Goal: Communication & Community: Participate in discussion

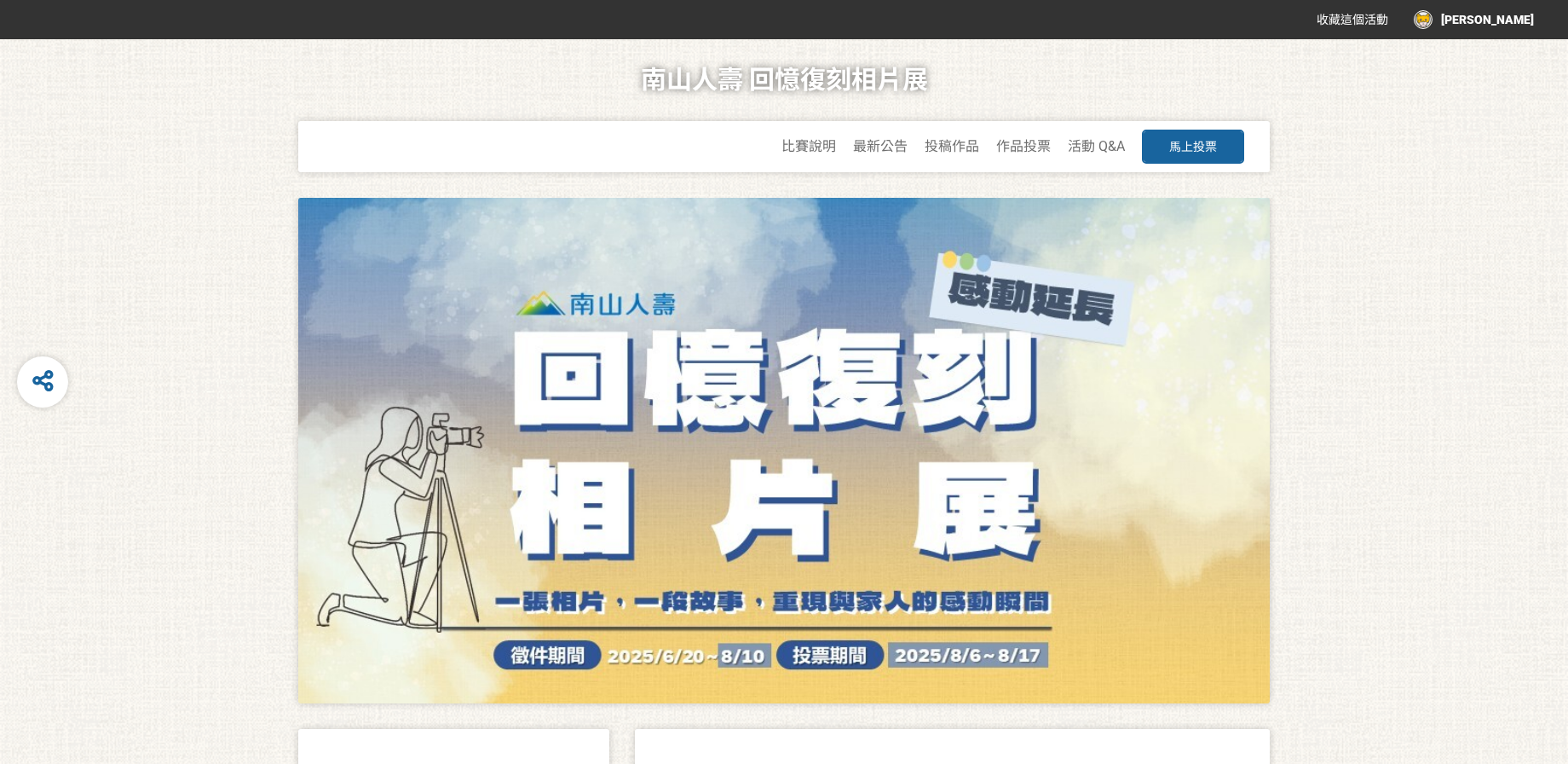
click at [1080, 533] on div at bounding box center [784, 450] width 971 height 505
click at [1029, 148] on span "作品投票" at bounding box center [1024, 146] width 55 height 16
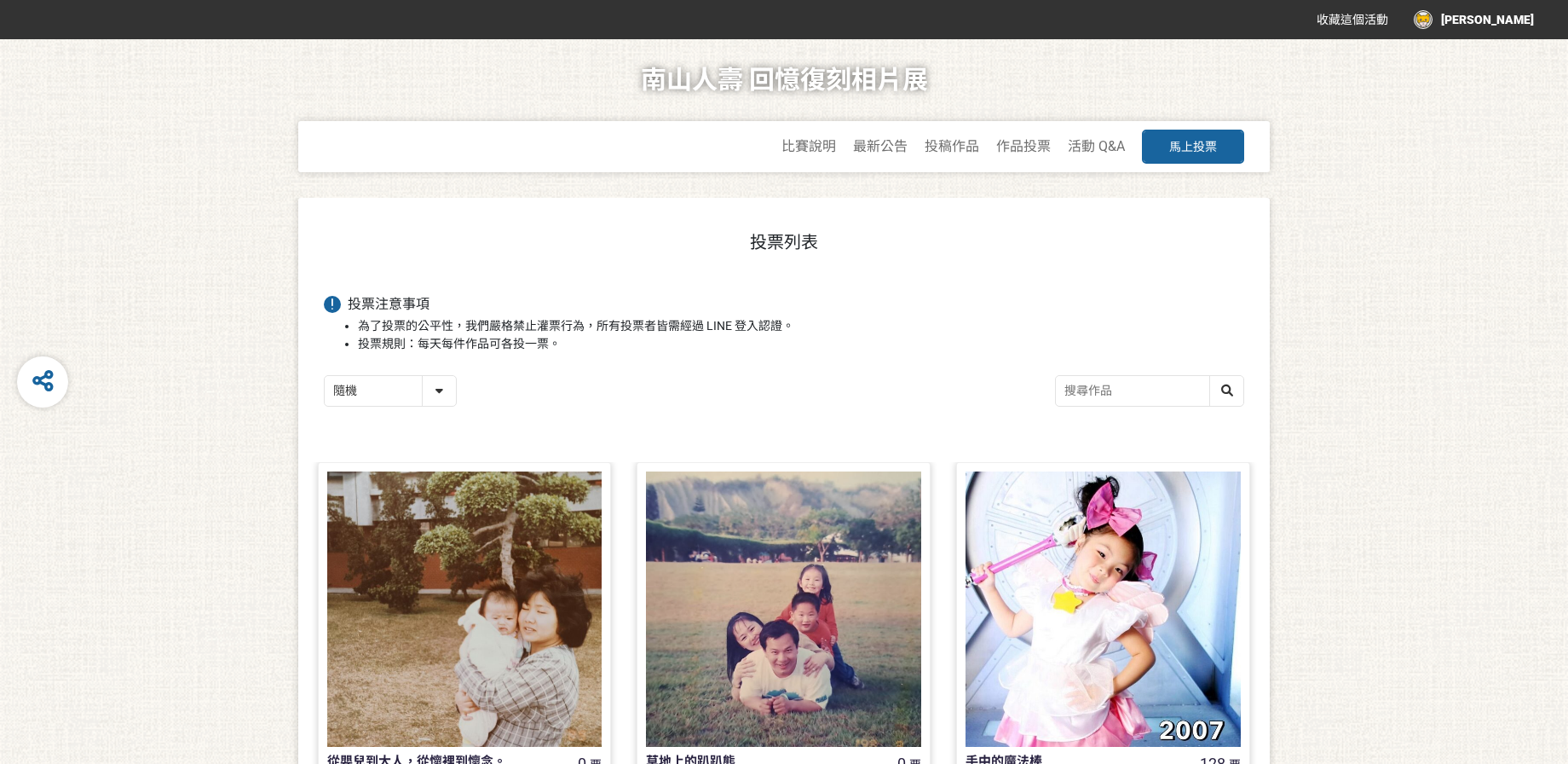
click at [1191, 160] on button "馬上投票" at bounding box center [1193, 147] width 102 height 34
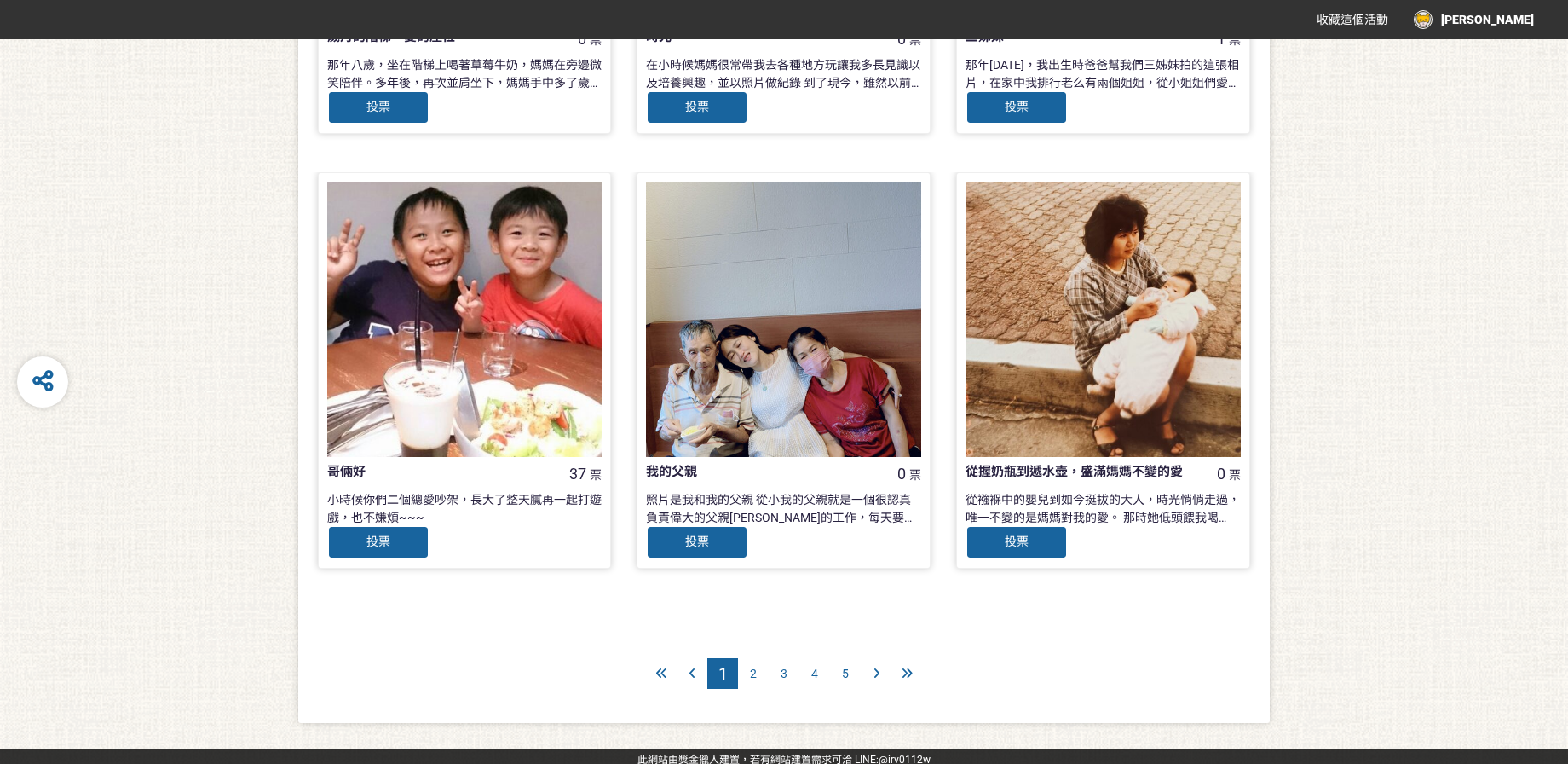
scroll to position [1601, 0]
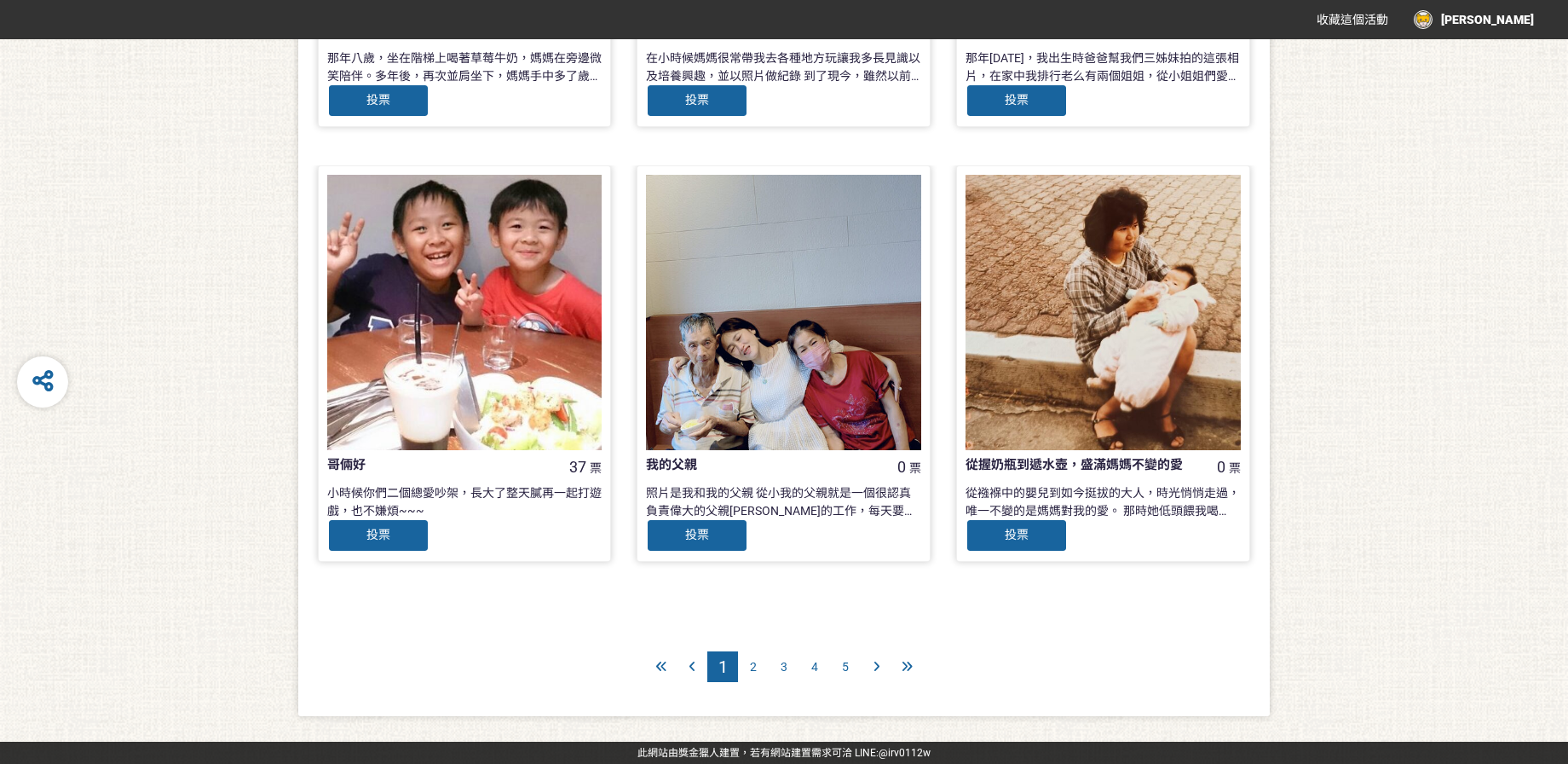
click at [751, 665] on span "2" at bounding box center [754, 666] width 7 height 14
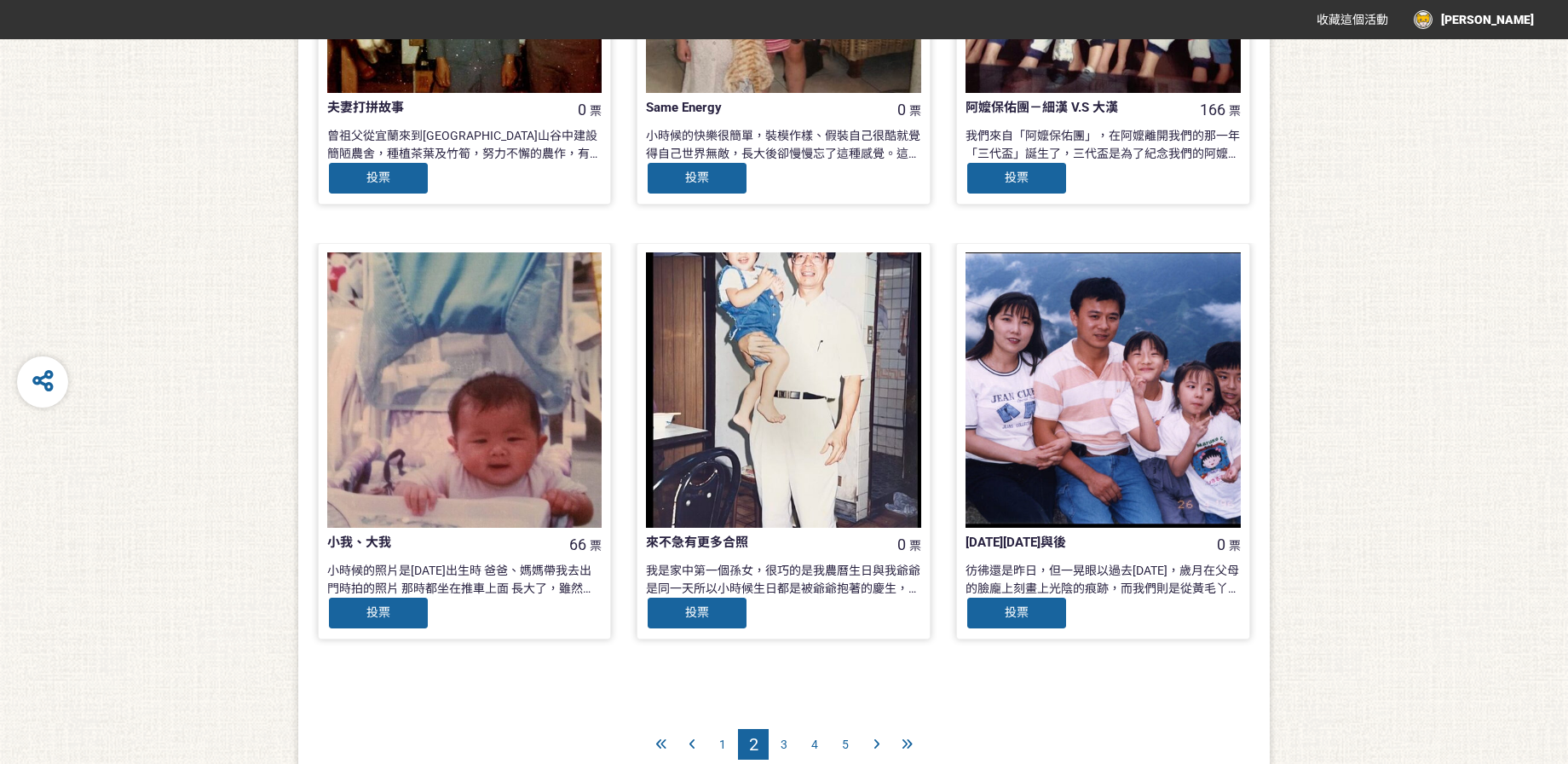
scroll to position [1601, 0]
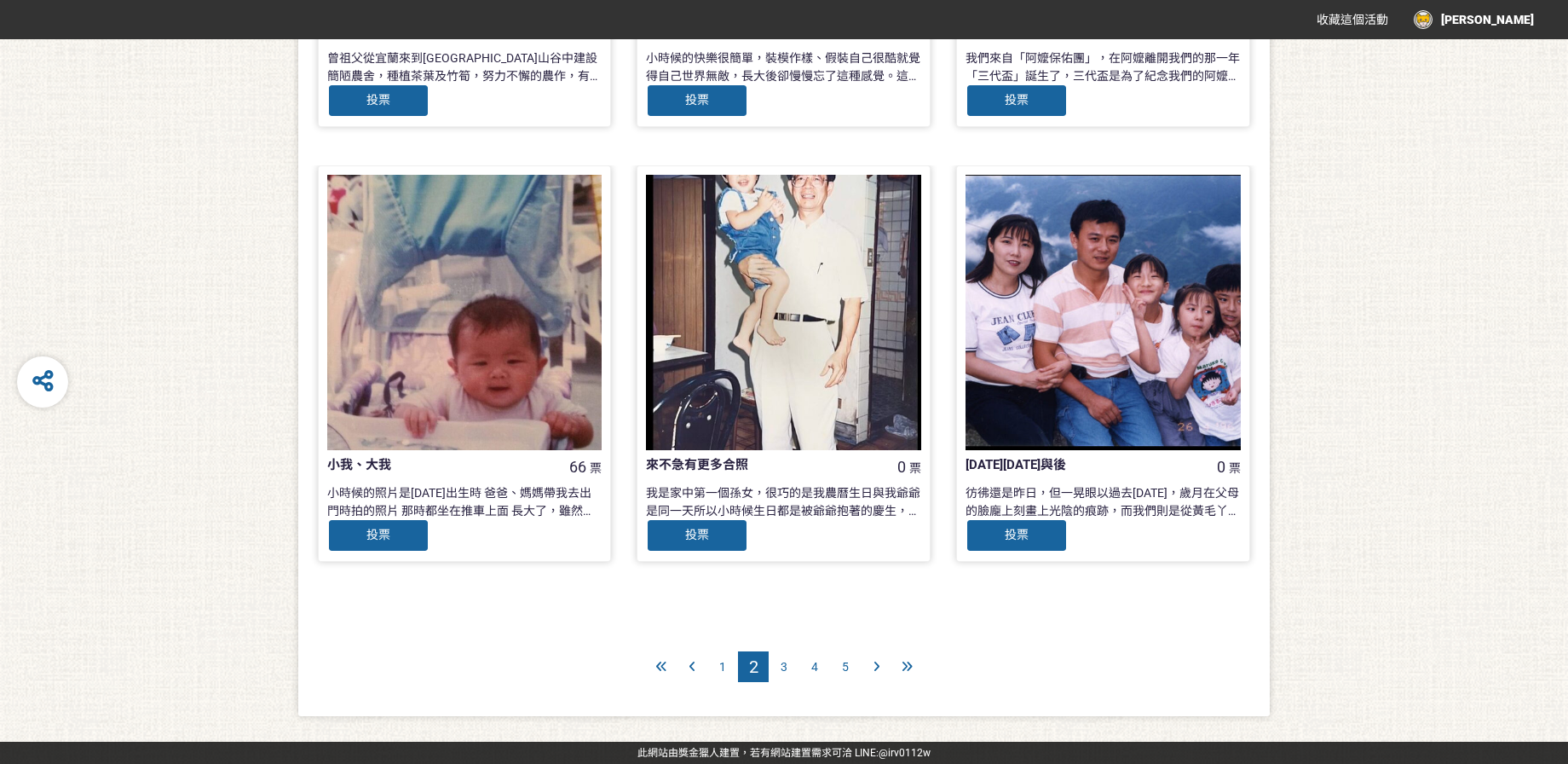
click at [789, 667] on div "3" at bounding box center [784, 666] width 31 height 31
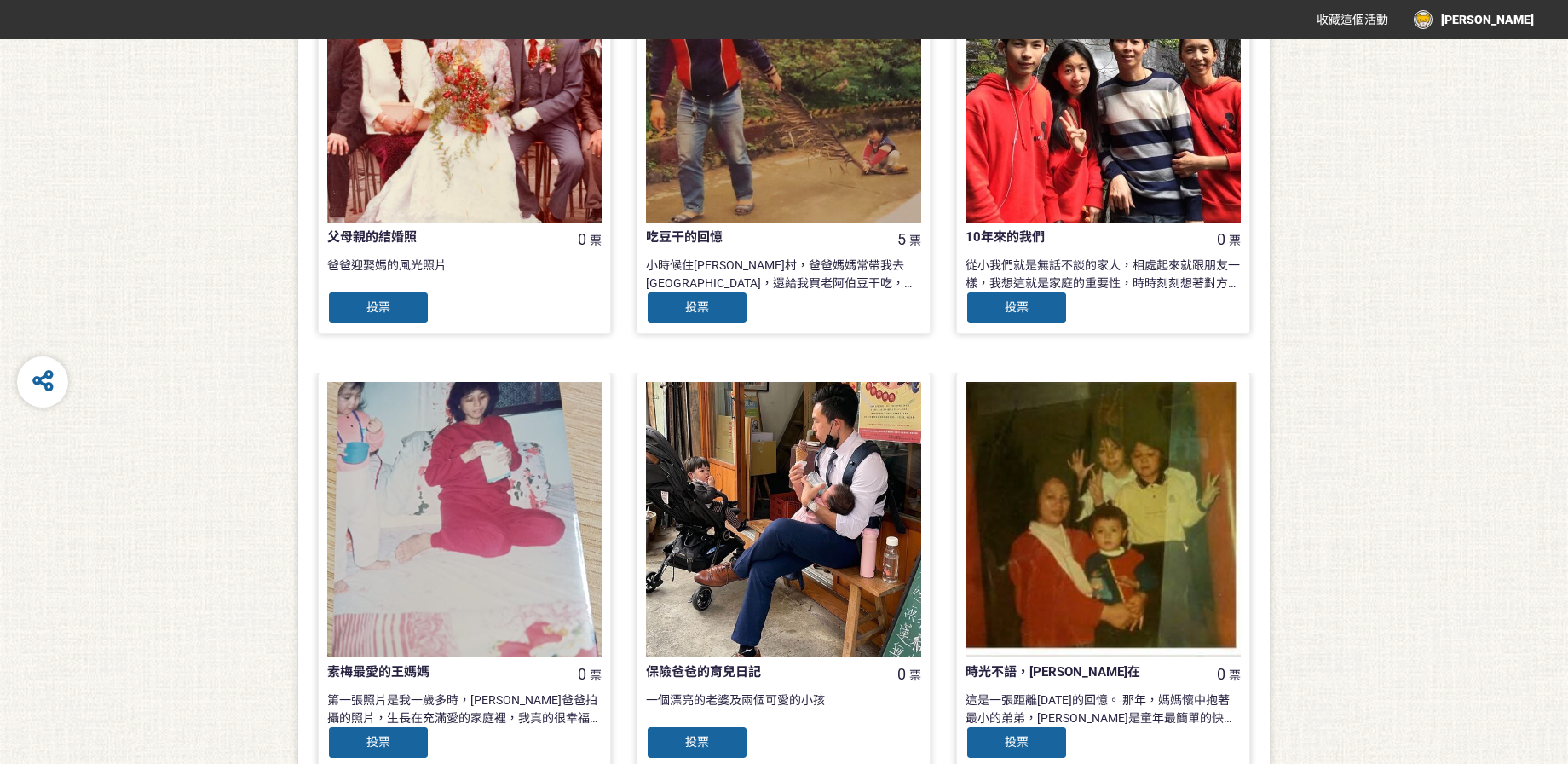
scroll to position [1601, 0]
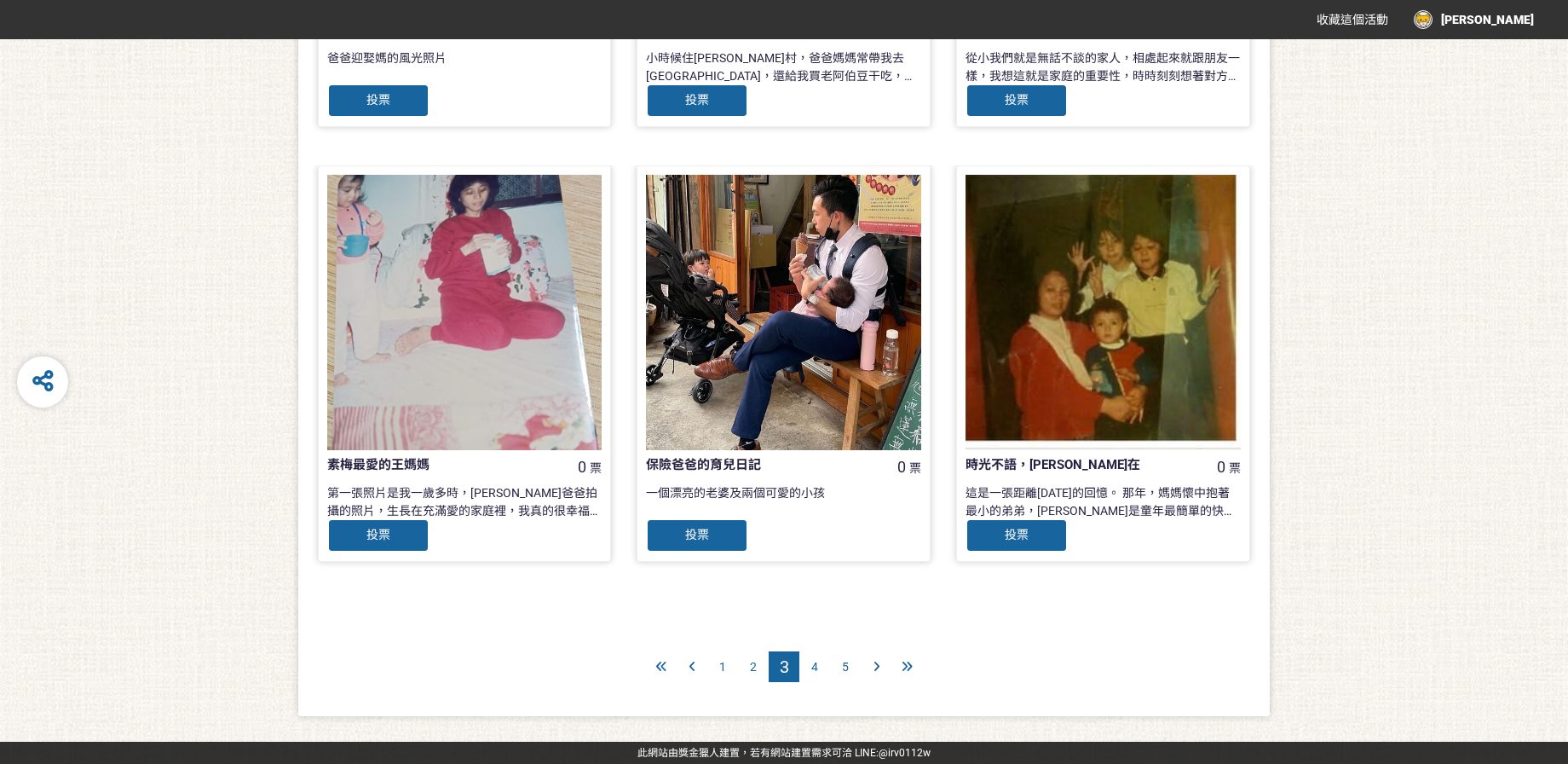
click at [822, 668] on div "4" at bounding box center [814, 666] width 31 height 31
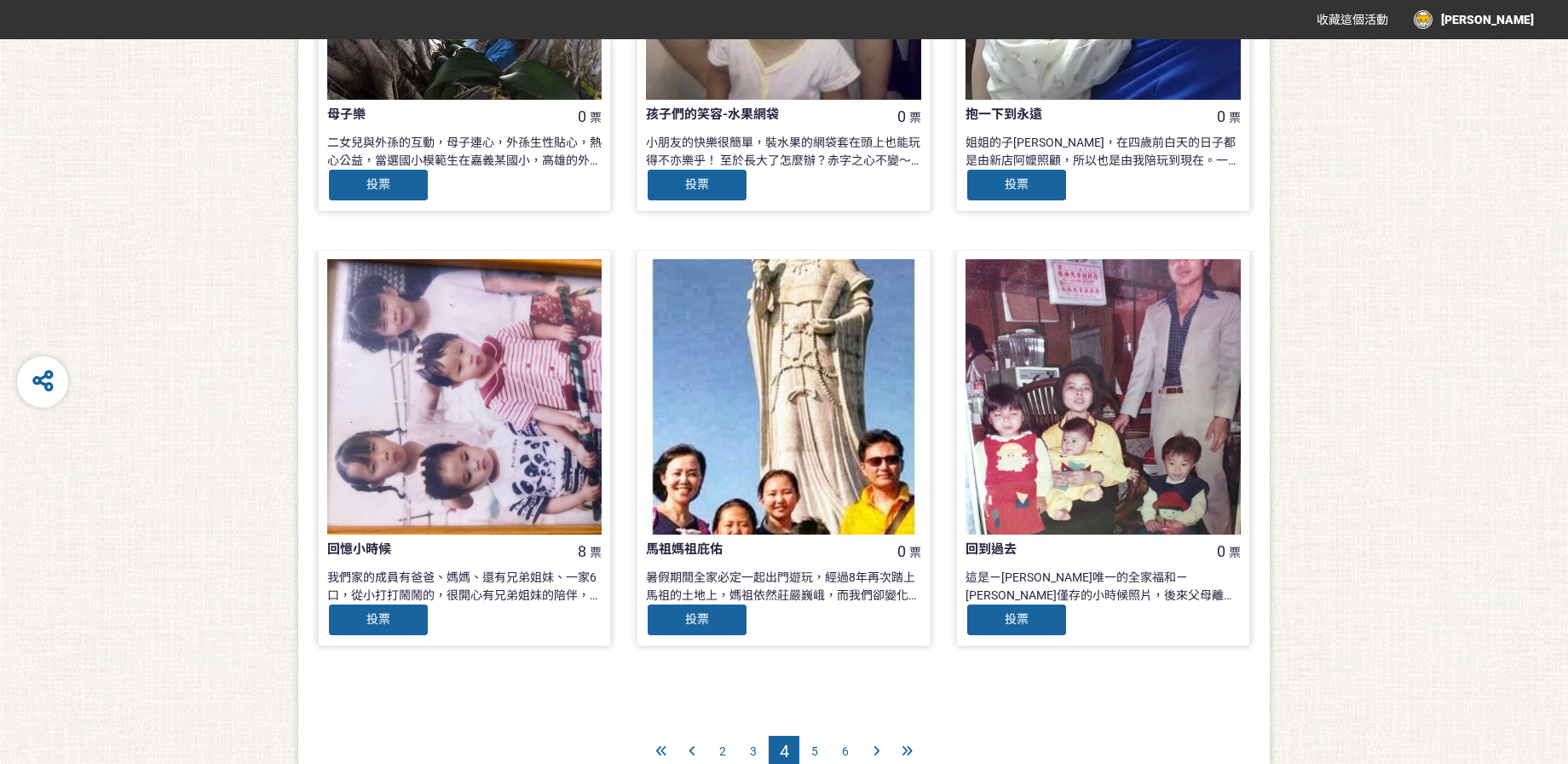
scroll to position [1601, 0]
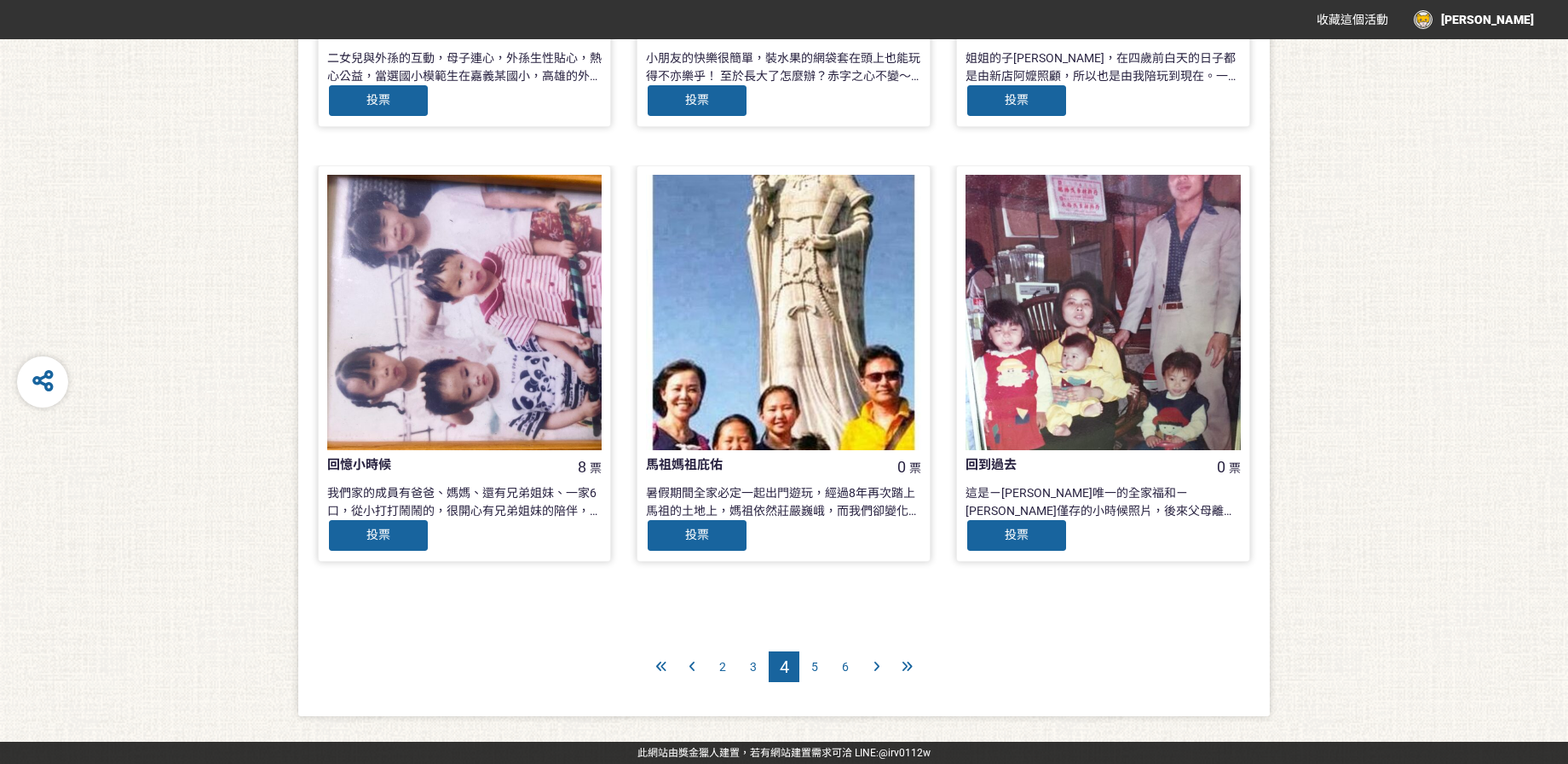
click at [817, 668] on span "5" at bounding box center [814, 666] width 7 height 14
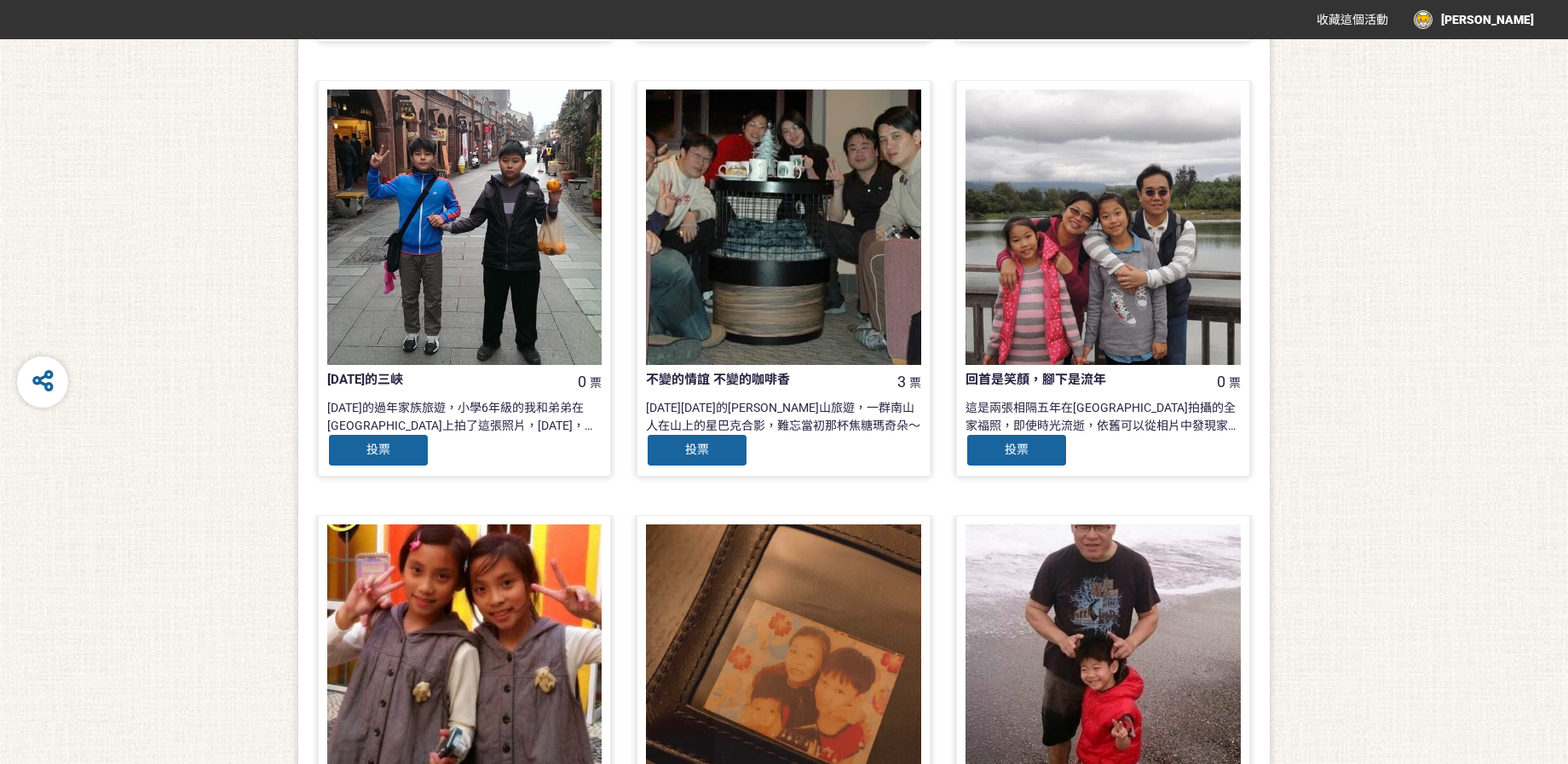
scroll to position [1601, 0]
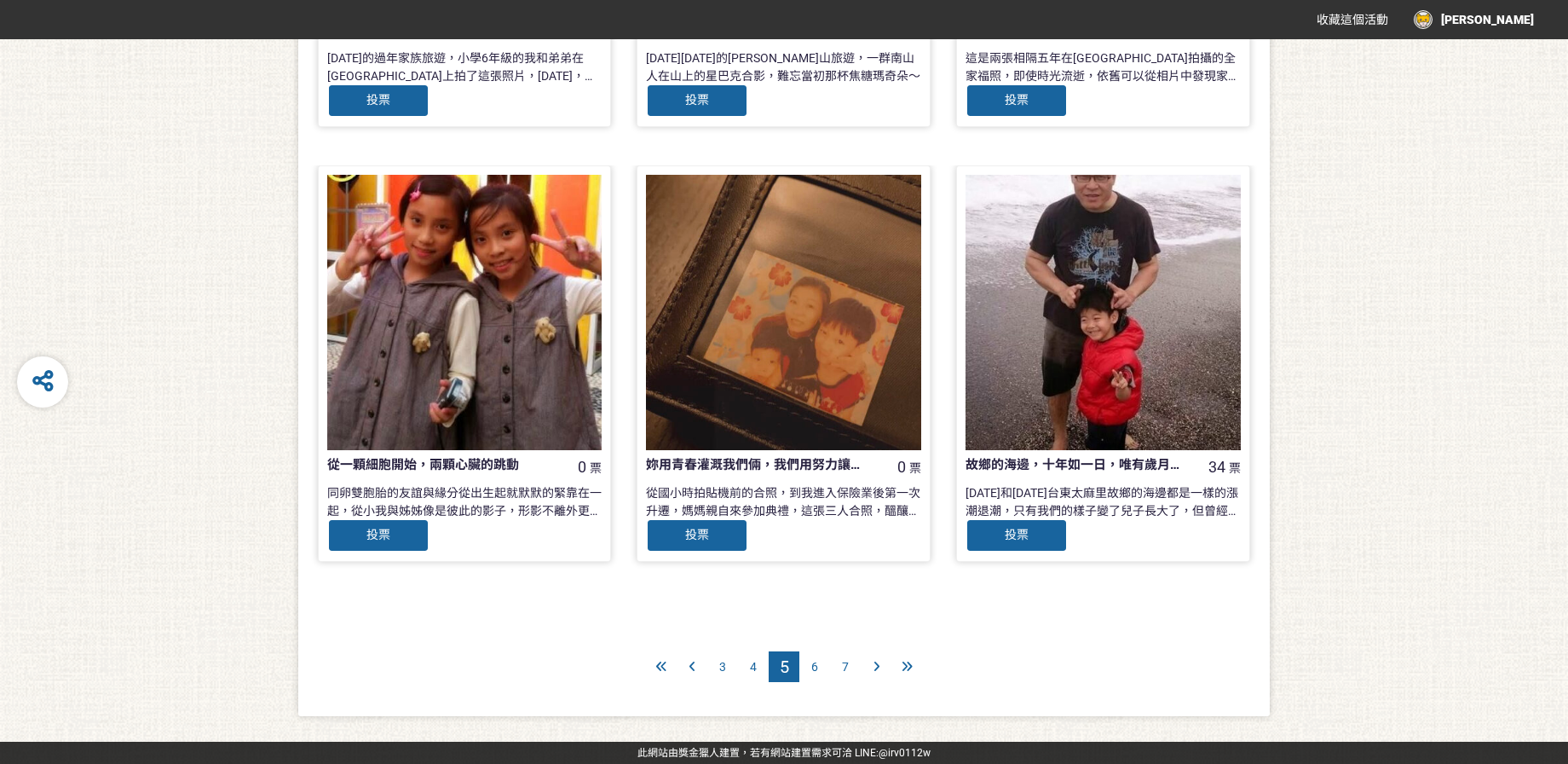
click at [814, 666] on span "6" at bounding box center [814, 666] width 7 height 14
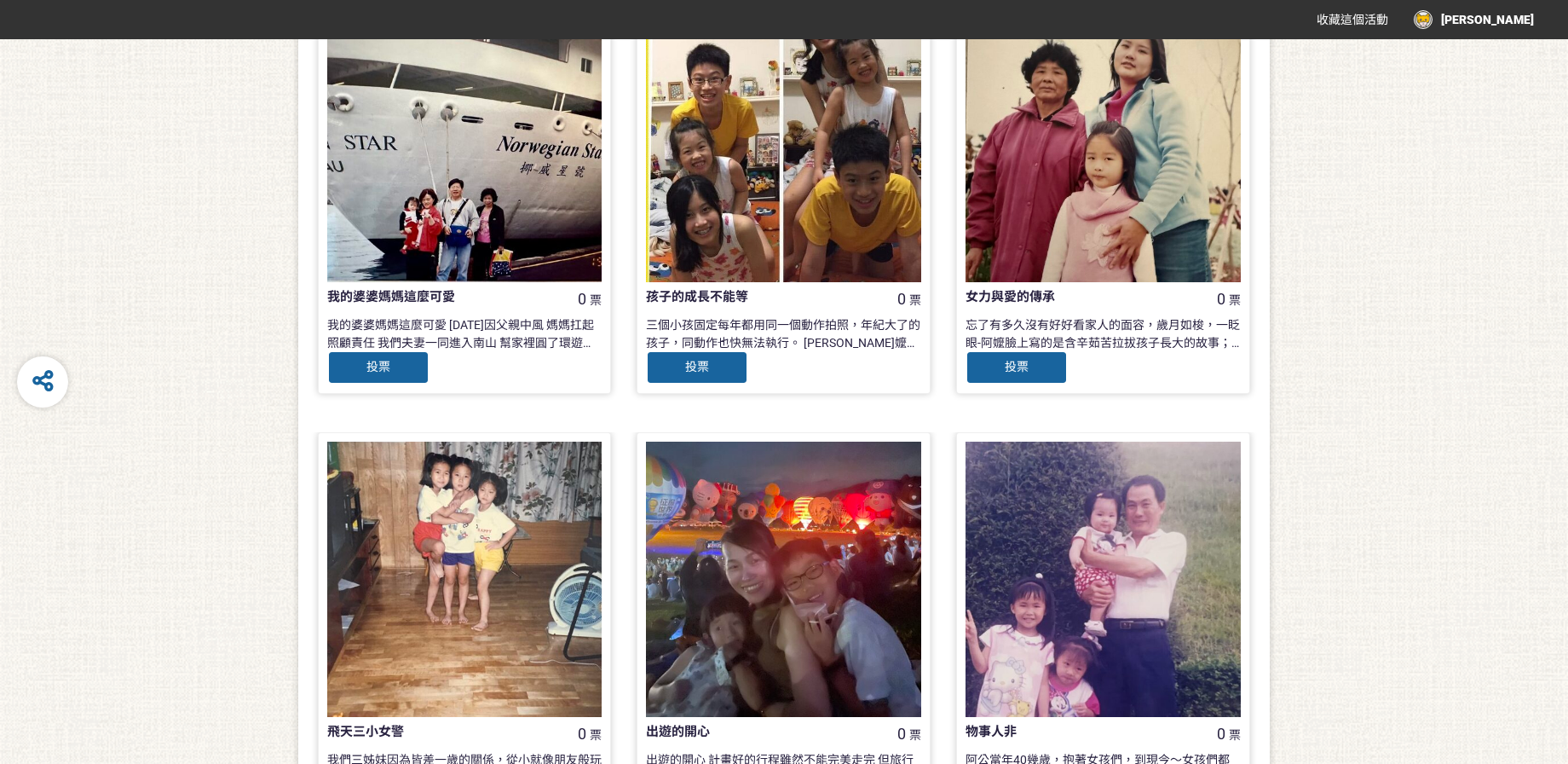
scroll to position [1601, 0]
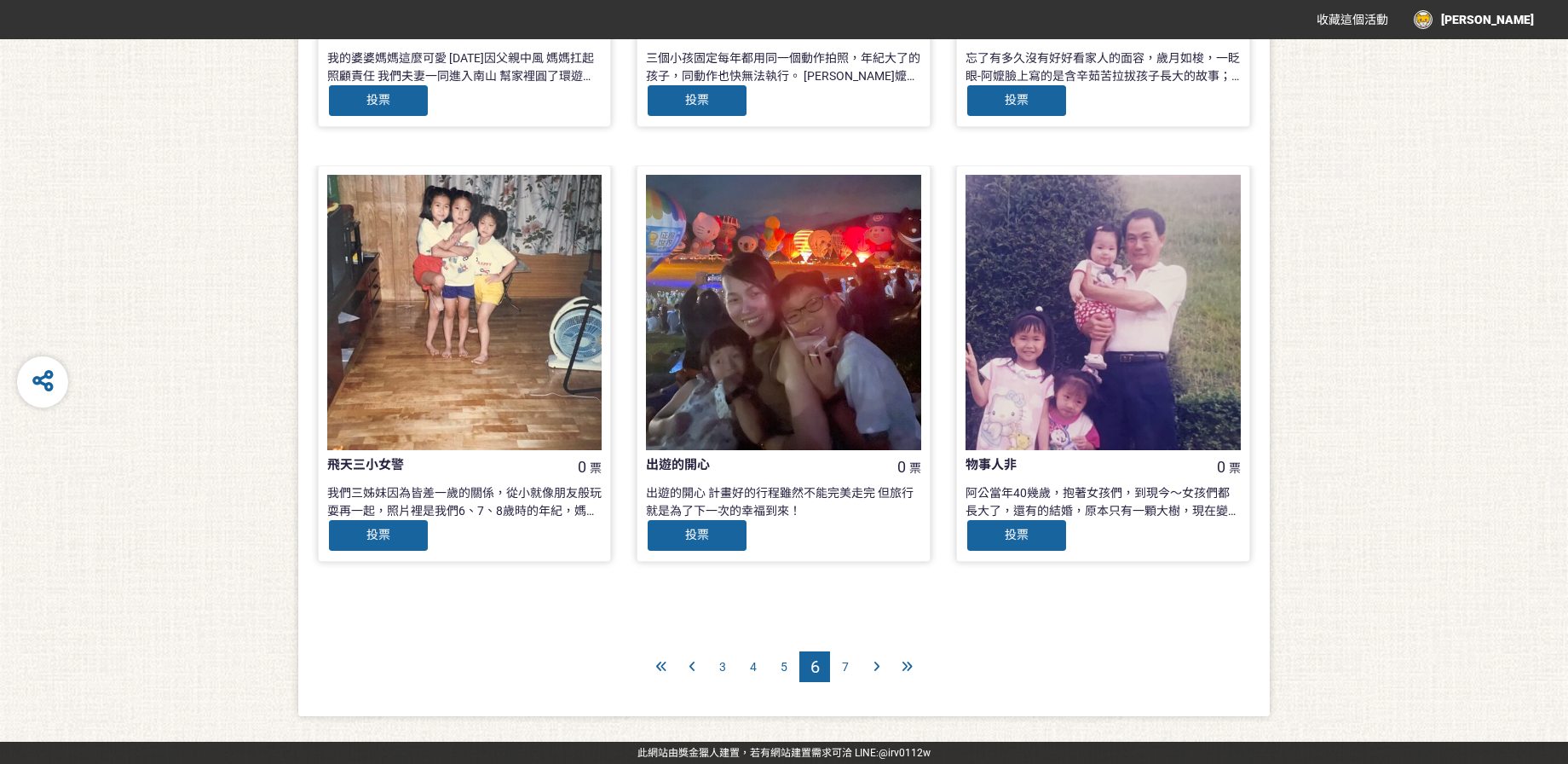
click at [843, 663] on span "7" at bounding box center [845, 666] width 7 height 14
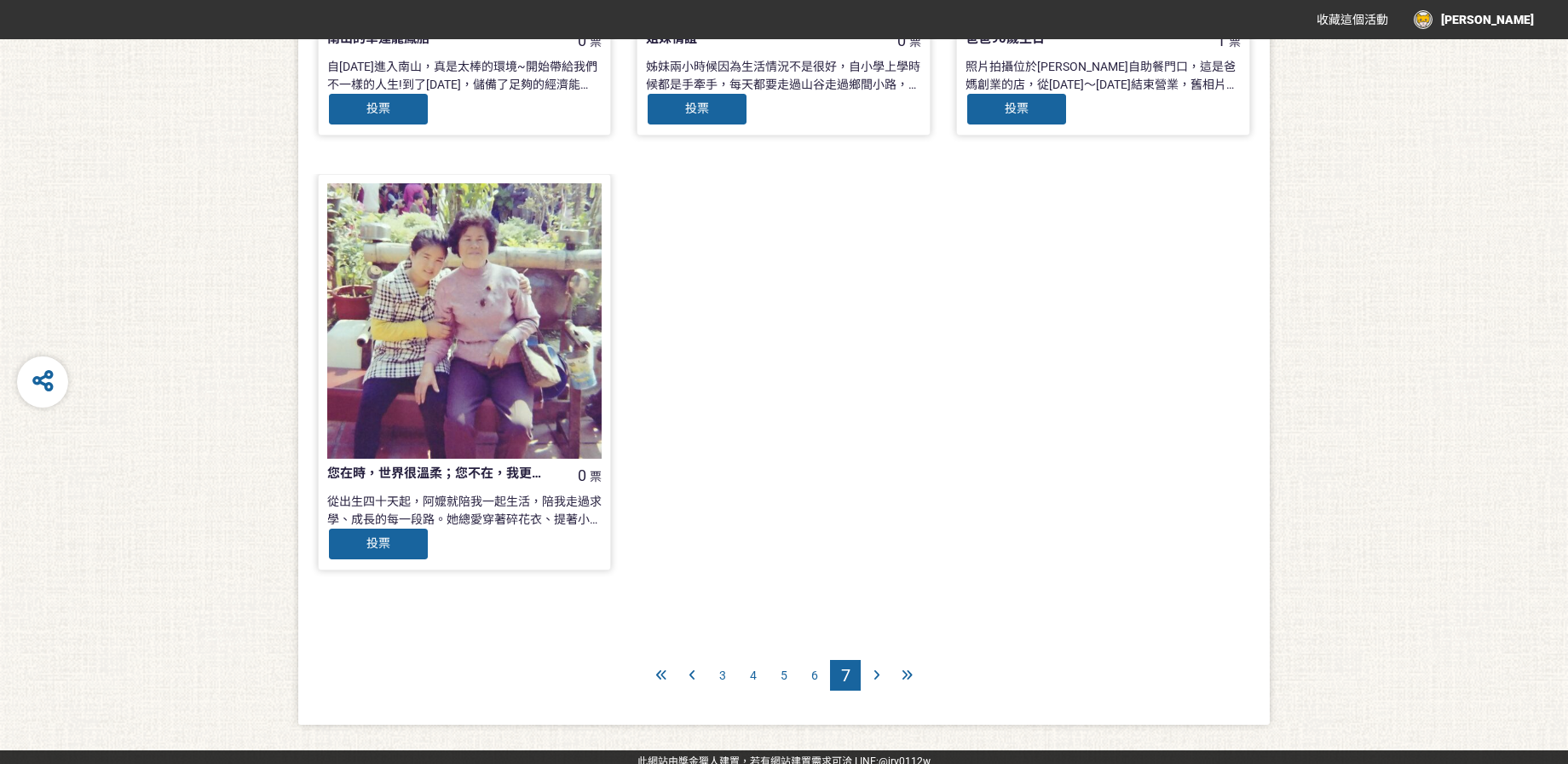
scroll to position [732, 0]
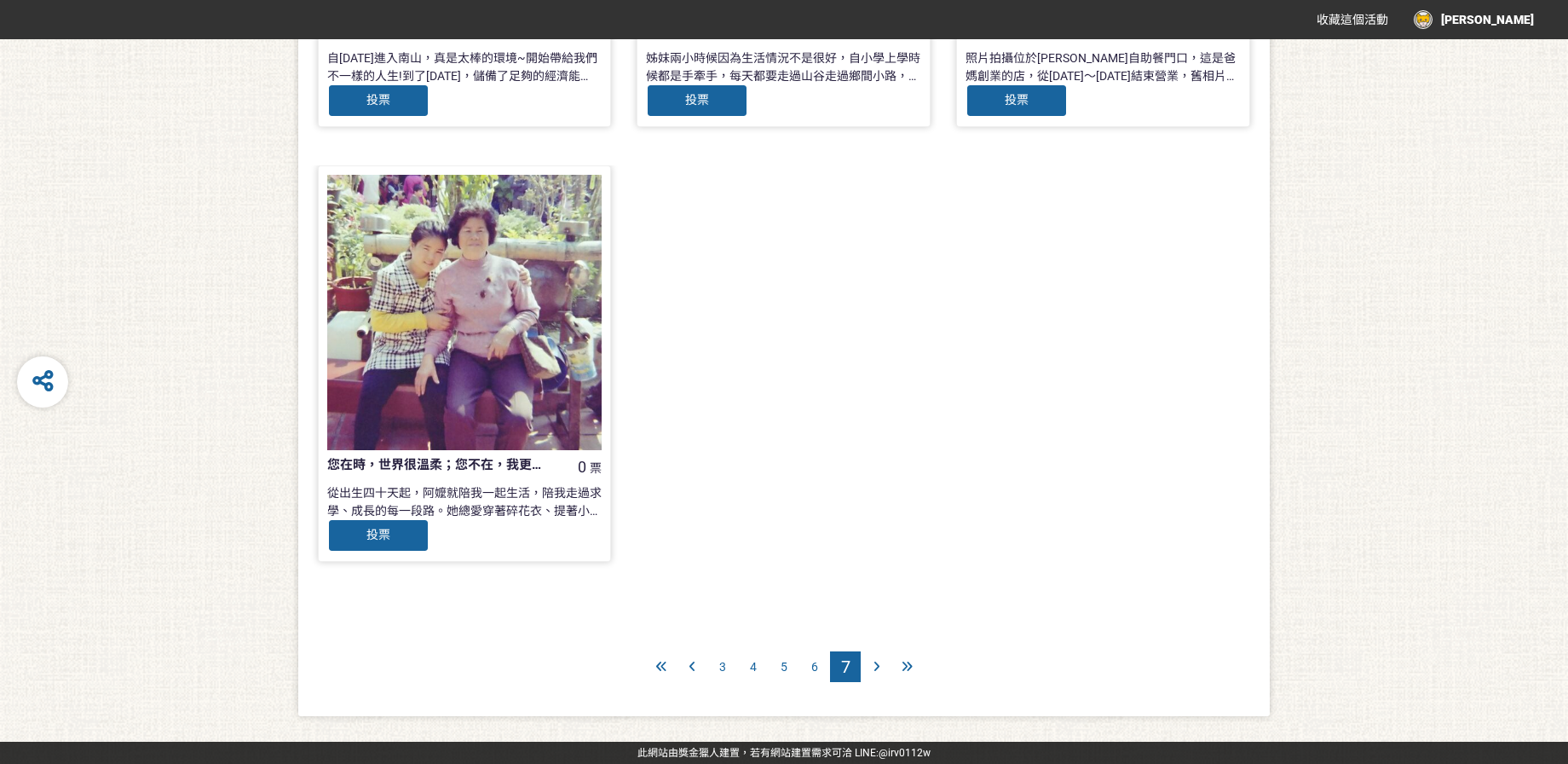
click at [658, 666] on icon at bounding box center [661, 666] width 10 height 12
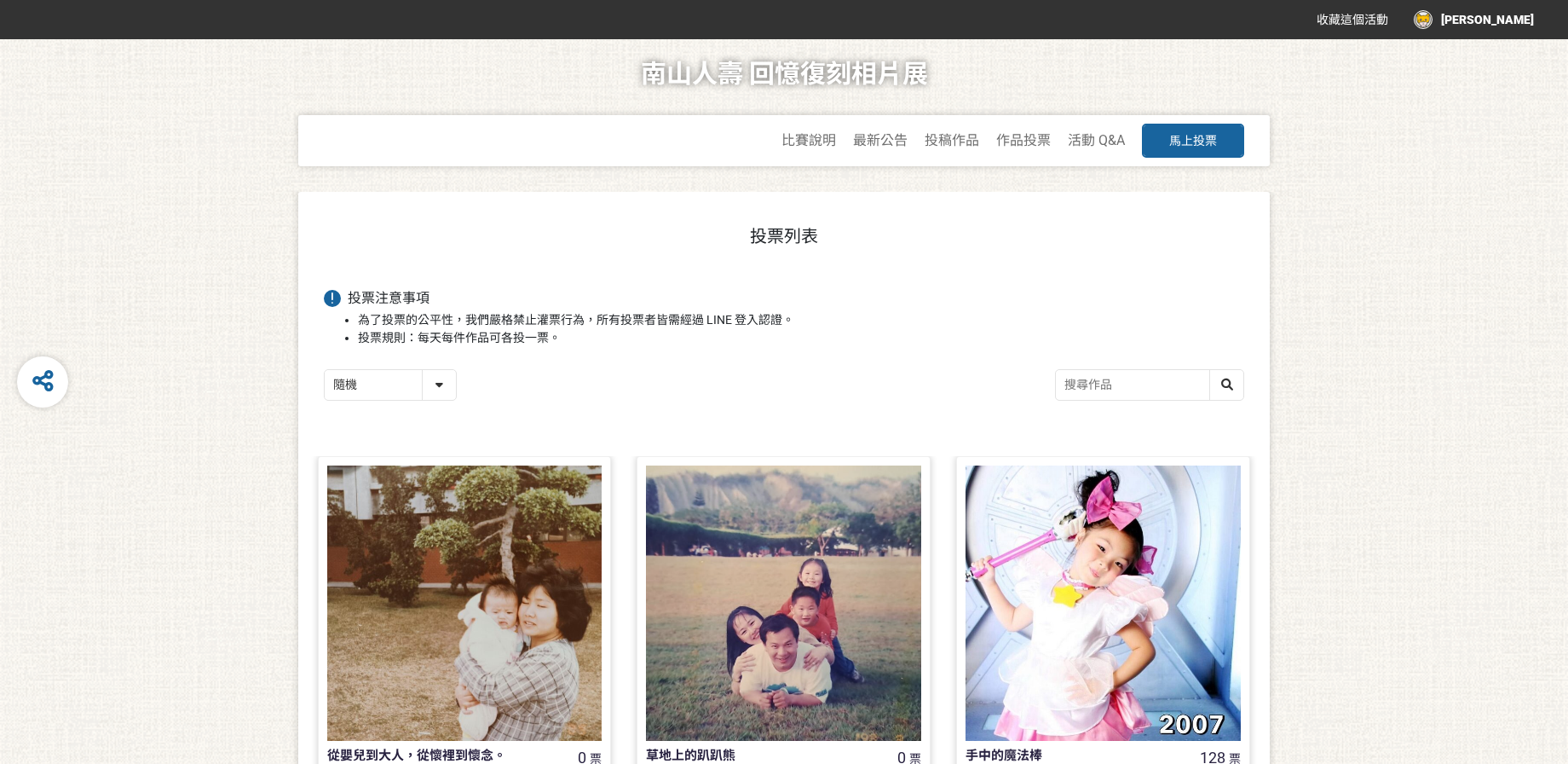
click at [453, 378] on select "隨機 作品 - 由新到舊 作品 - 由舊到新 票數 - 由多到少 票數 - 由少到多" at bounding box center [390, 384] width 131 height 30
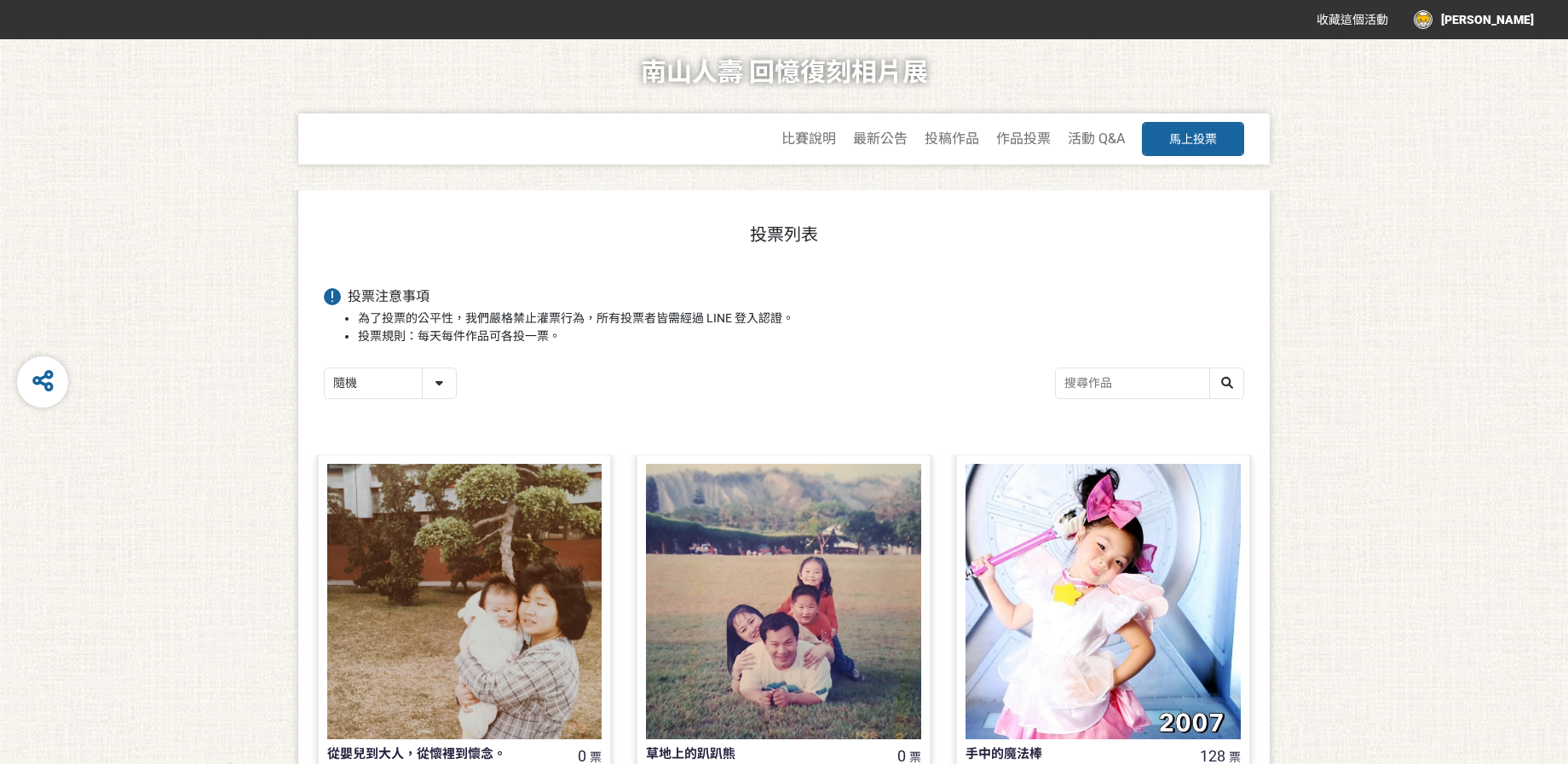
click at [448, 383] on select "隨機 作品 - 由新到舊 作品 - 由舊到新 票數 - 由多到少 票數 - 由少到多" at bounding box center [390, 382] width 131 height 30
click at [438, 394] on select "隨機 作品 - 由新到舊 作品 - 由舊到新 票數 - 由多到少 票數 - 由少到多" at bounding box center [390, 382] width 131 height 30
select select "newest"
click at [325, 376] on select "隨機 作品 - 由新到舊 作品 - 由舊到新 票數 - 由多到少 票數 - 由少到多" at bounding box center [390, 382] width 131 height 30
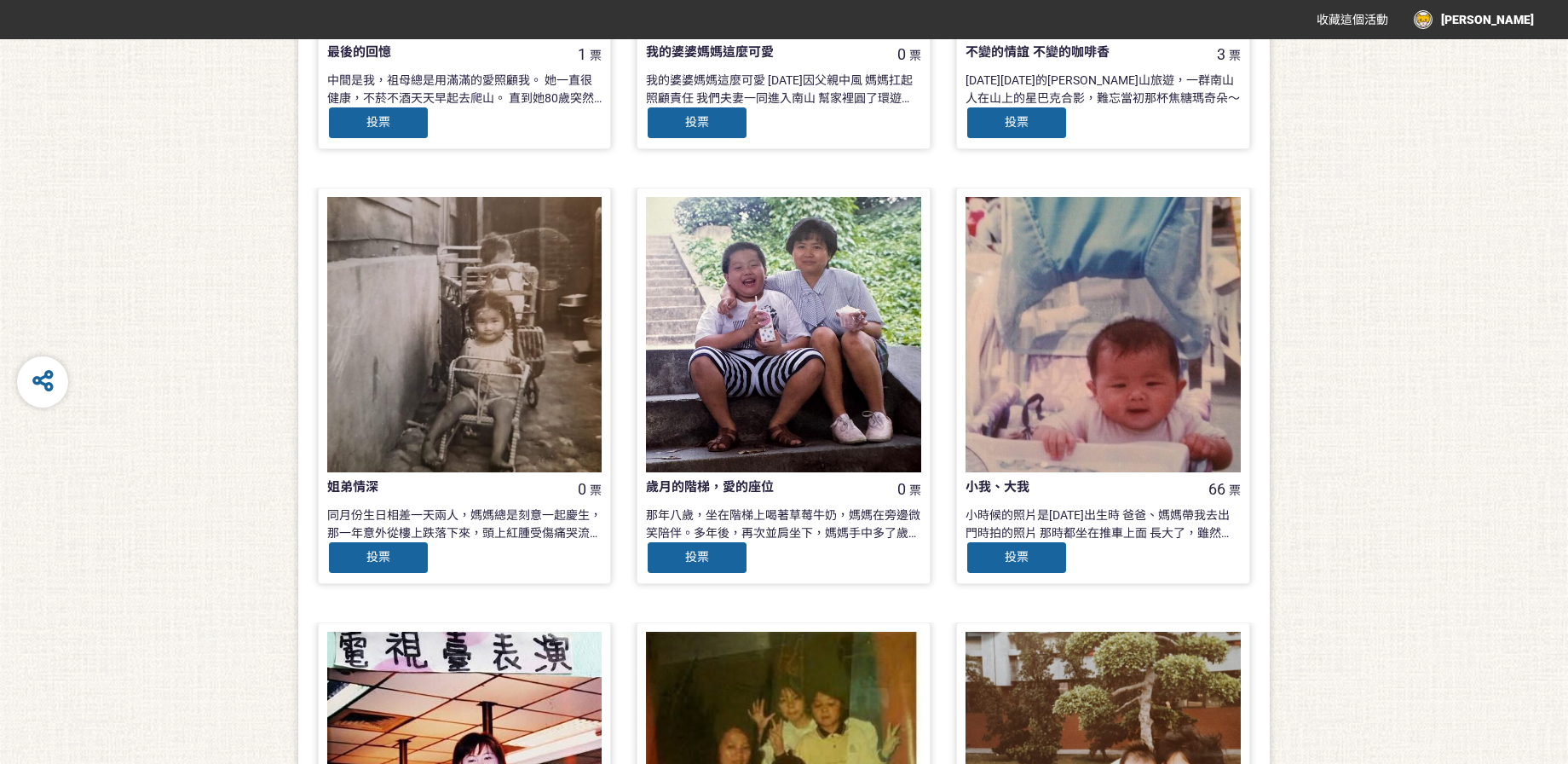
scroll to position [1601, 0]
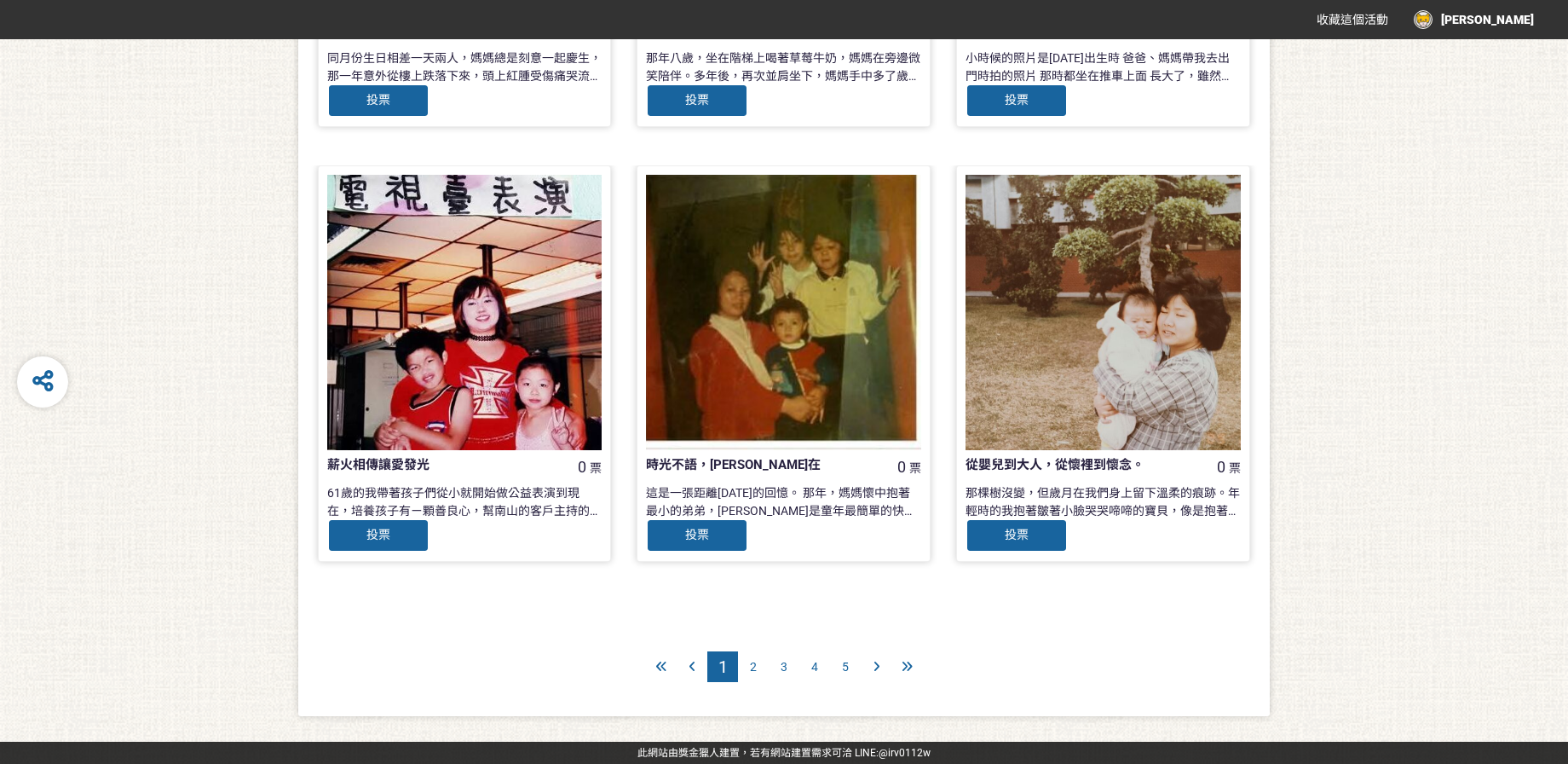
click at [750, 667] on span "2" at bounding box center [754, 666] width 7 height 14
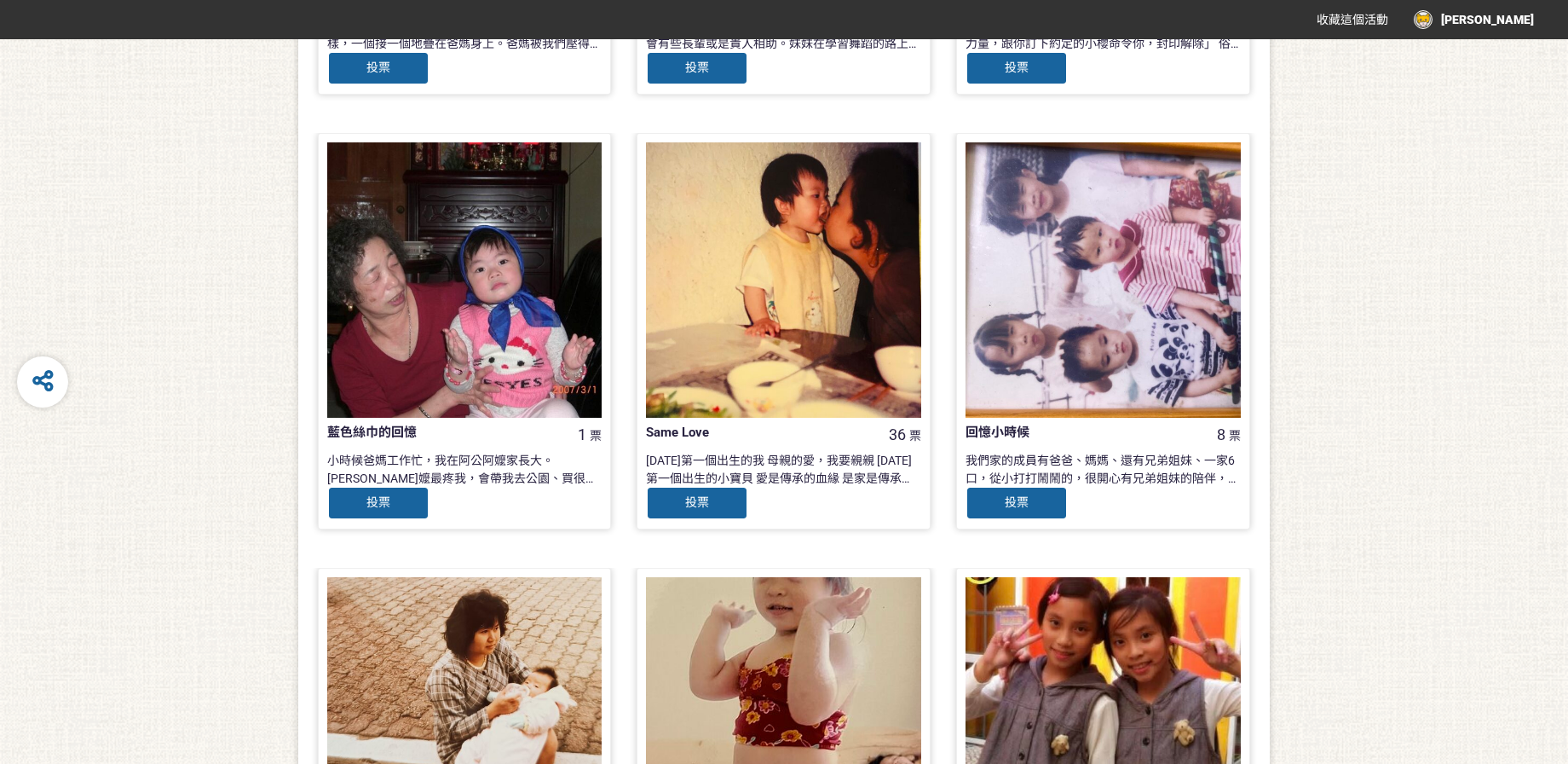
scroll to position [1601, 0]
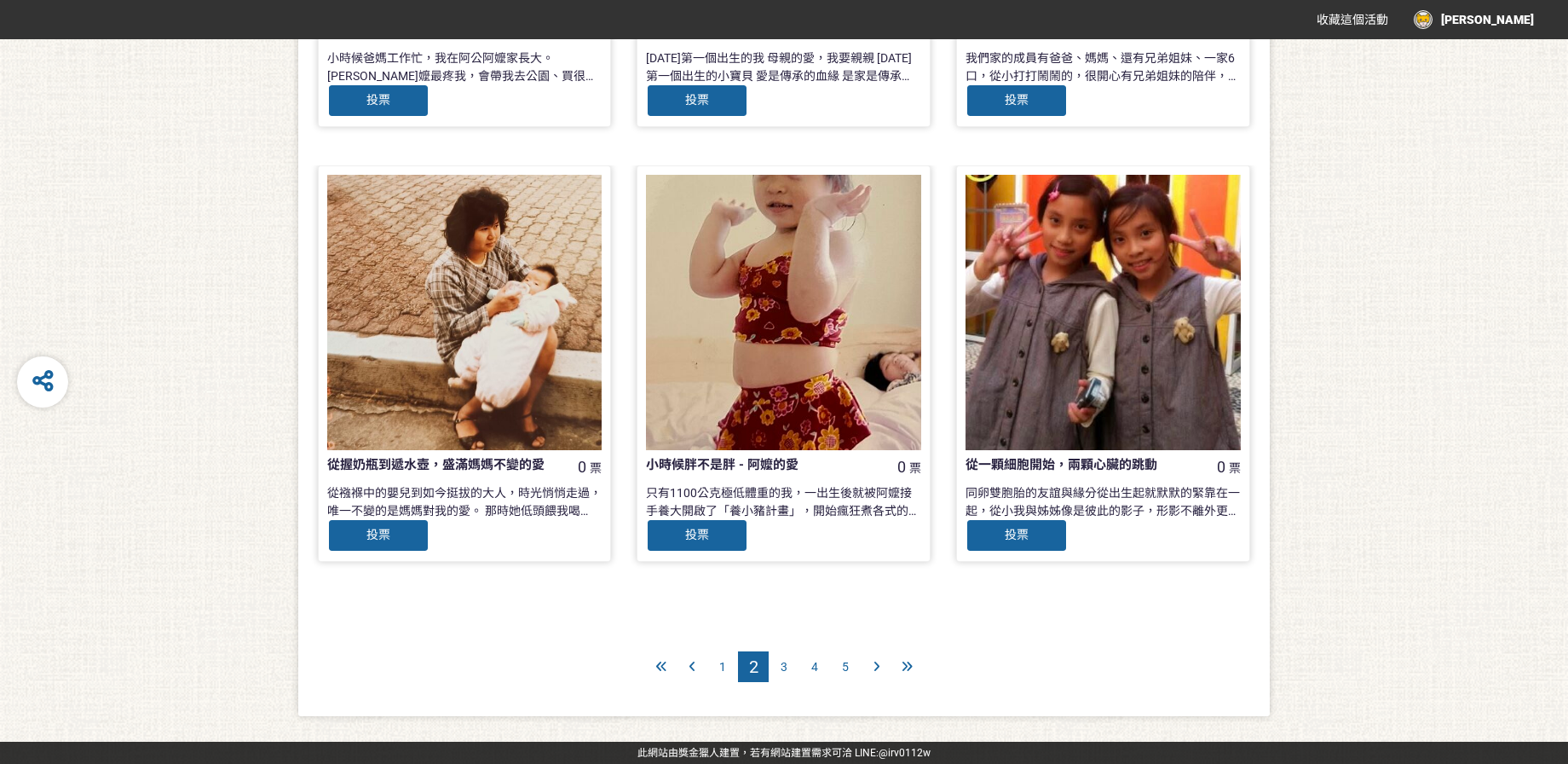
click at [791, 668] on div "3" at bounding box center [784, 666] width 31 height 31
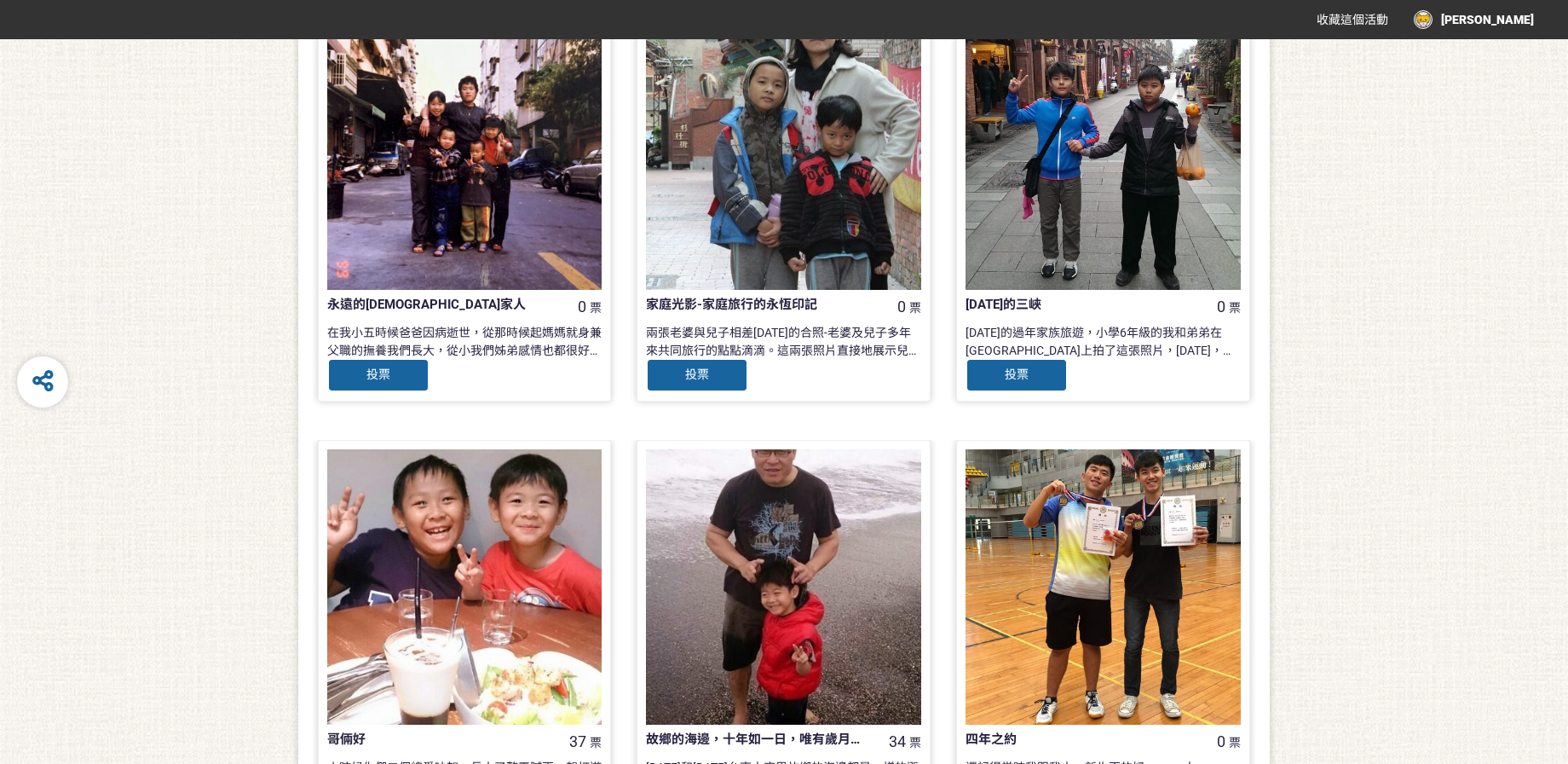
scroll to position [1601, 0]
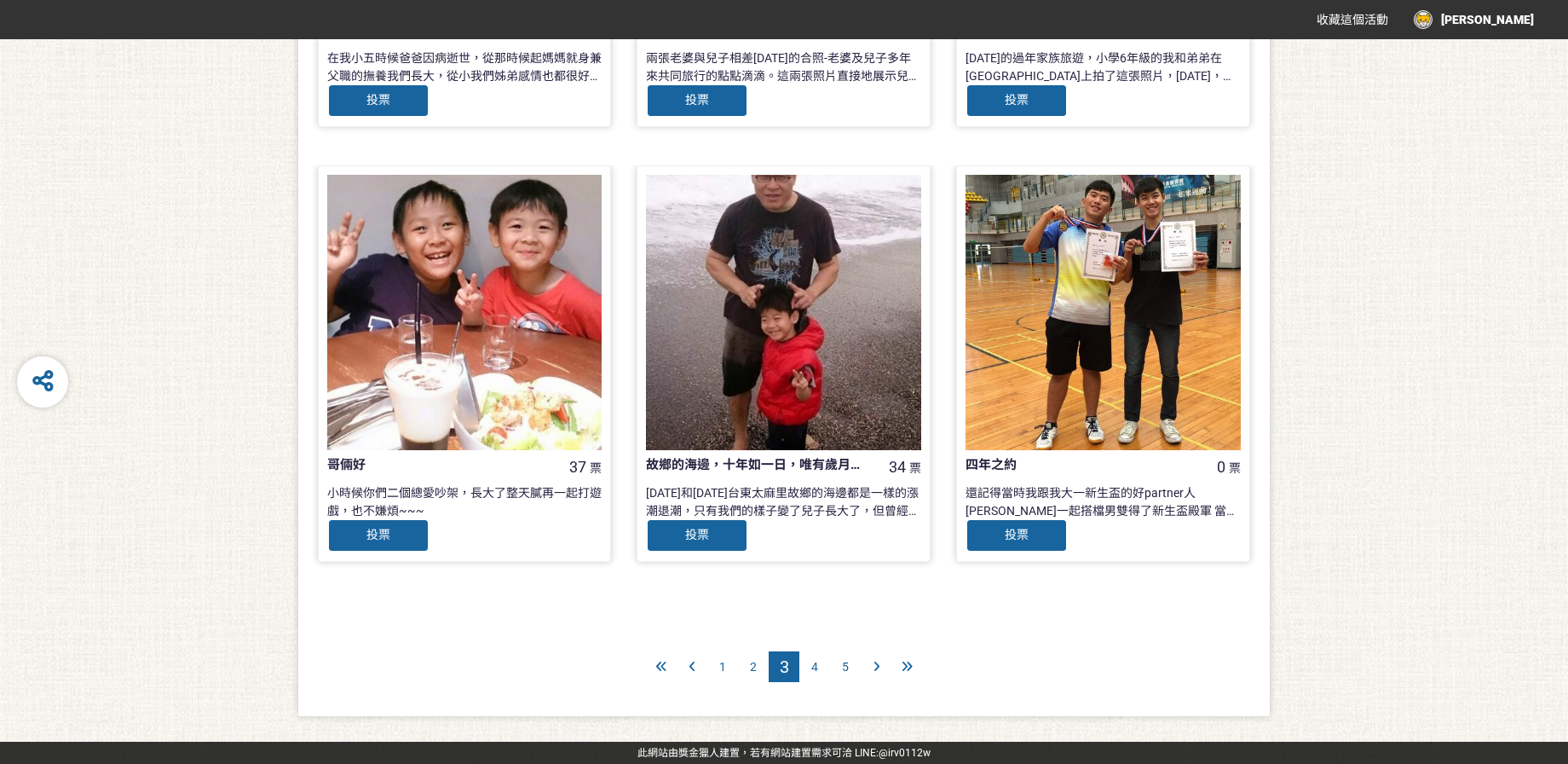
click at [811, 665] on span "4" at bounding box center [814, 666] width 7 height 14
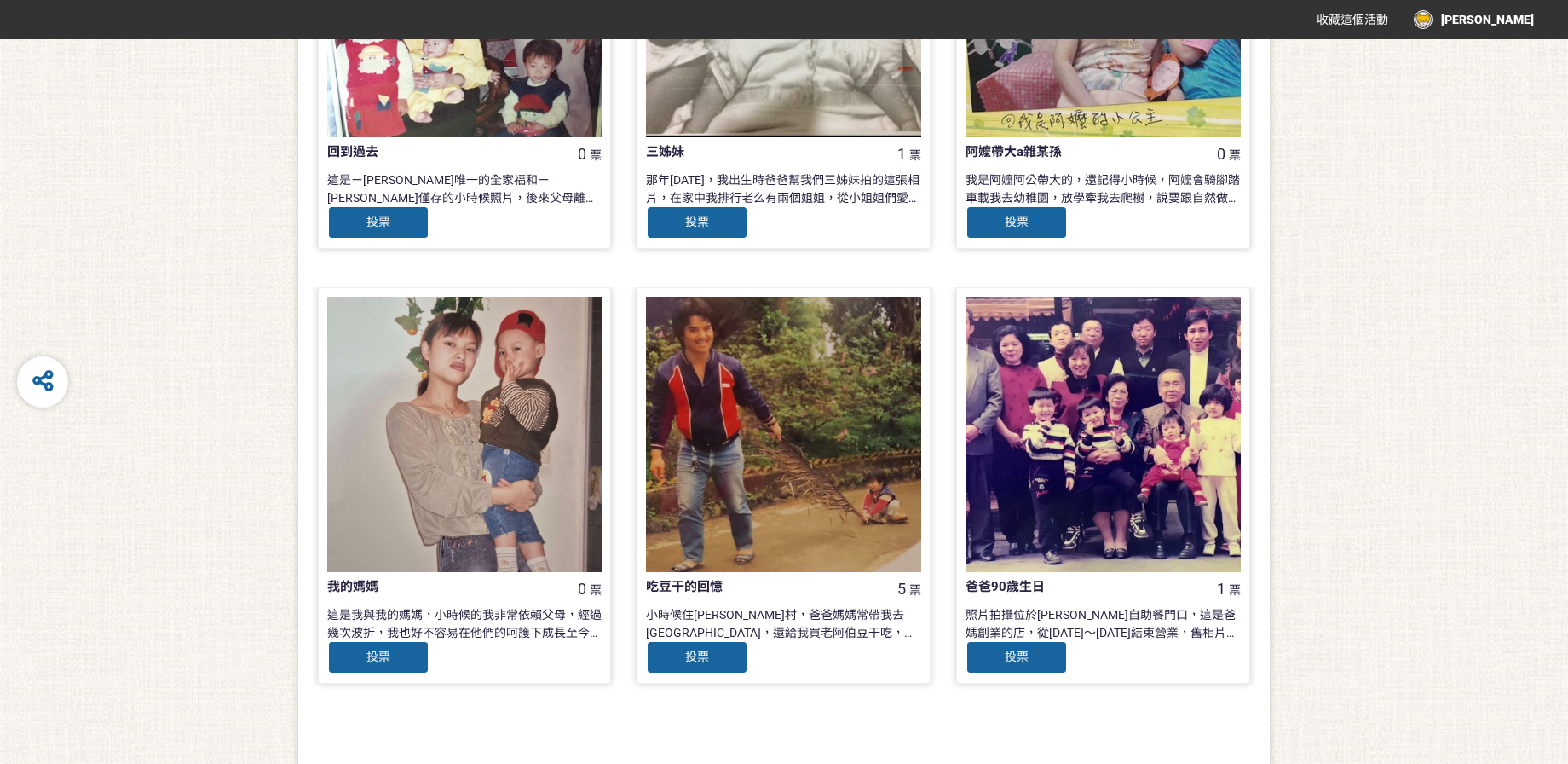
scroll to position [1601, 0]
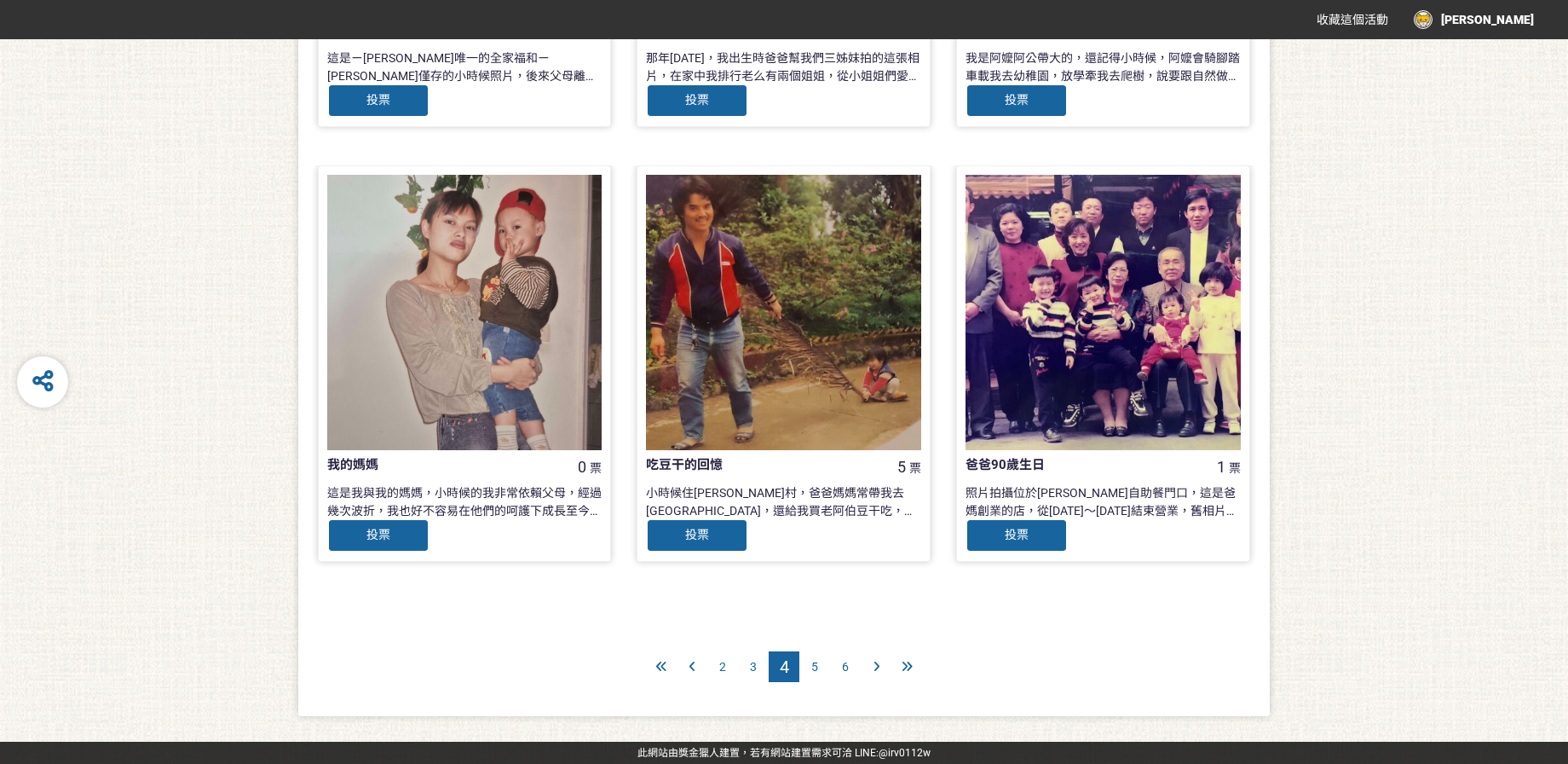
click at [811, 668] on span "5" at bounding box center [814, 666] width 7 height 14
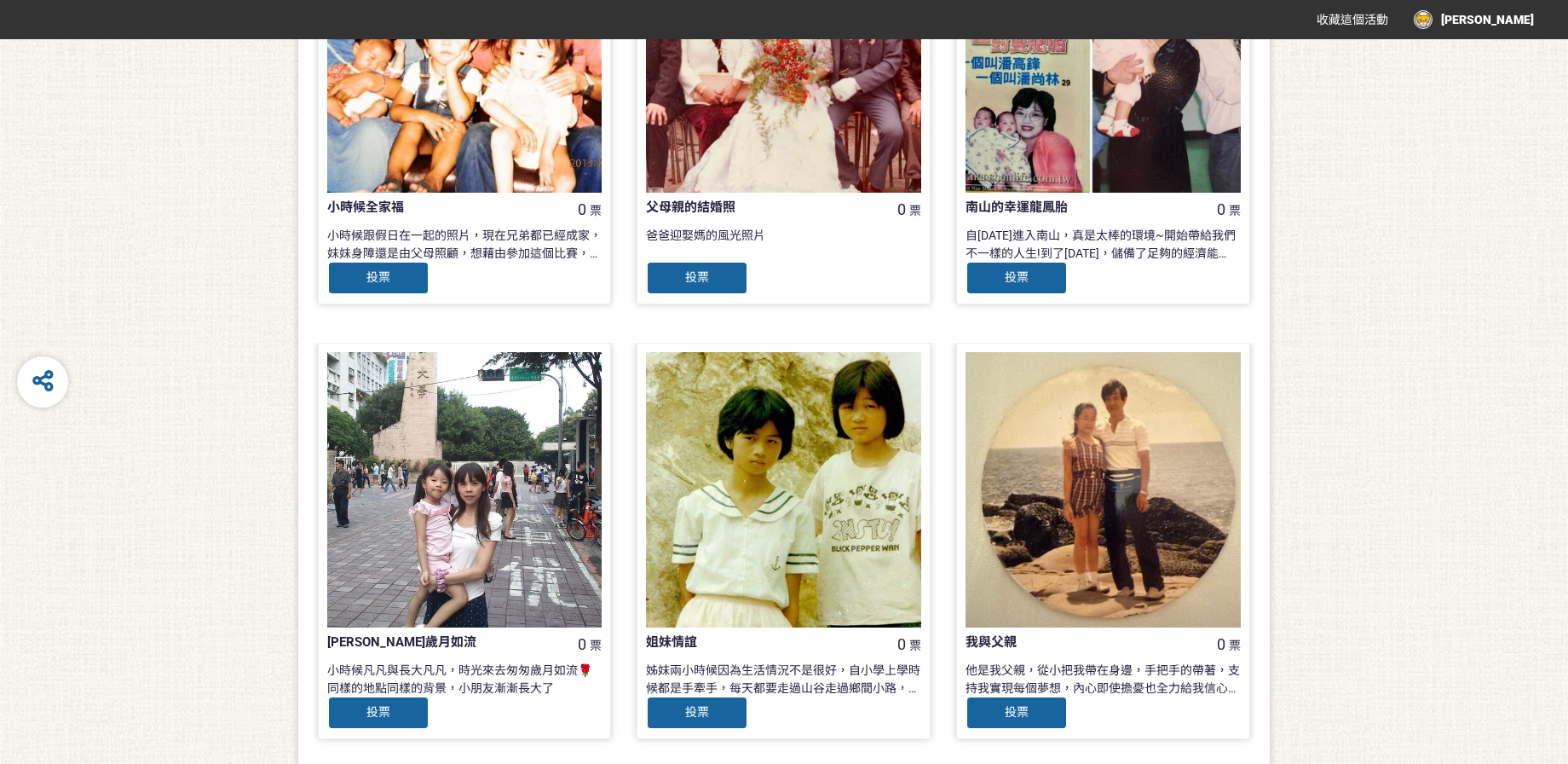
scroll to position [1601, 0]
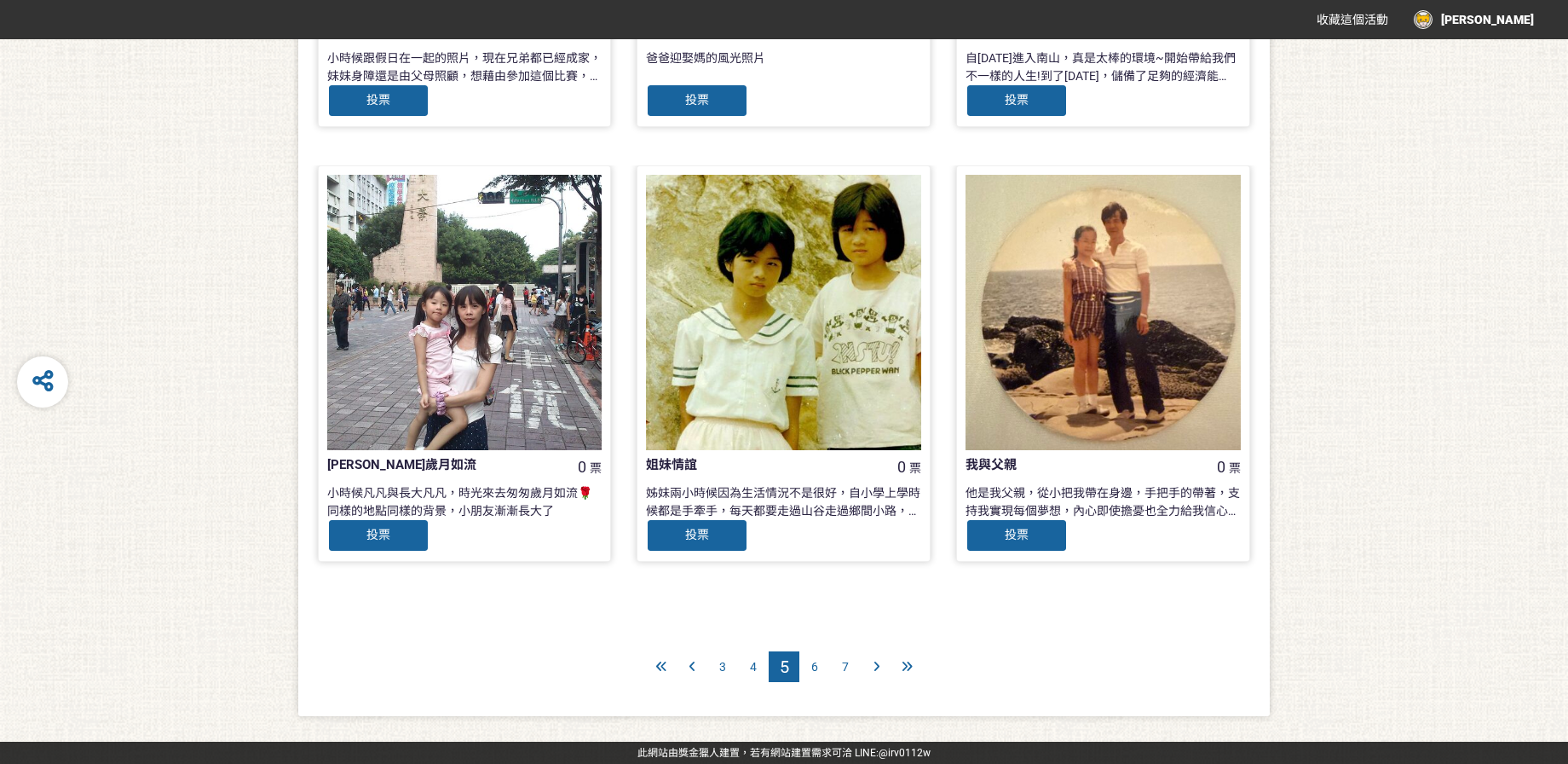
click at [811, 665] on span "6" at bounding box center [814, 666] width 7 height 14
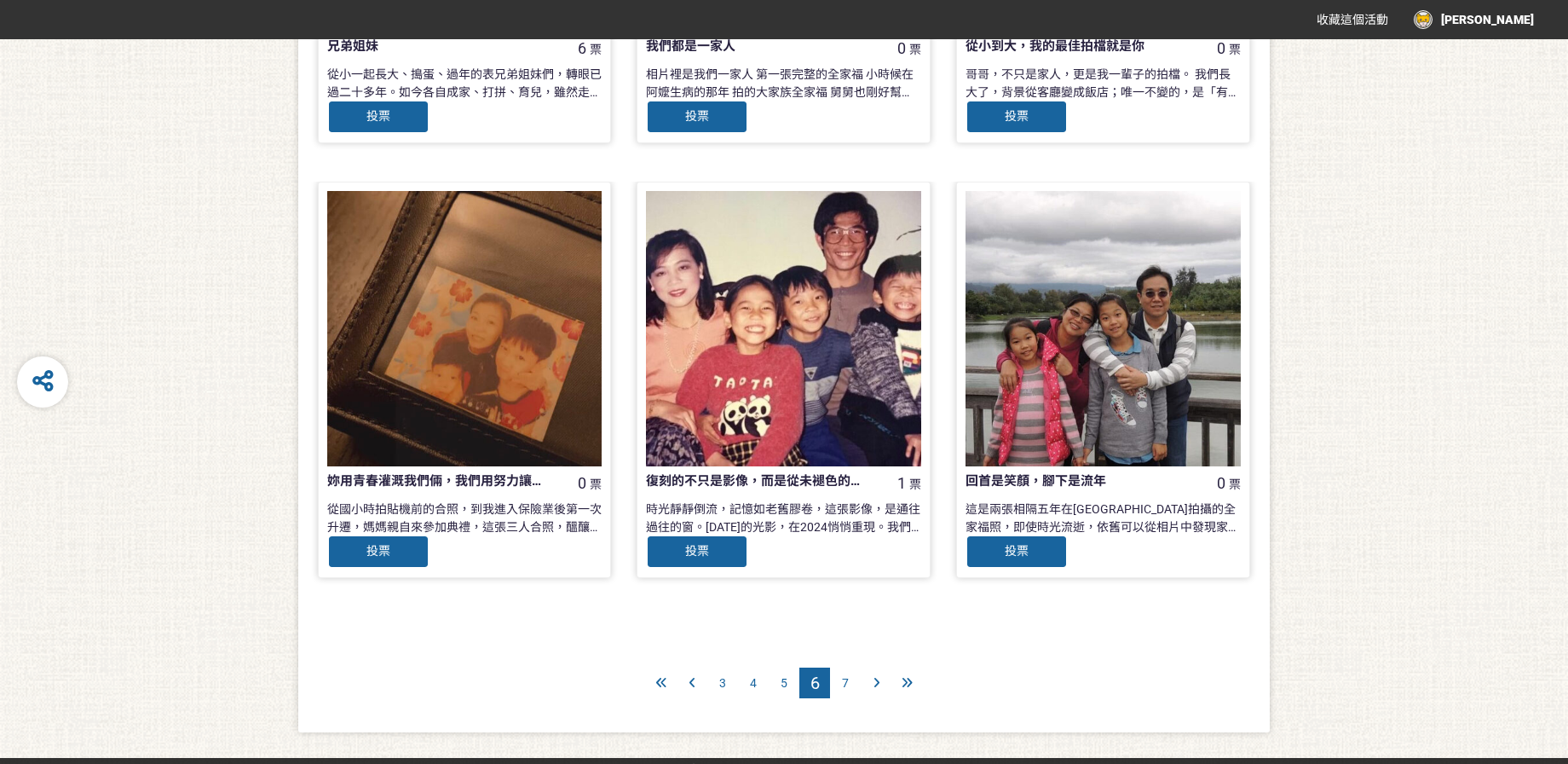
scroll to position [1601, 0]
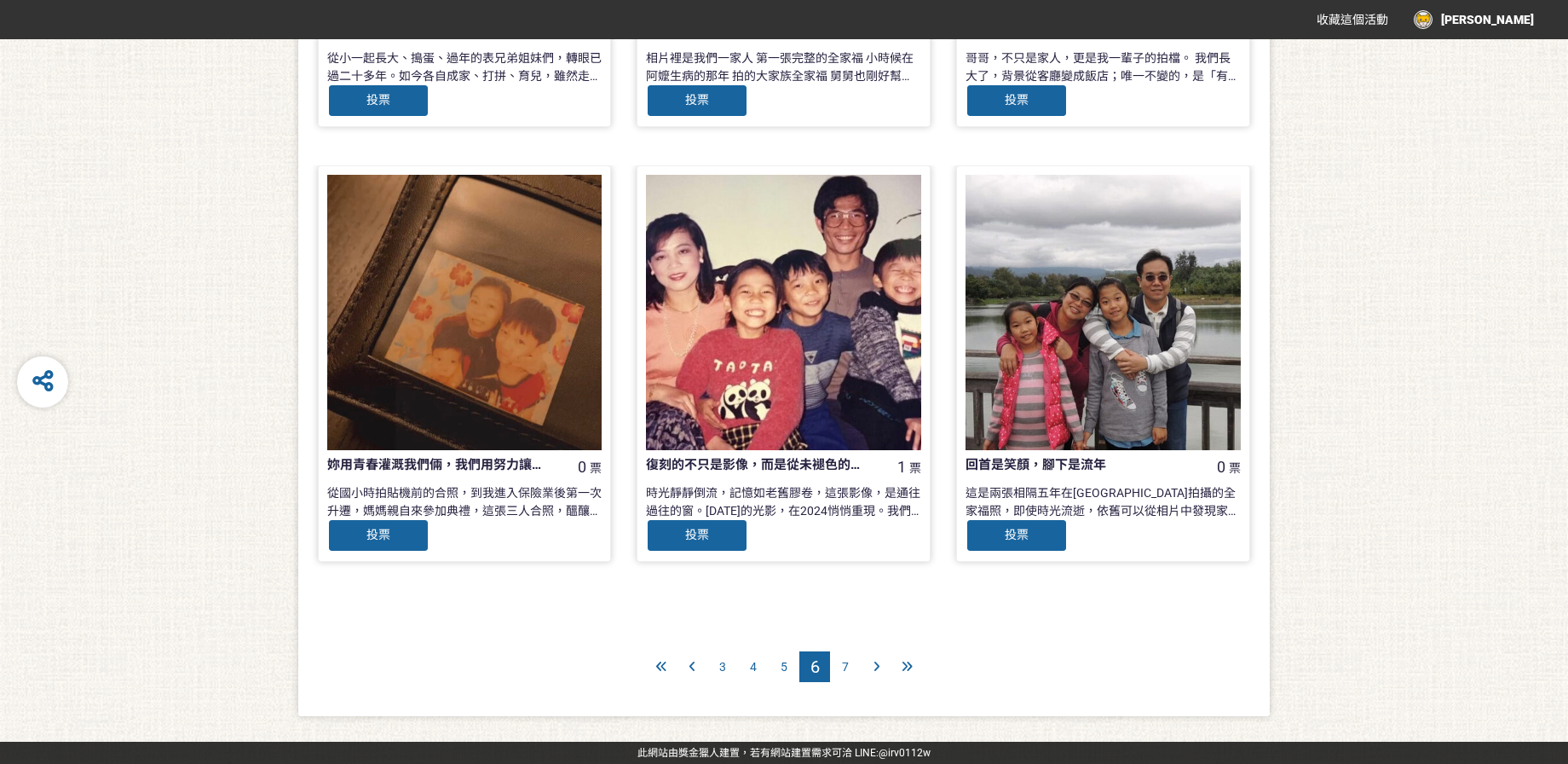
click at [847, 667] on span "7" at bounding box center [845, 666] width 7 height 14
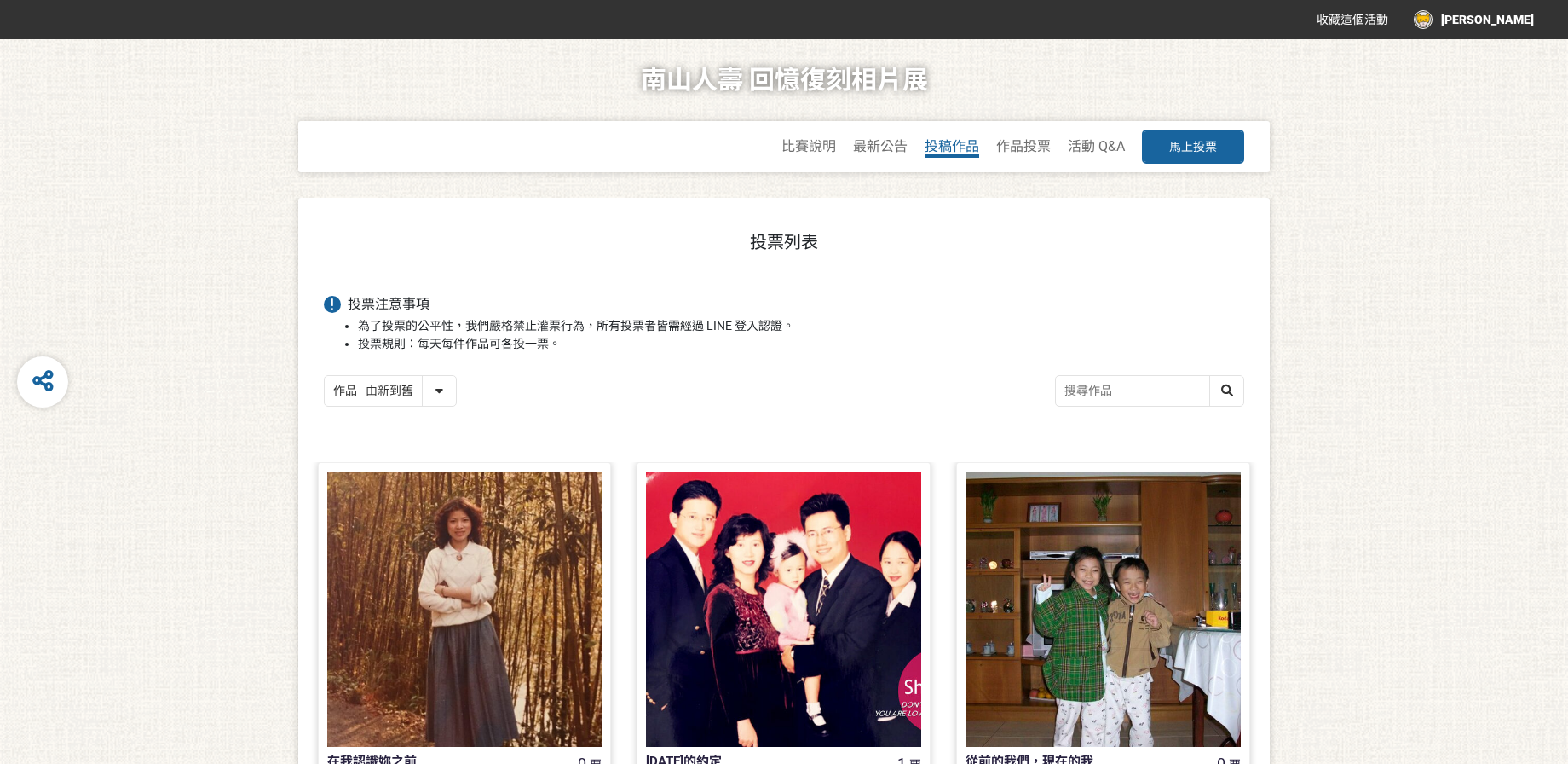
click at [956, 143] on span "投稿作品" at bounding box center [952, 146] width 55 height 16
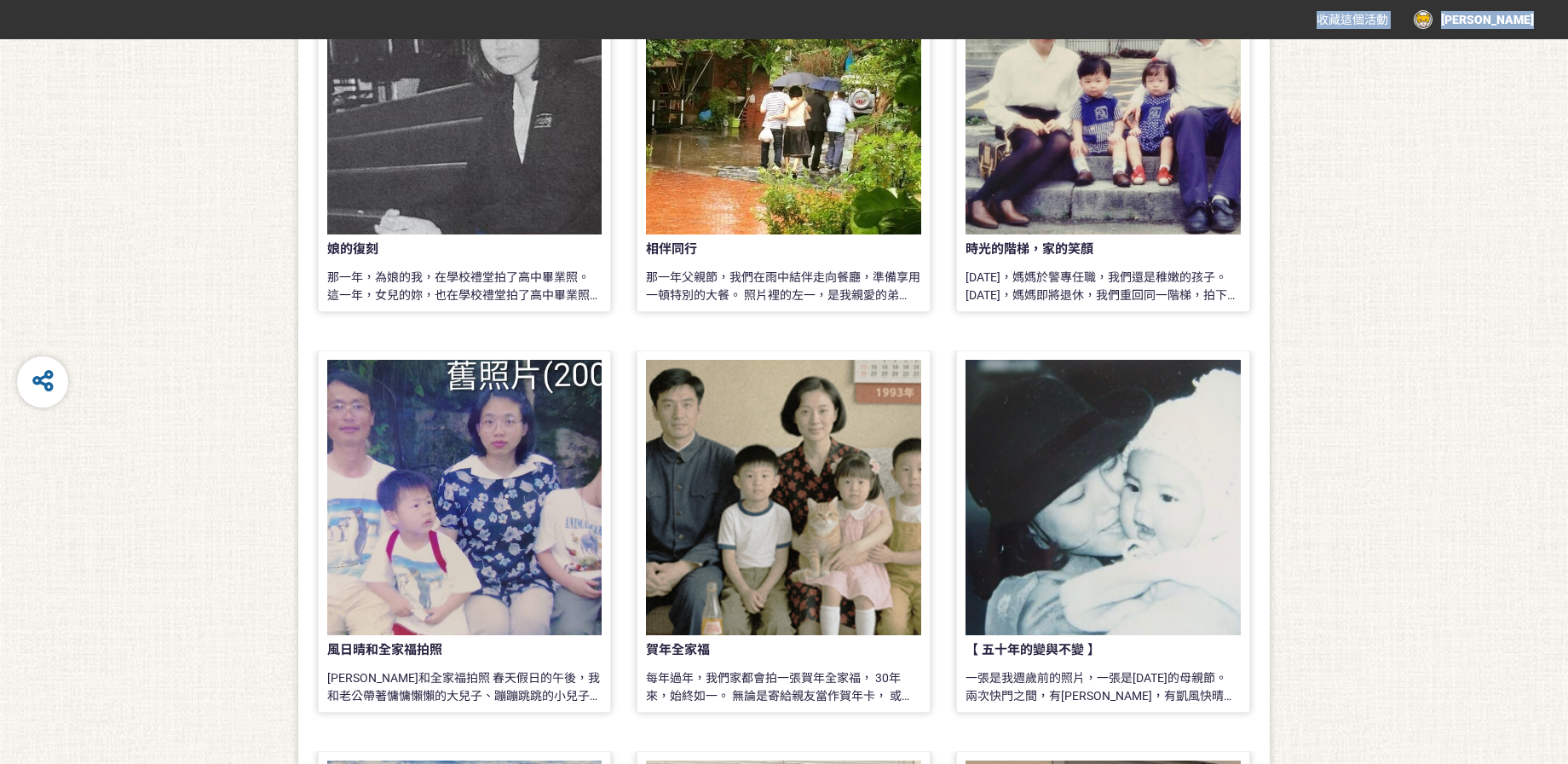
scroll to position [834, 0]
click at [1377, 537] on div "作品列表 姐妹情 我跟我妹妹相差六歲，這是[DATE][DATE]的清晨，爸媽帶我們到山上看日出。空氣清涼，雲層像海浪般翻滾，忍不住興奮地比著手勢，大聲笑著。…" at bounding box center [784, 315] width 1568 height 1903
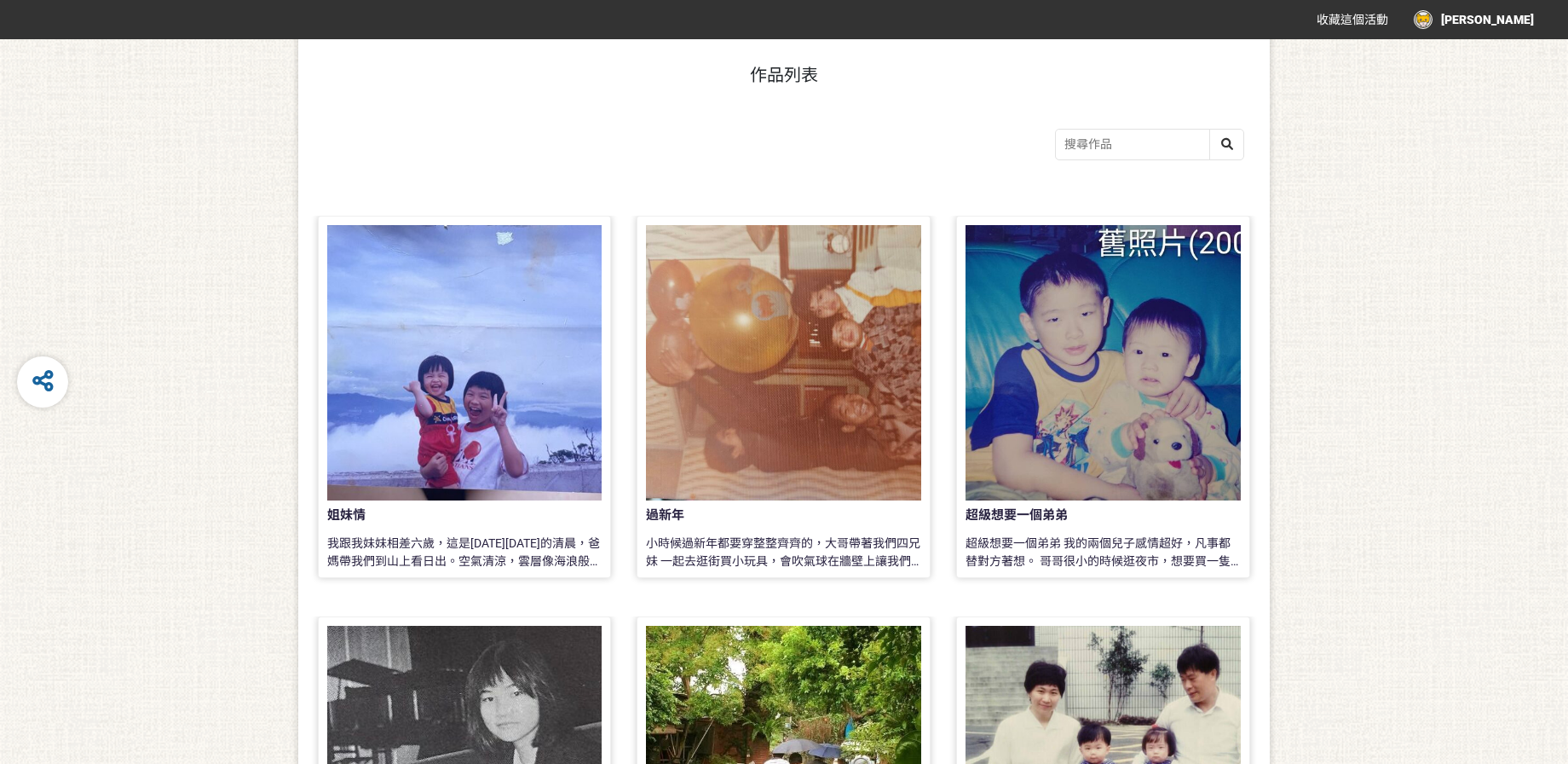
scroll to position [0, 0]
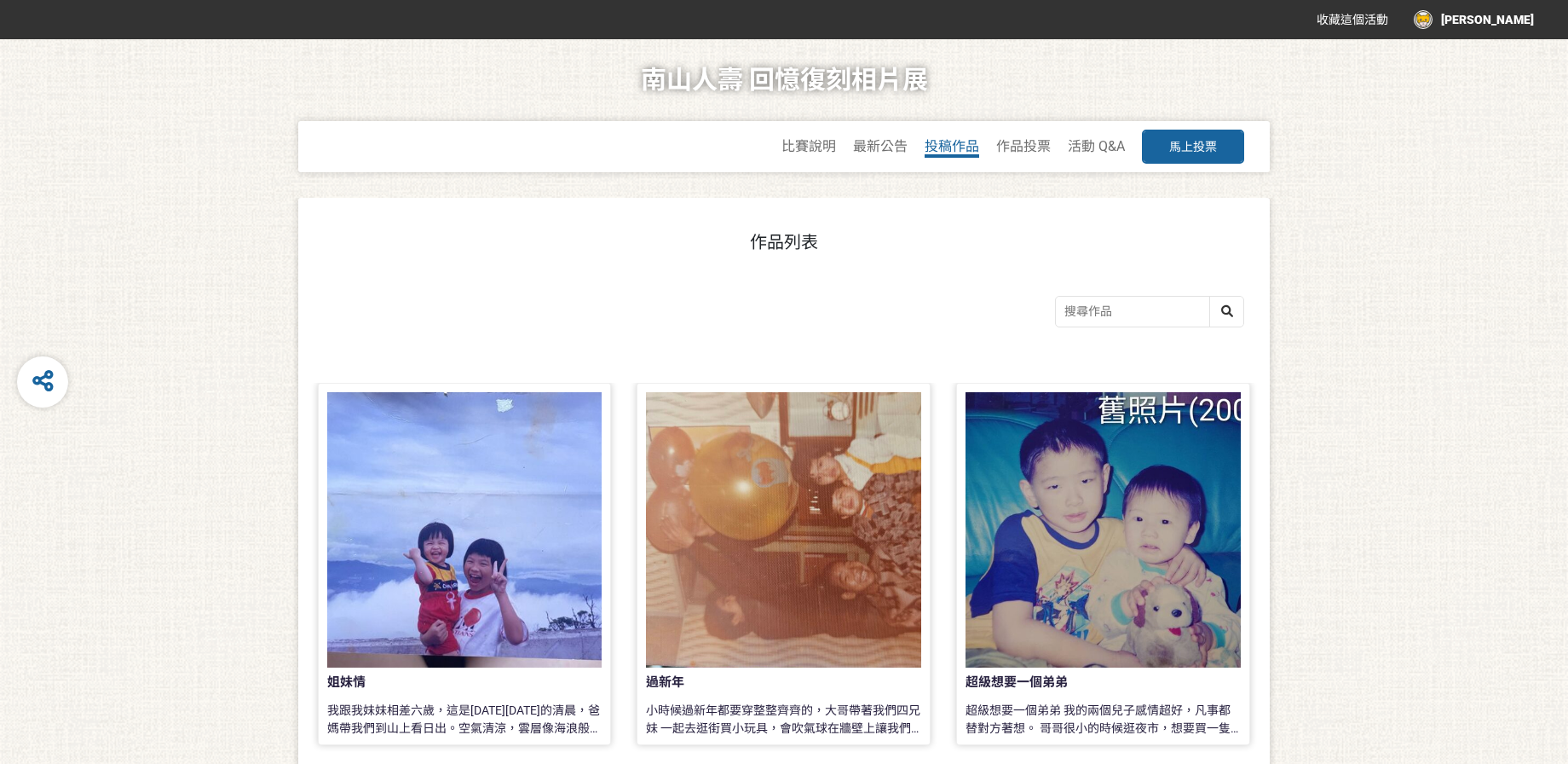
click at [964, 151] on span "投稿作品" at bounding box center [952, 146] width 55 height 16
click at [1175, 146] on span "馬上投票" at bounding box center [1193, 147] width 48 height 14
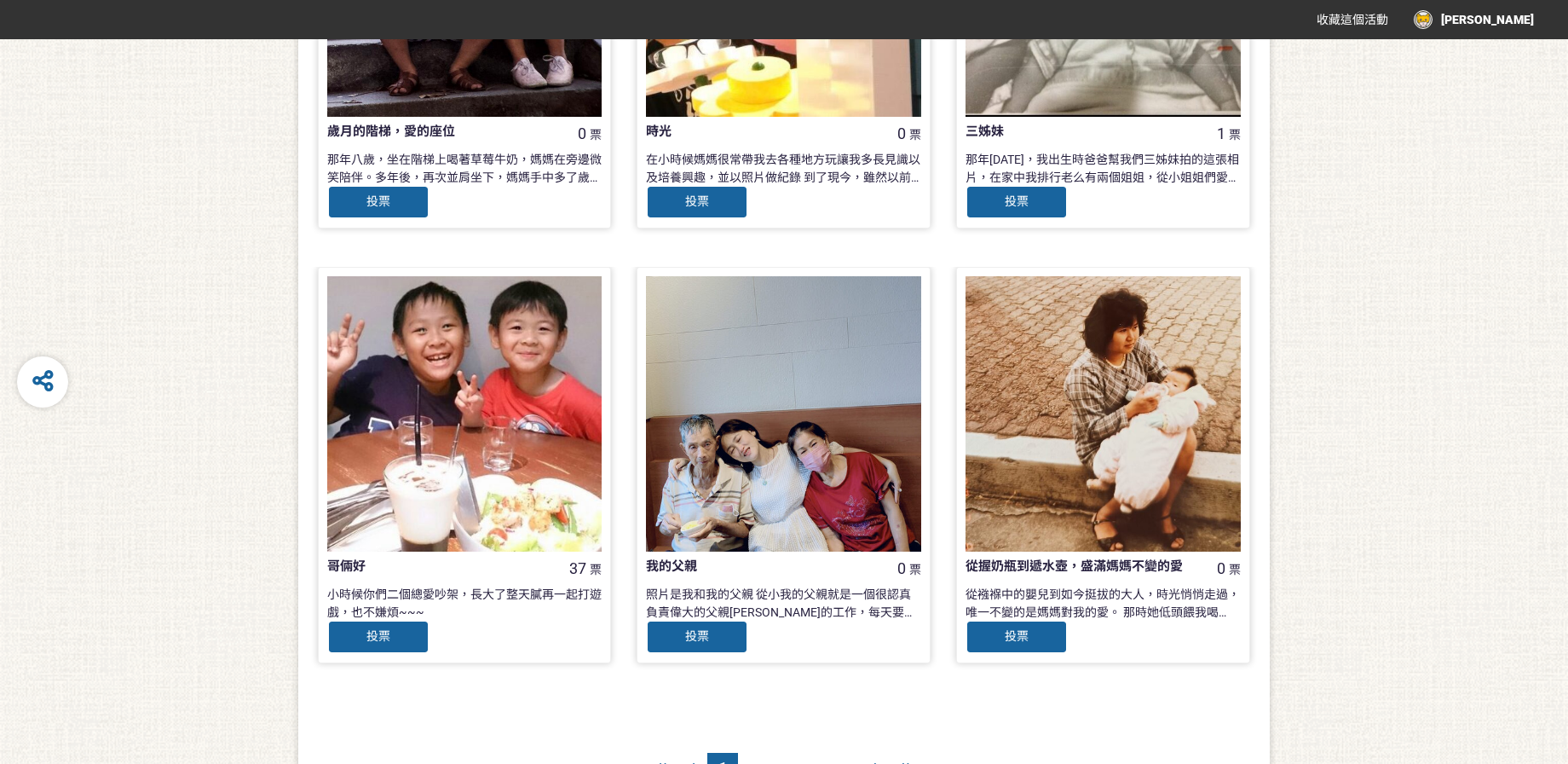
scroll to position [1601, 0]
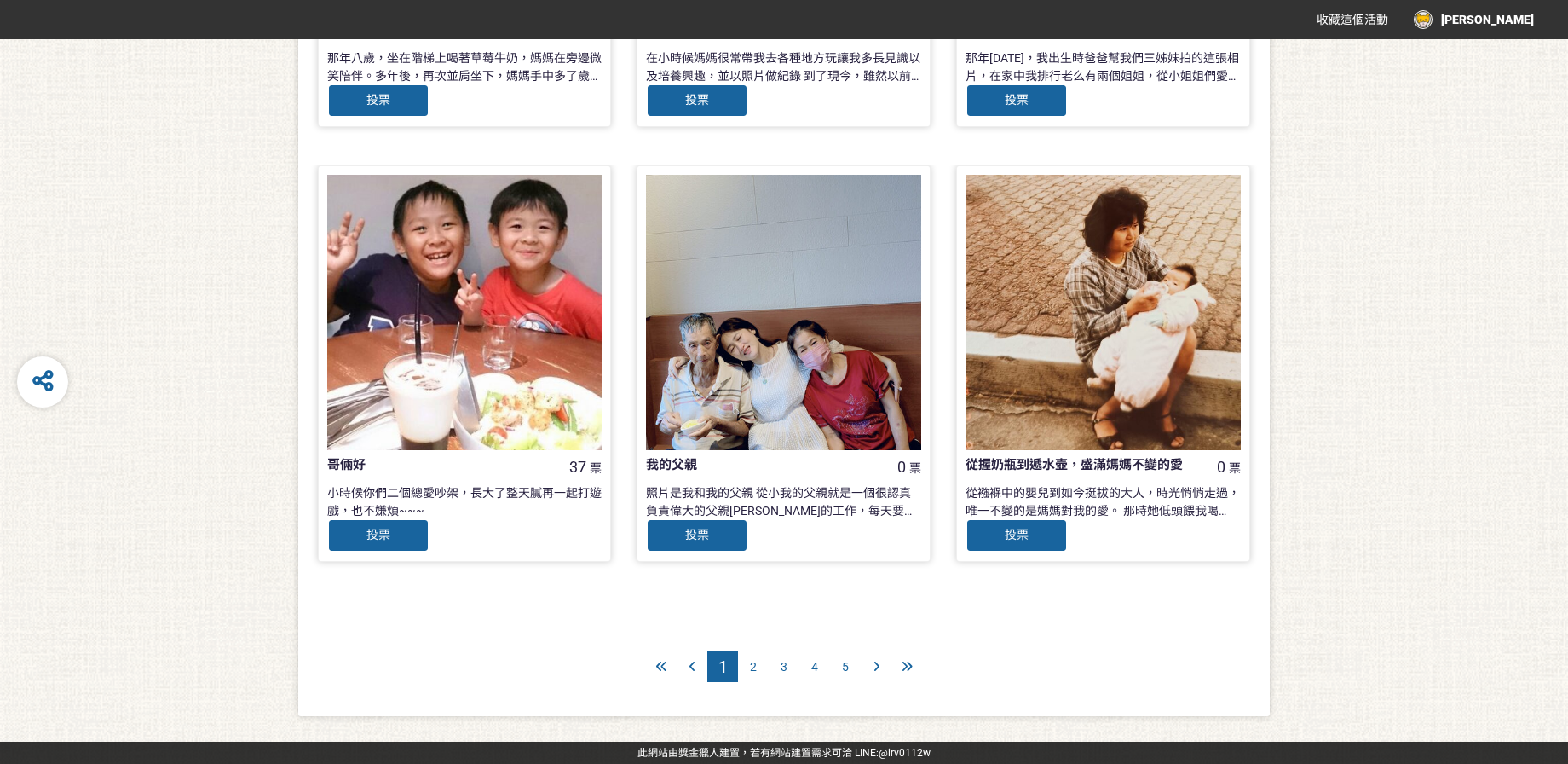
click at [754, 668] on span "2" at bounding box center [754, 666] width 7 height 14
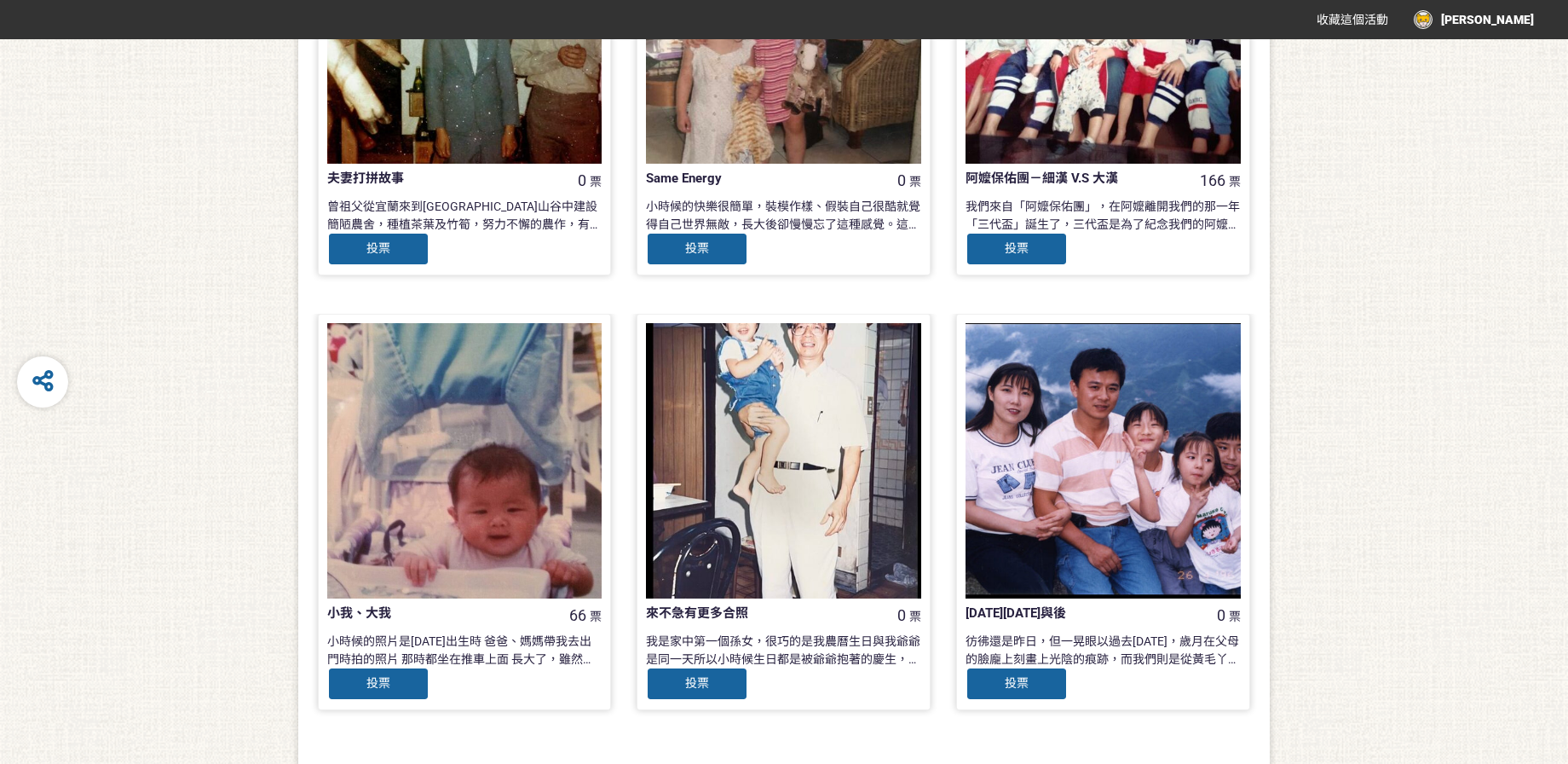
scroll to position [1601, 0]
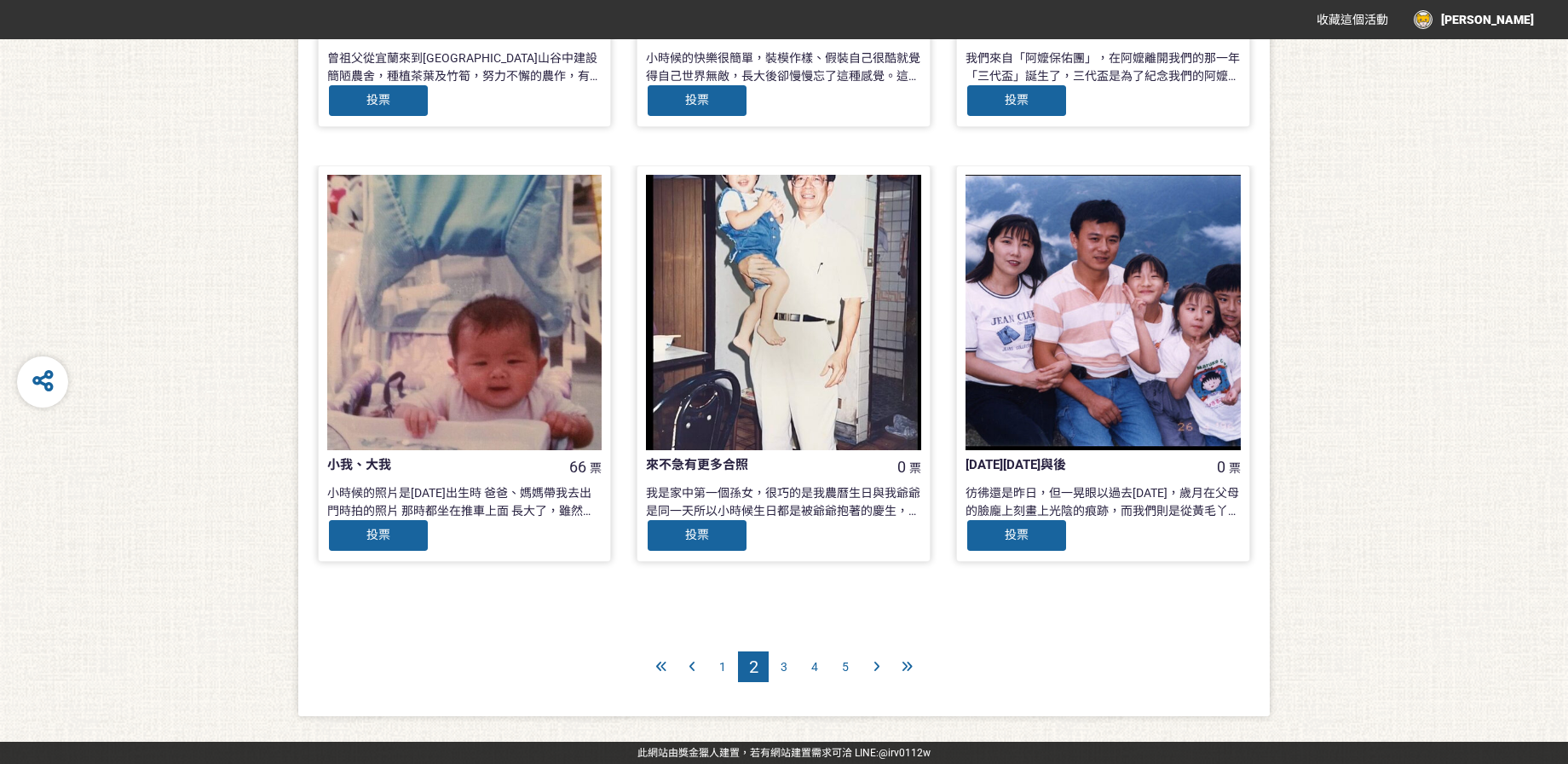
click at [904, 669] on icon at bounding box center [907, 666] width 11 height 12
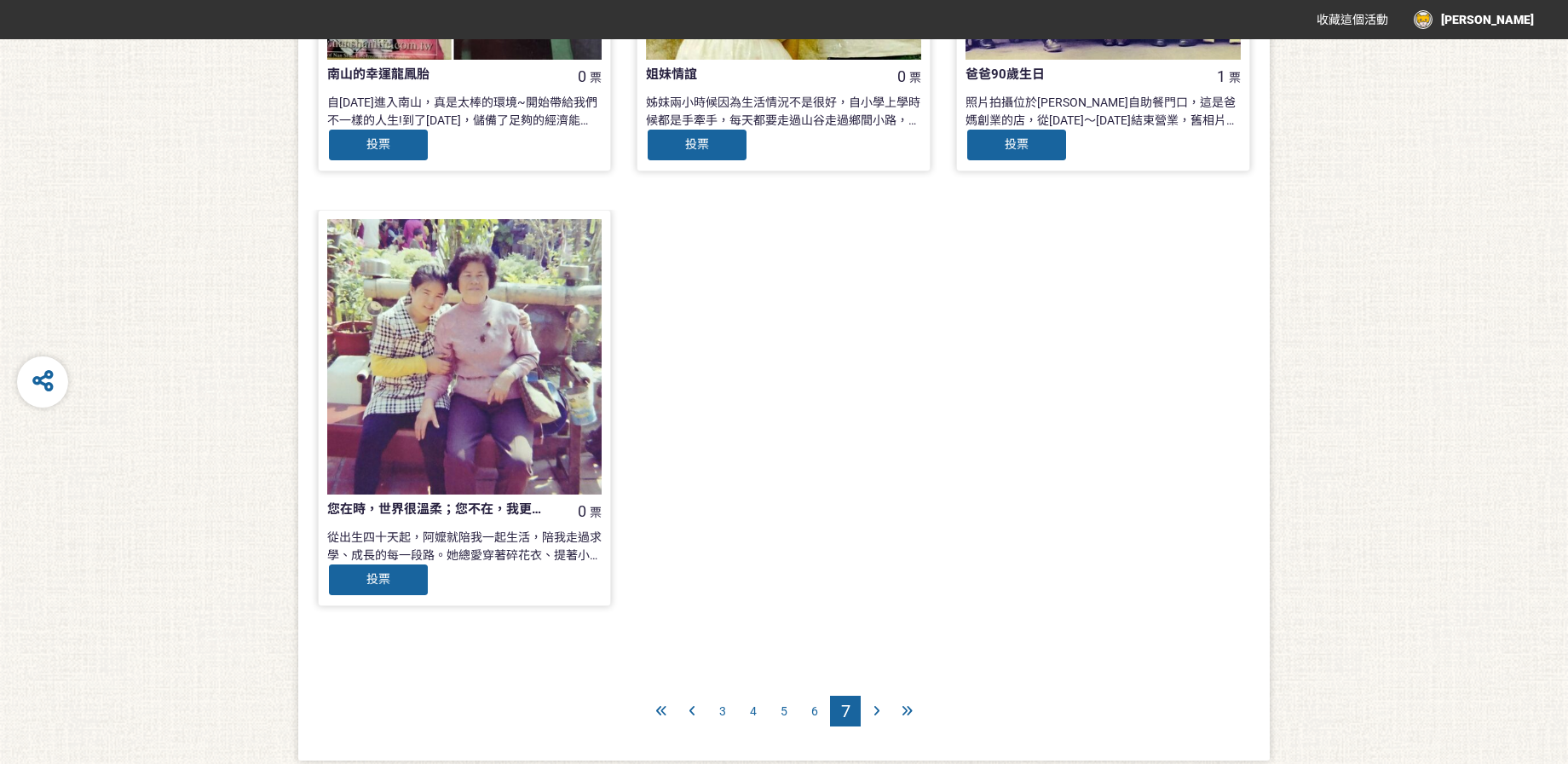
scroll to position [732, 0]
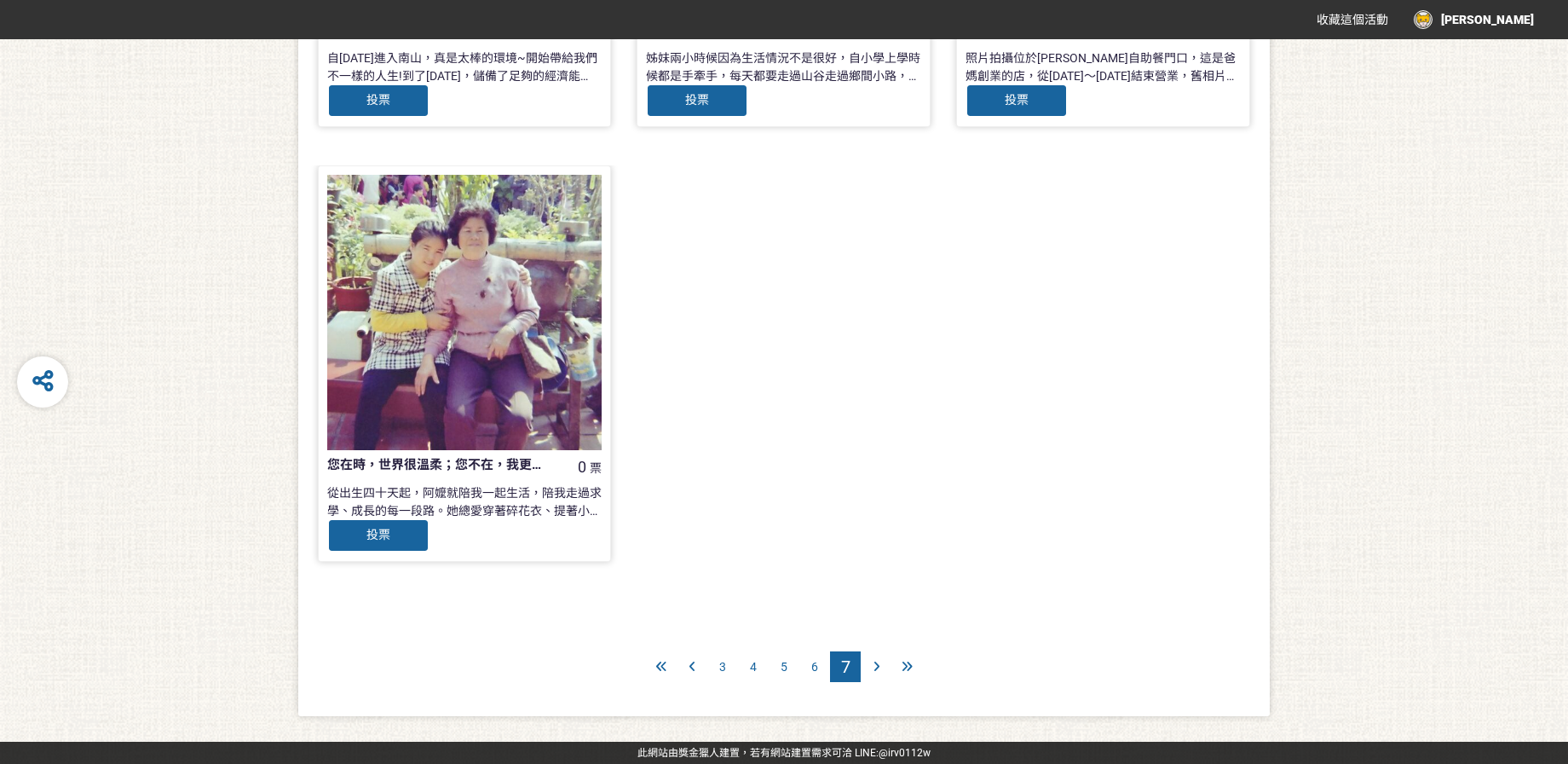
click at [718, 664] on div "3" at bounding box center [723, 666] width 31 height 31
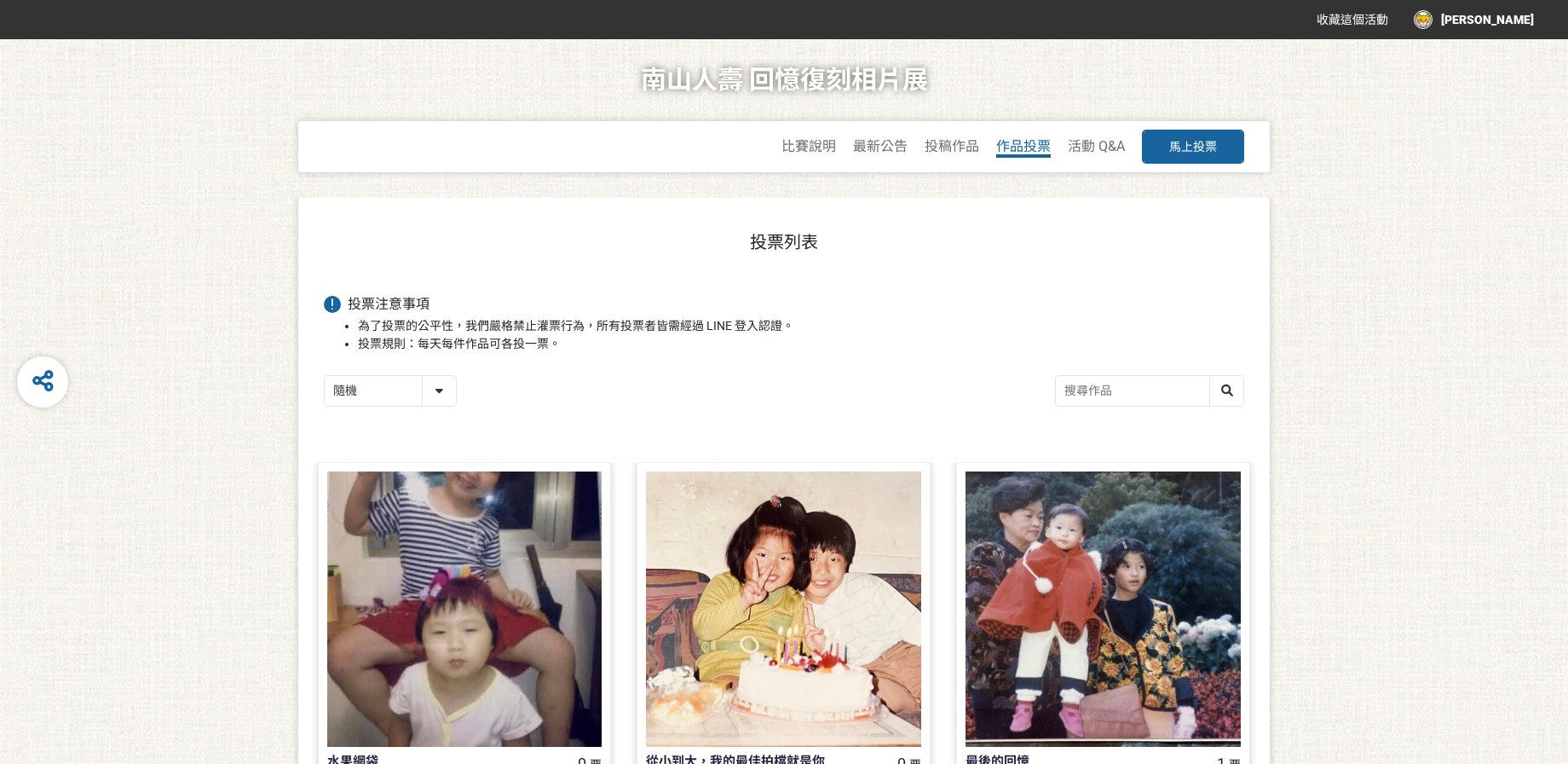
click at [1011, 139] on span "作品投票" at bounding box center [1024, 146] width 55 height 16
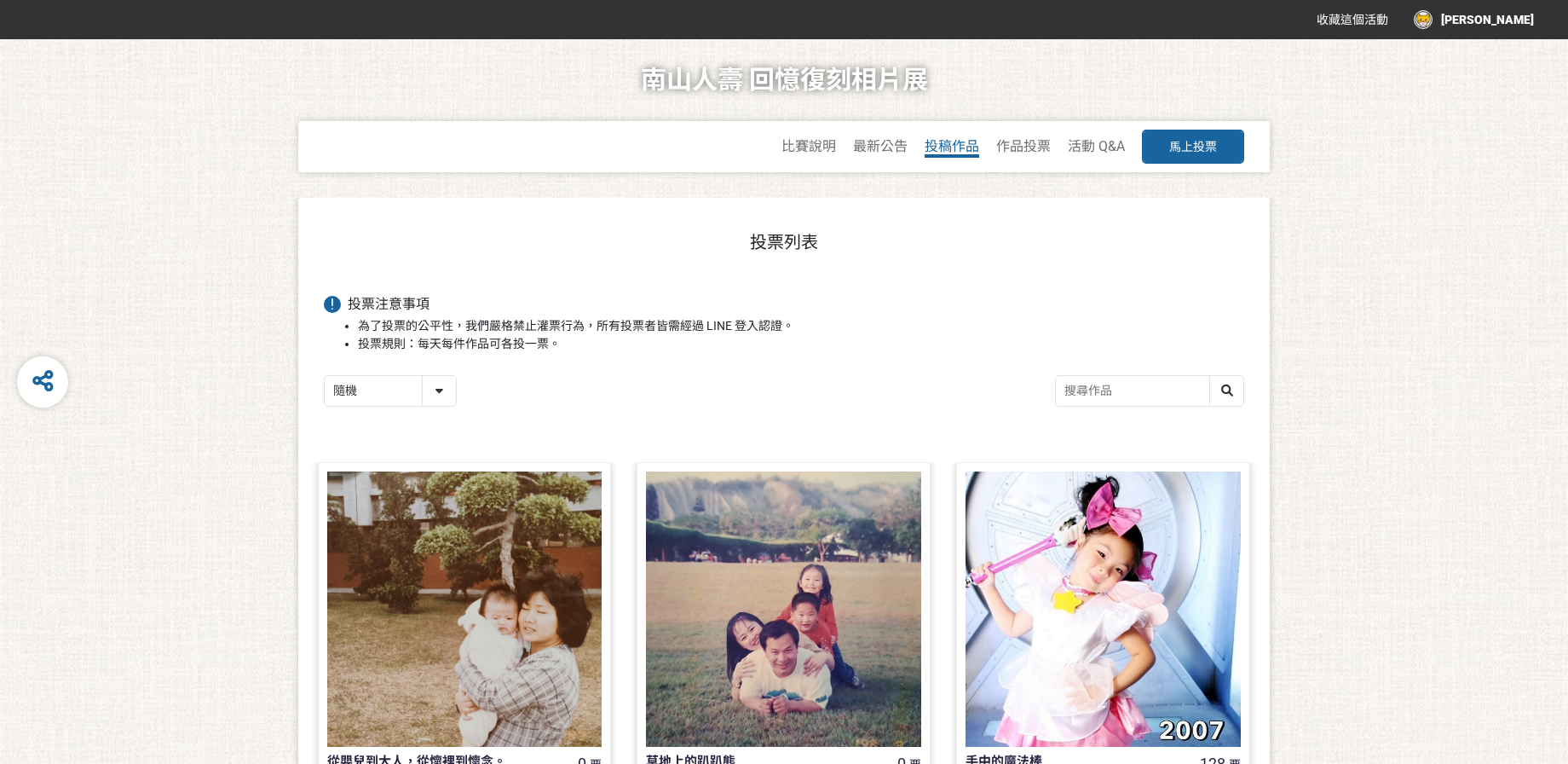
click at [934, 145] on span "投稿作品" at bounding box center [952, 146] width 55 height 16
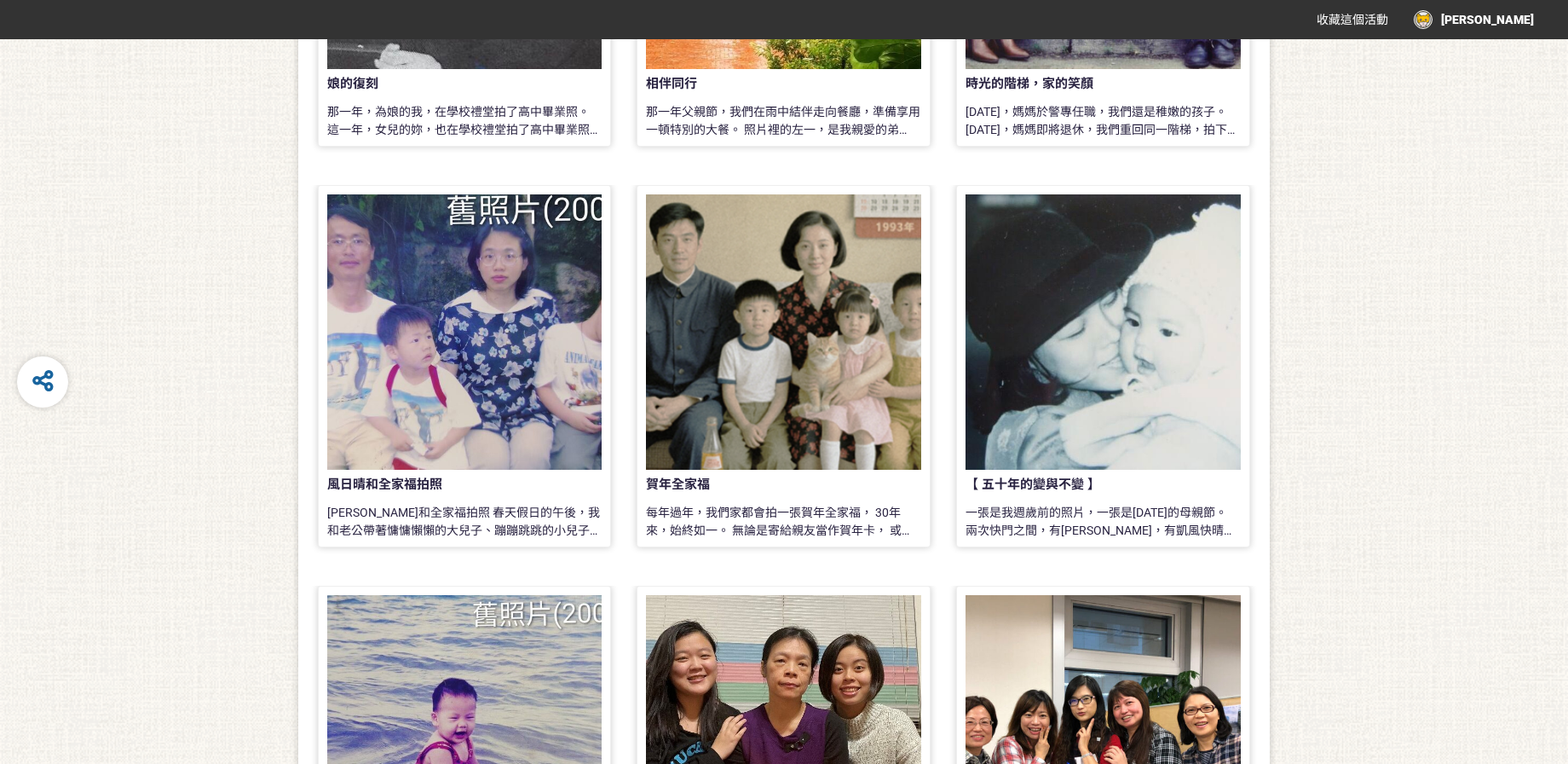
scroll to position [1012, 0]
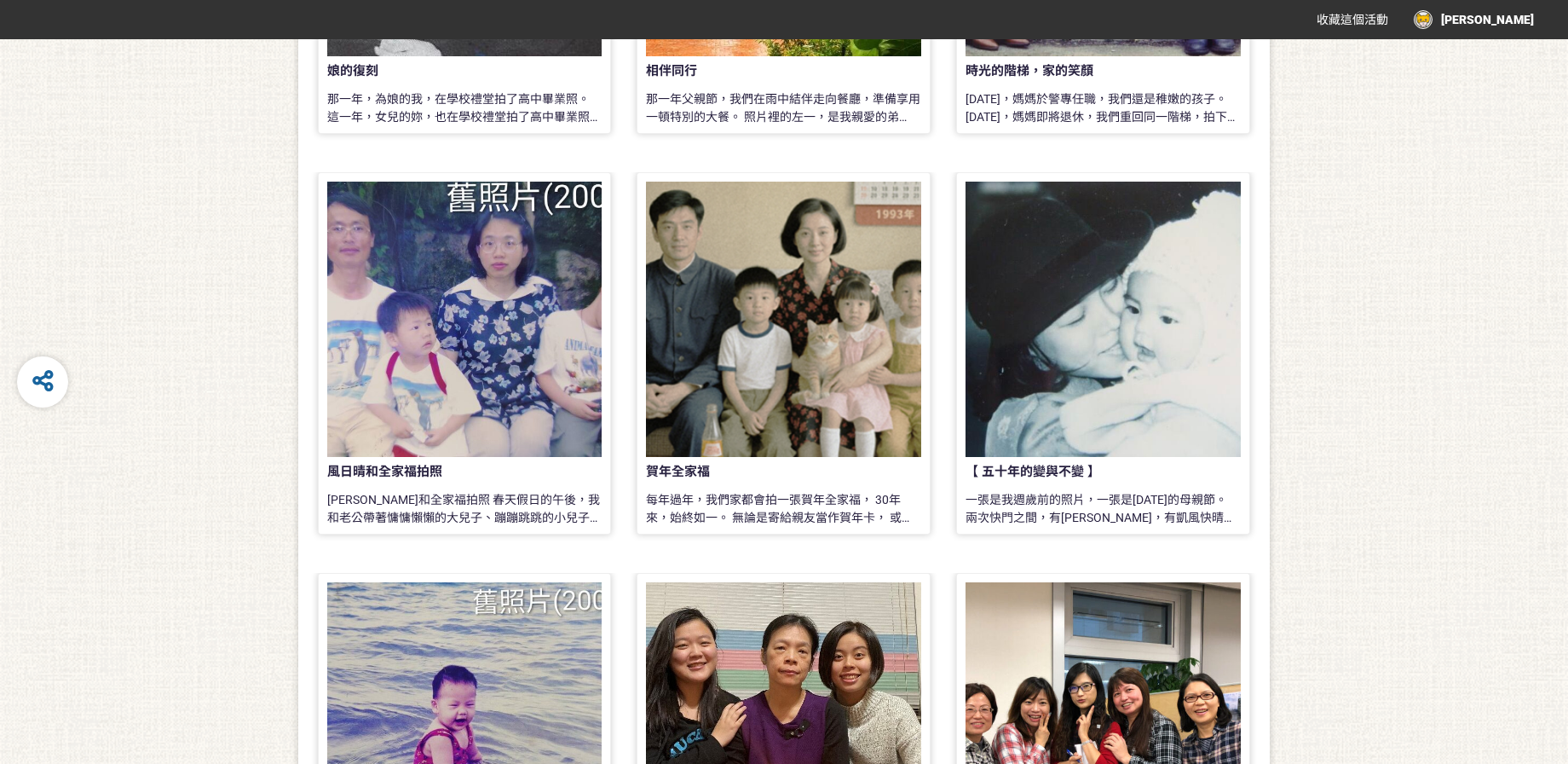
click at [1141, 484] on div "【 五十年的變與不變 】" at bounding box center [1075, 474] width 219 height 25
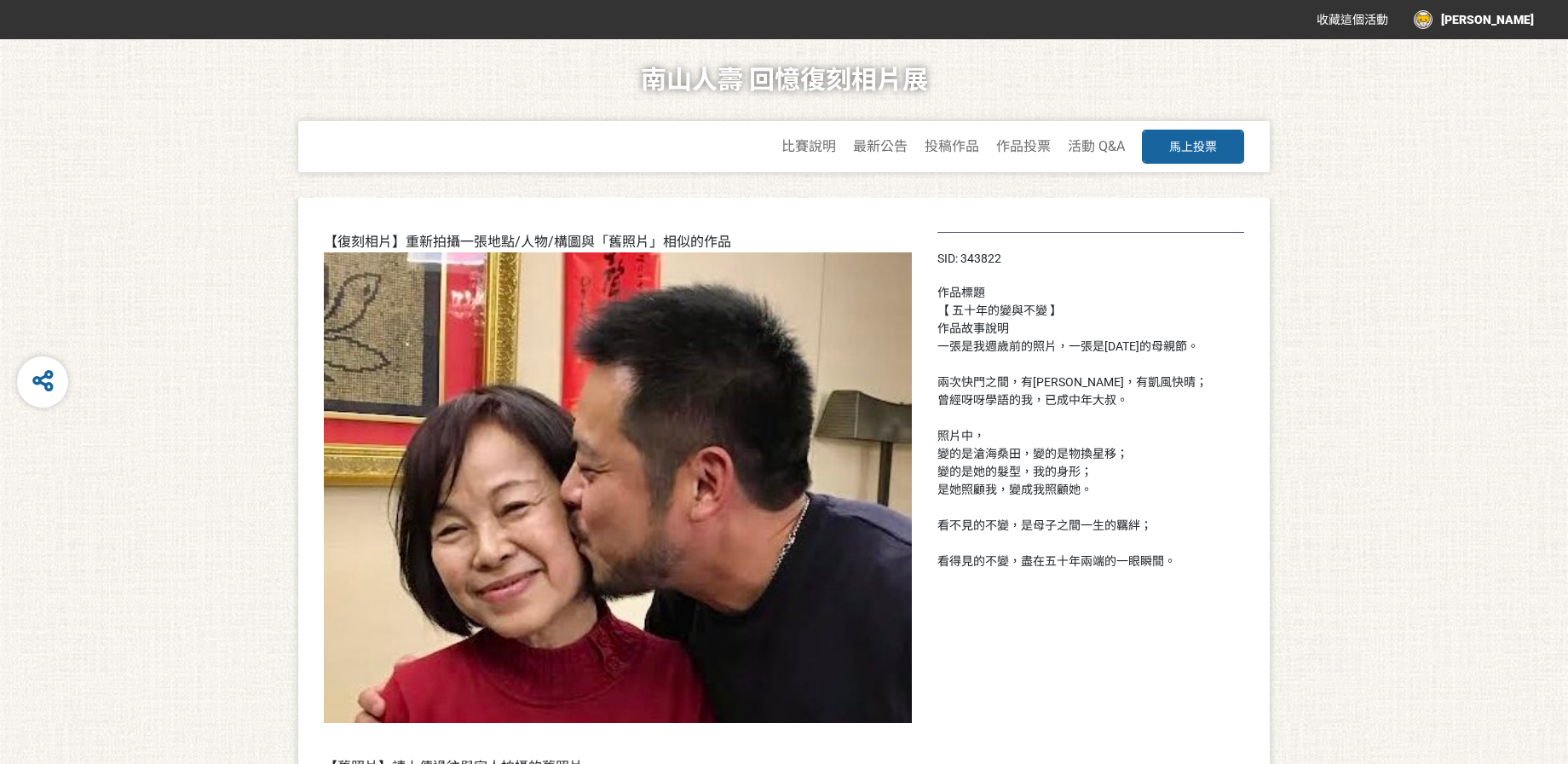
drag, startPoint x: 1205, startPoint y: 154, endPoint x: 1158, endPoint y: 391, distance: 241.6
click at [1158, 391] on div "南山人壽 回憶復刻相片展 比賽說明 最新公告 投稿作品 作品投票 活動 Q&A 馬上投票 【復刻相片】重新拍攝一張地點/人物/構圖與「舊照片」相似的作品 【舊…" at bounding box center [784, 690] width 1568 height 1302
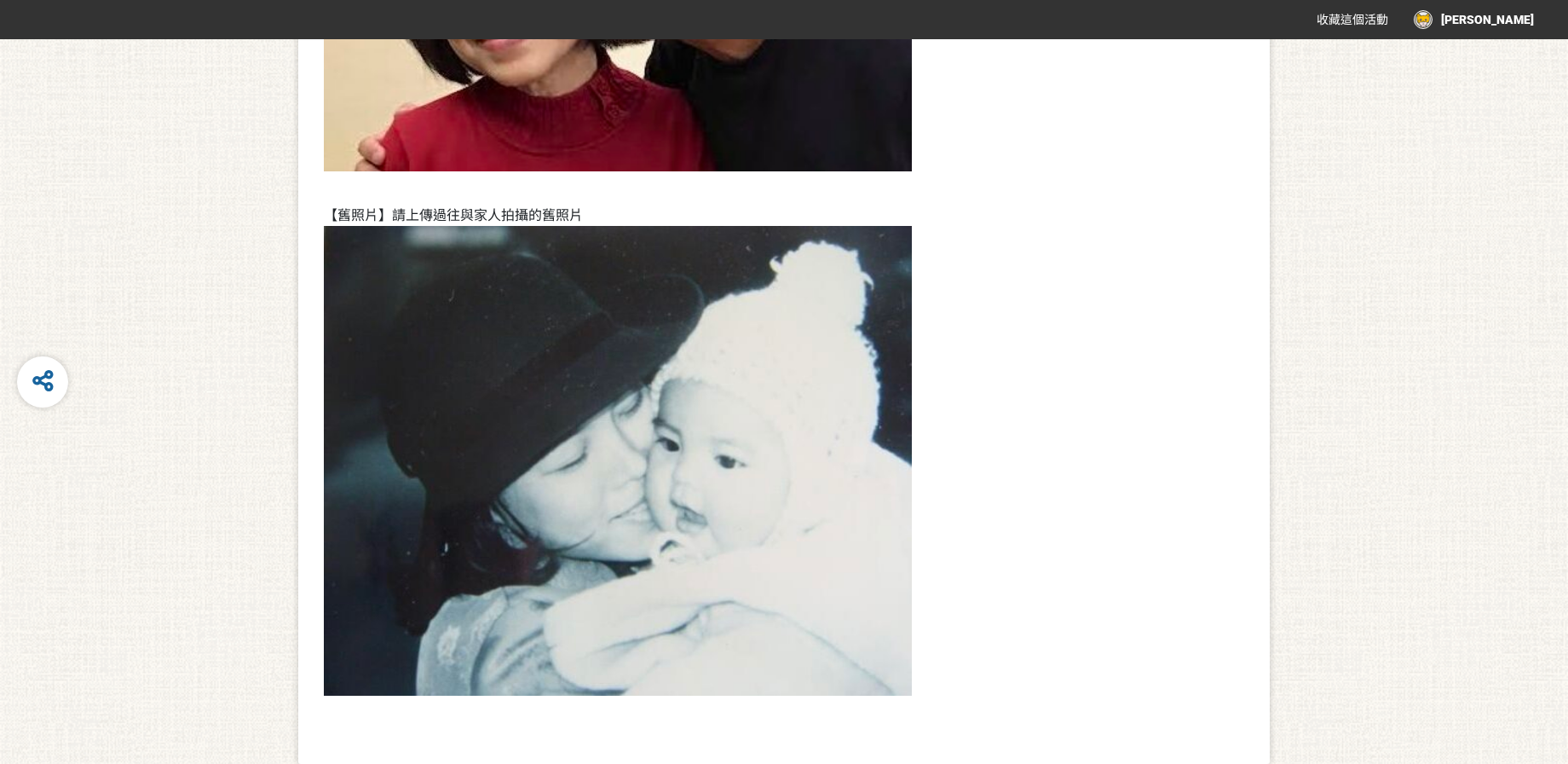
scroll to position [552, 0]
click at [799, 451] on img at bounding box center [618, 460] width 588 height 470
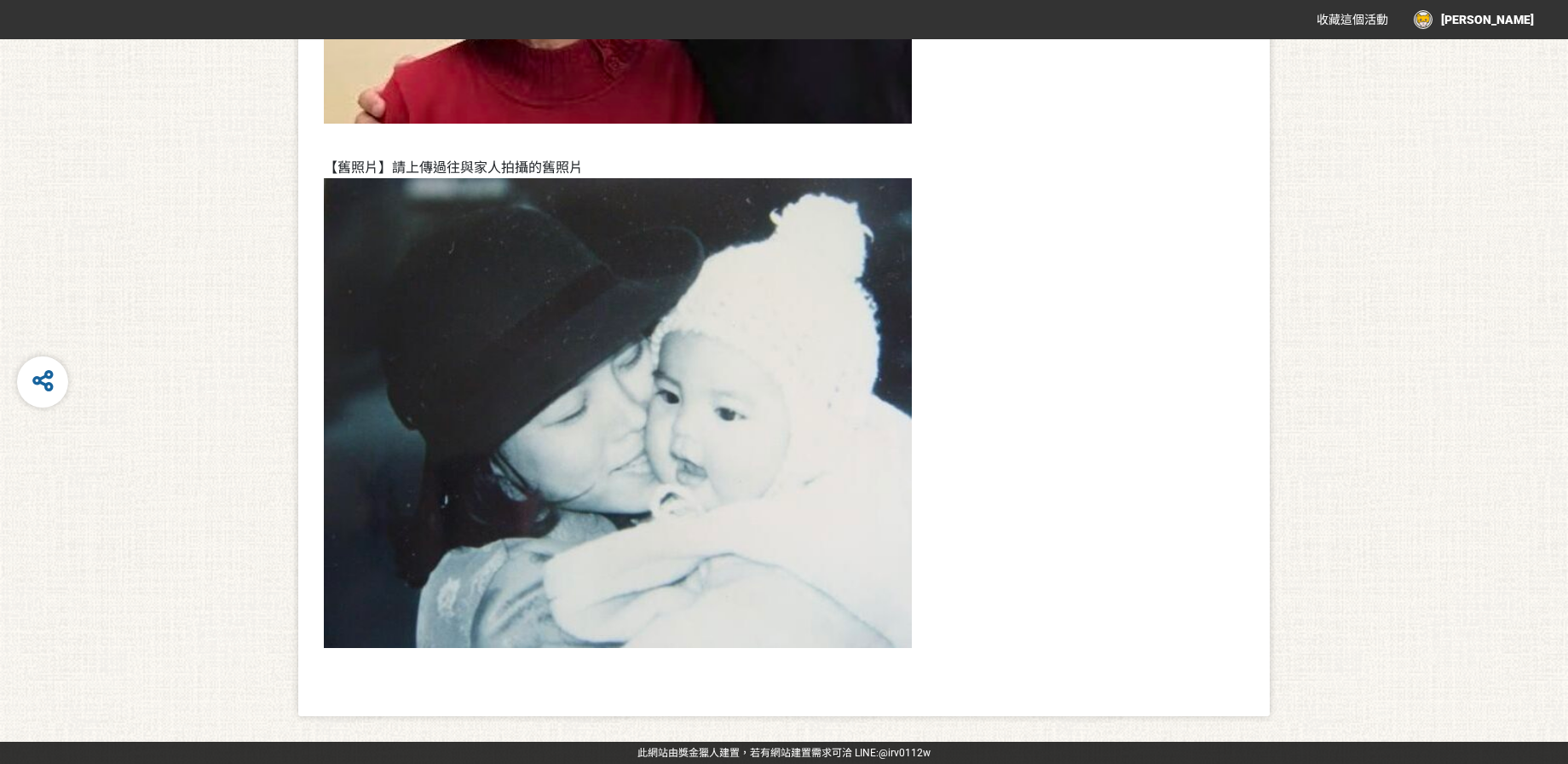
scroll to position [0, 0]
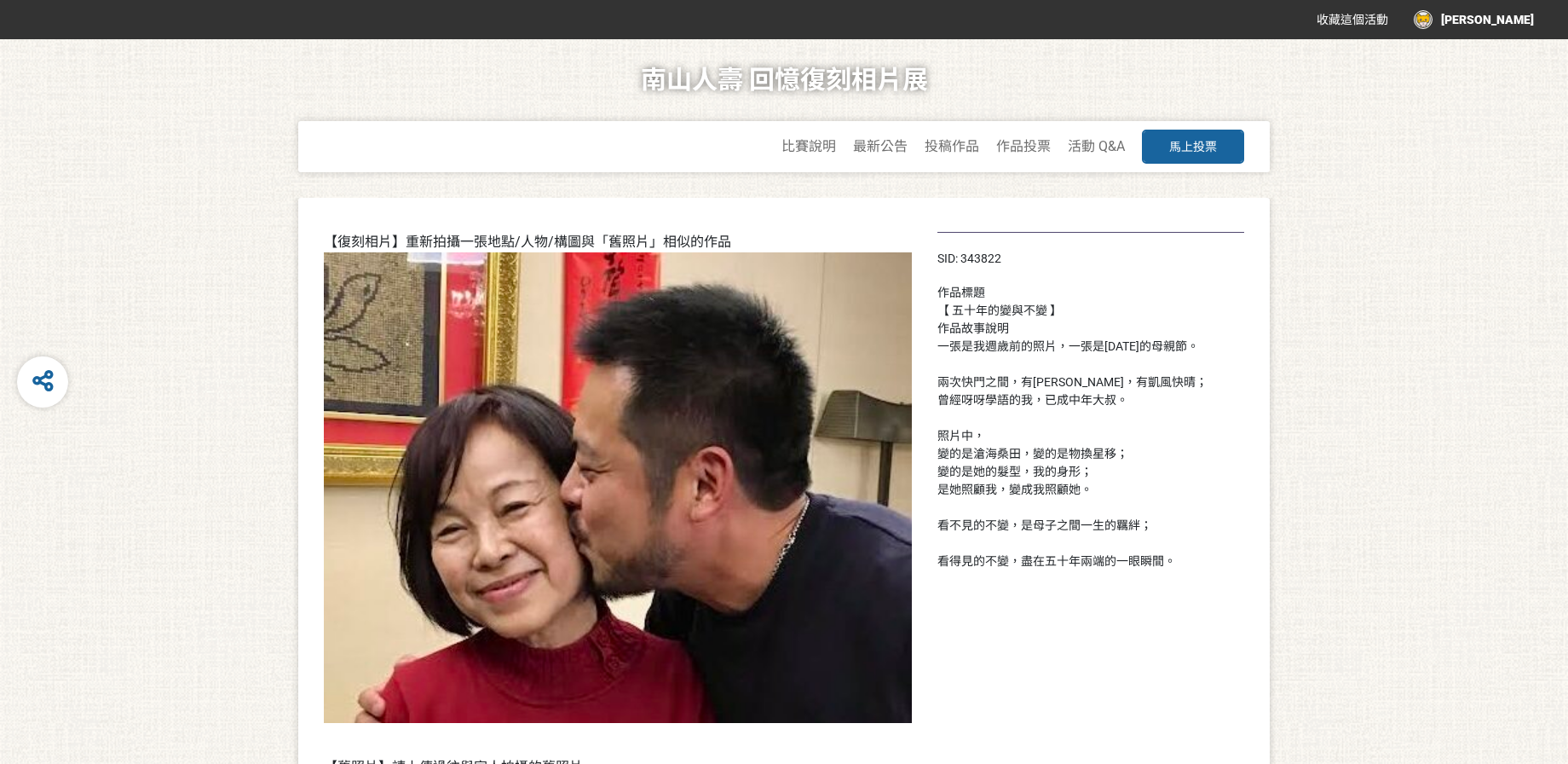
scroll to position [1012, 0]
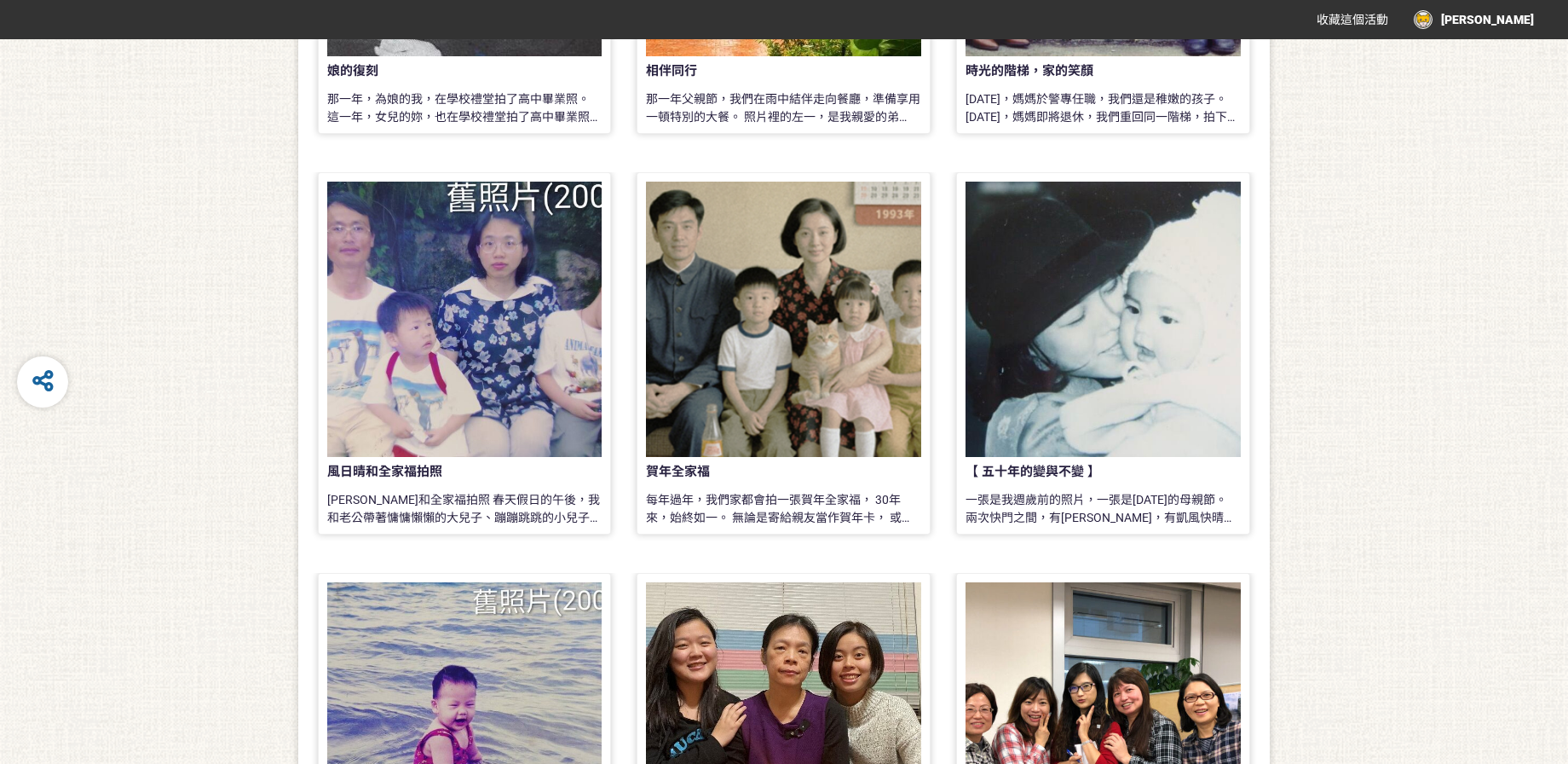
click at [785, 412] on div at bounding box center [783, 319] width 275 height 275
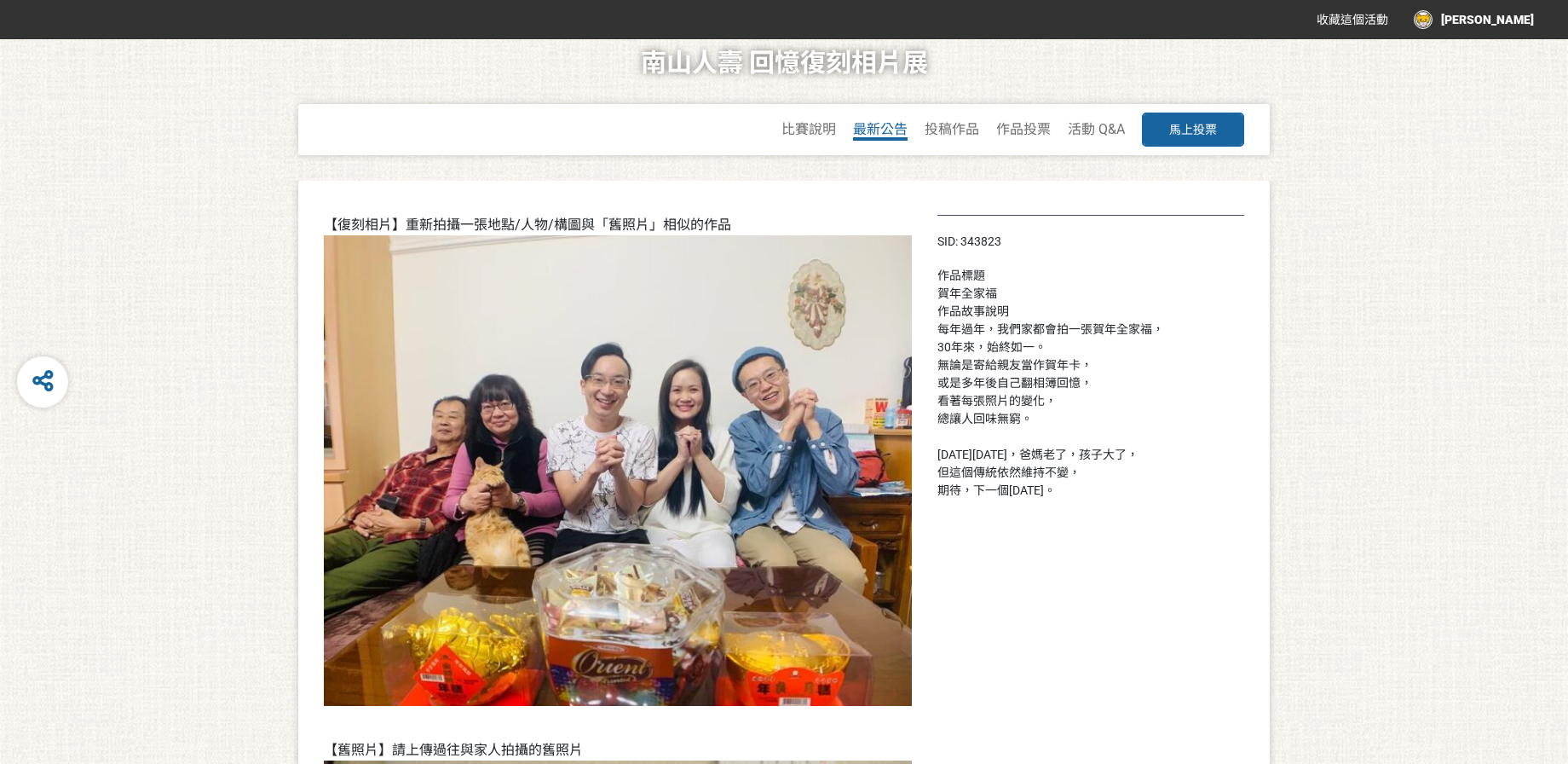
scroll to position [18, 0]
click at [930, 122] on span "投稿作品" at bounding box center [952, 128] width 55 height 16
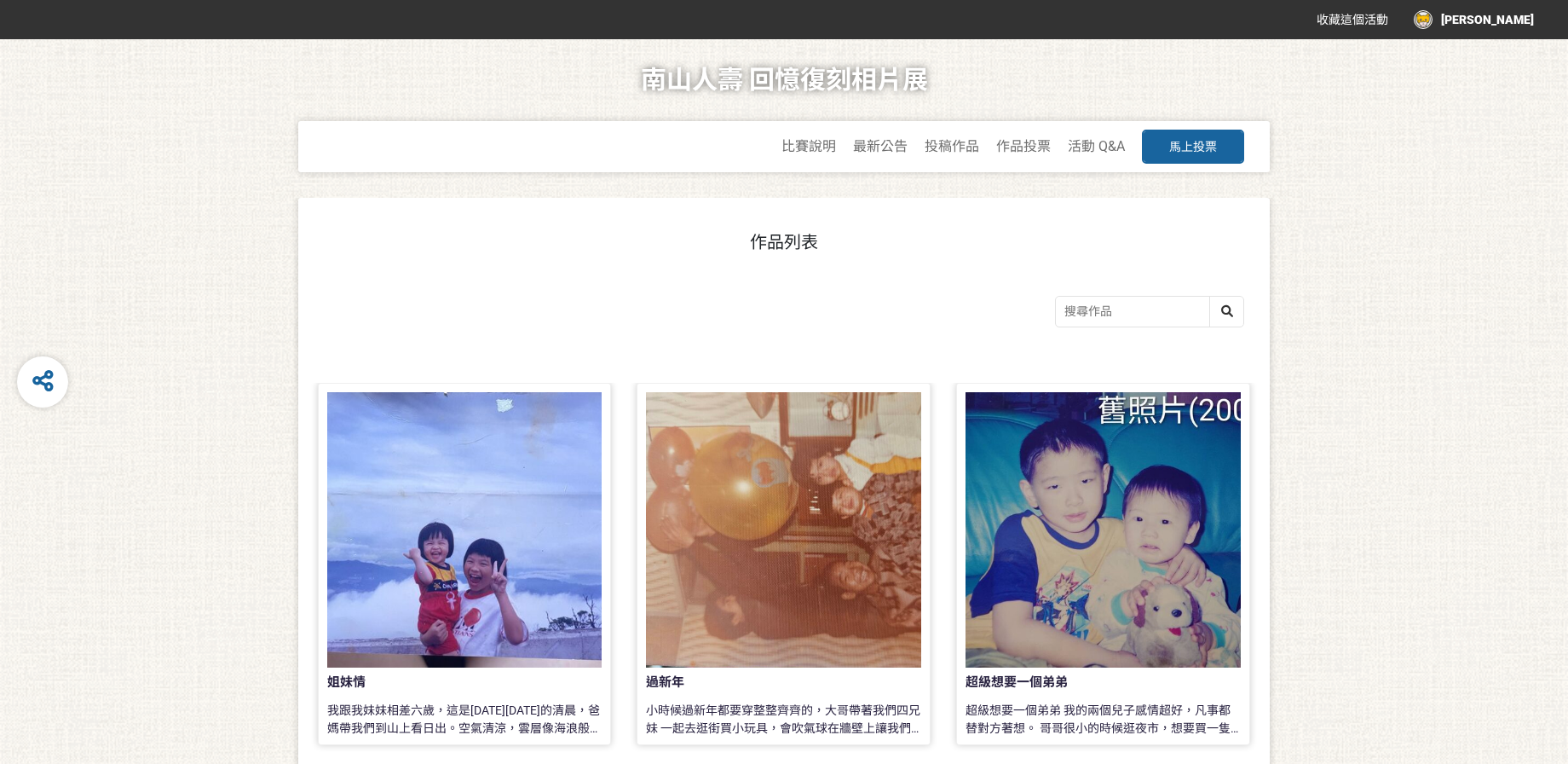
click at [776, 491] on div at bounding box center [783, 529] width 275 height 275
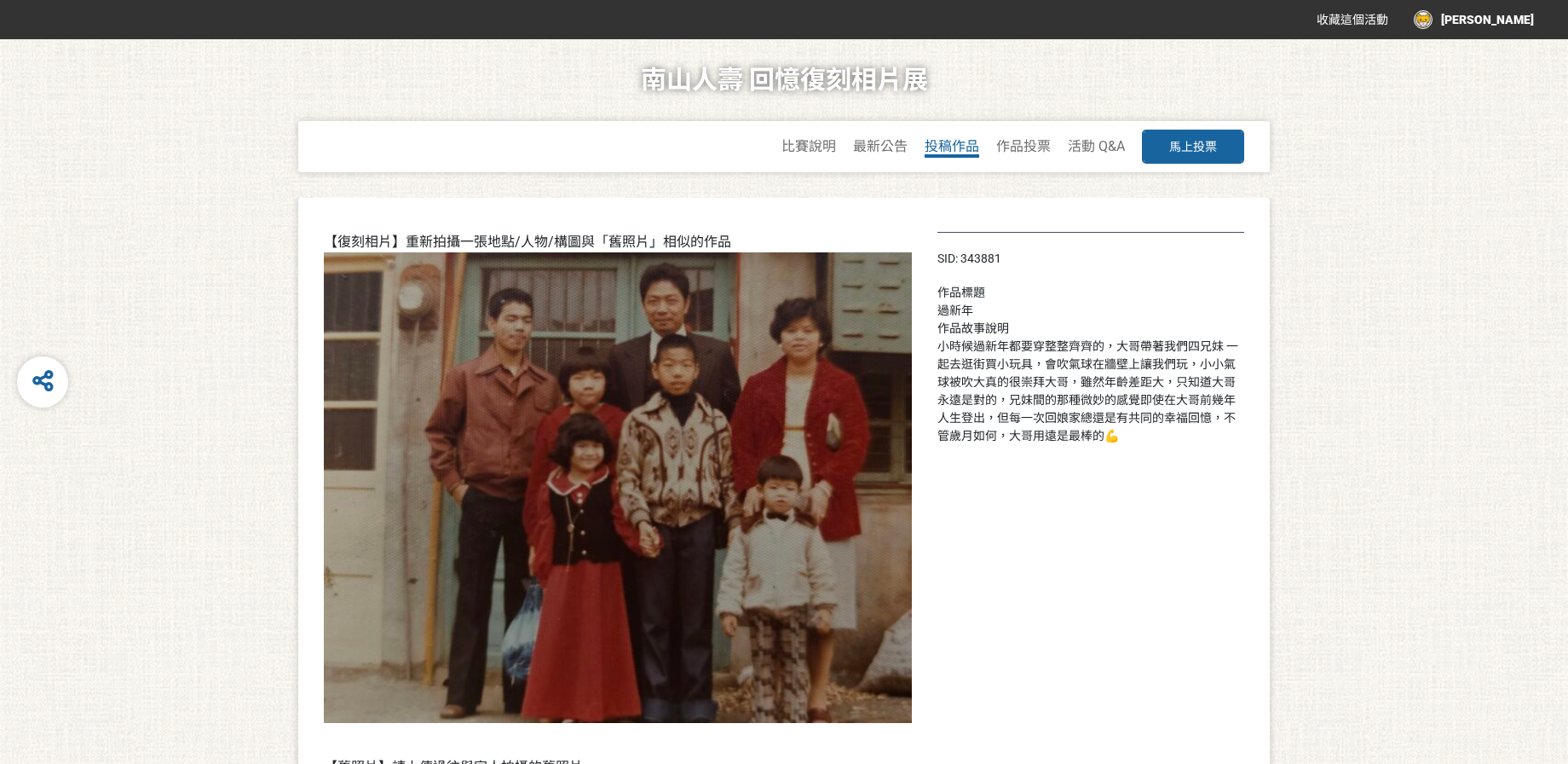
click at [947, 147] on span "投稿作品" at bounding box center [952, 146] width 55 height 16
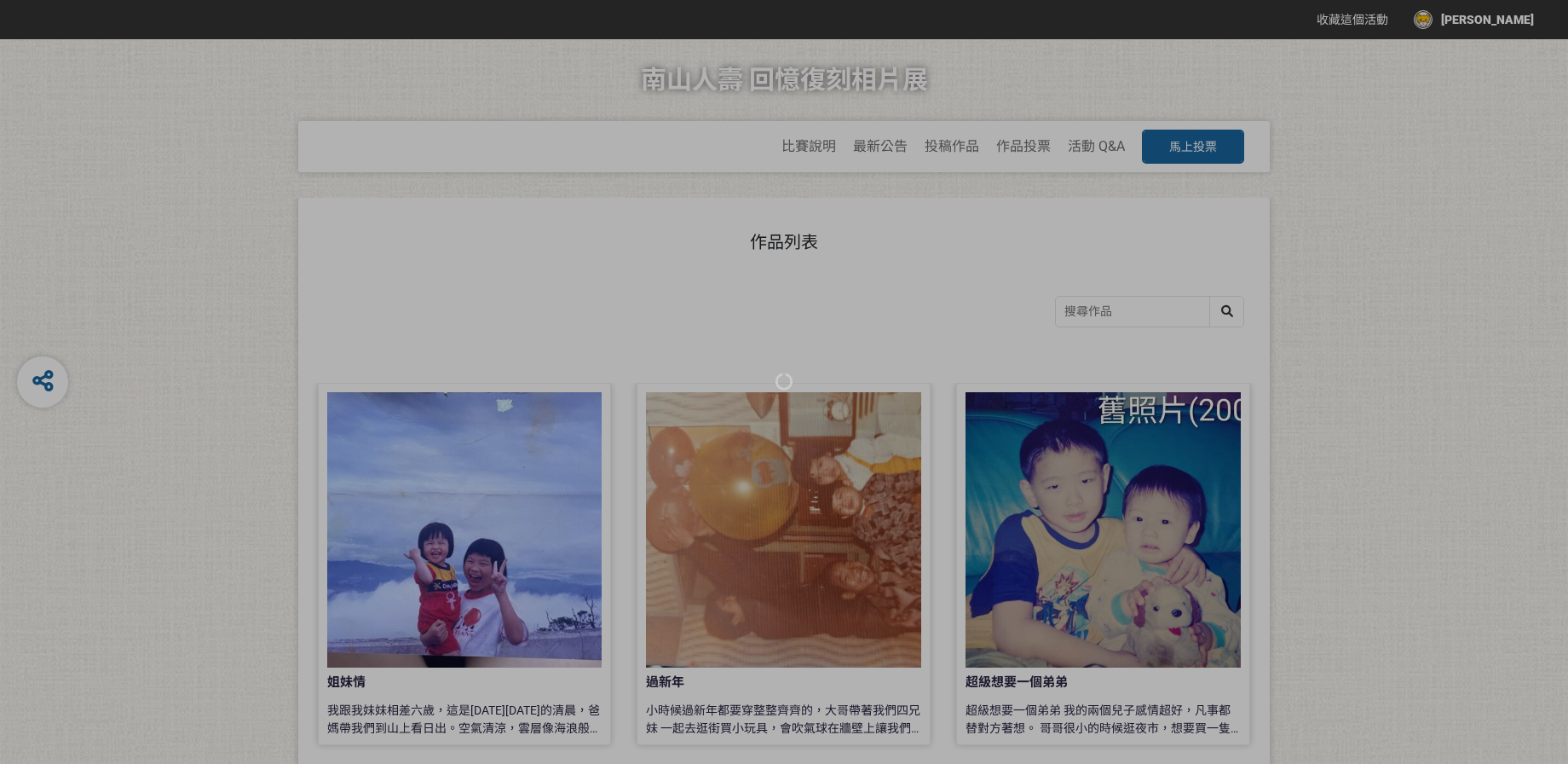
click at [538, 535] on div at bounding box center [784, 382] width 1568 height 764
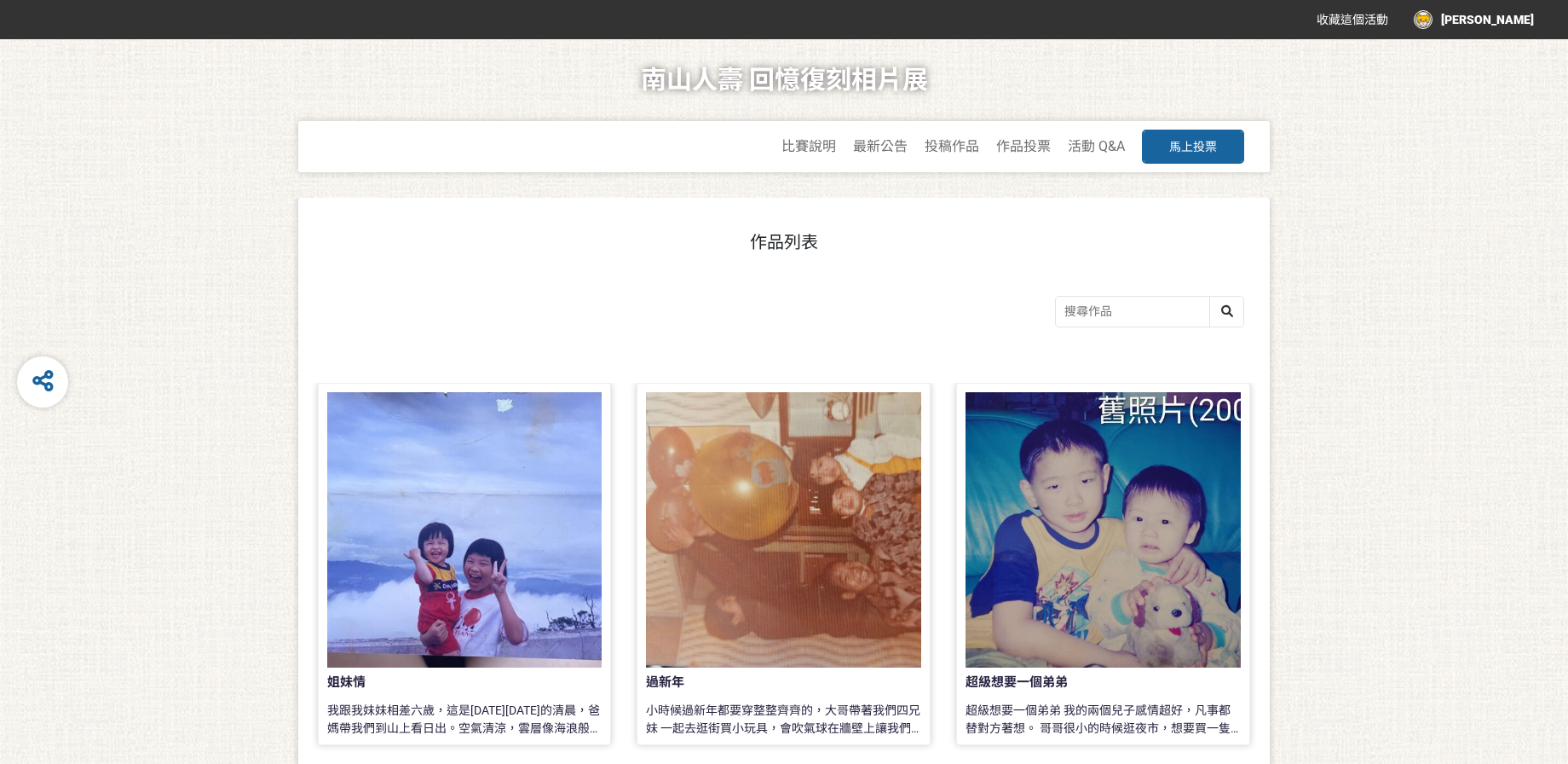
click at [538, 535] on div at bounding box center [465, 529] width 275 height 275
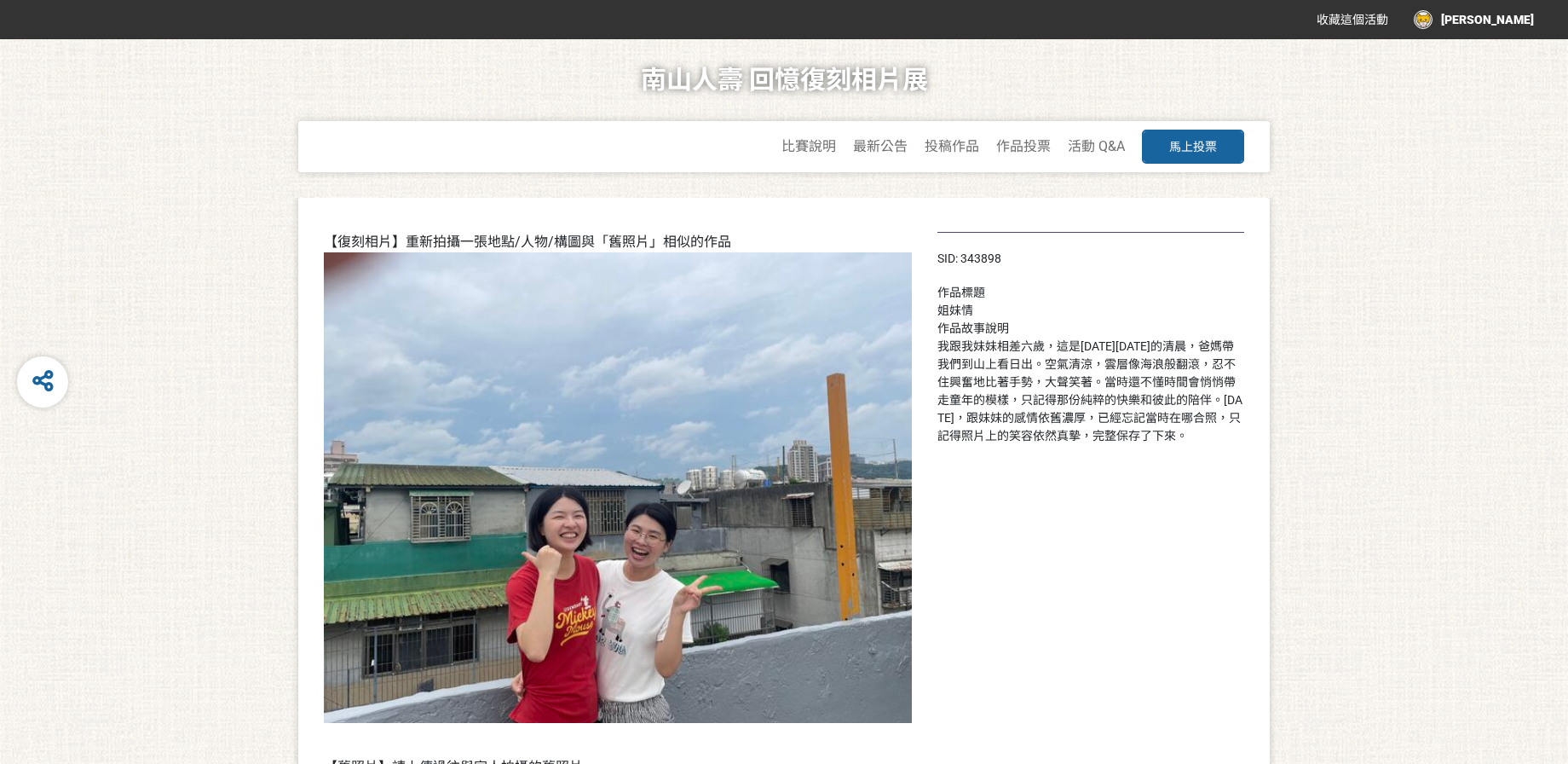
click at [1036, 154] on div "作品投票" at bounding box center [1024, 147] width 55 height 51
click at [947, 154] on link "投稿作品" at bounding box center [952, 147] width 55 height 20
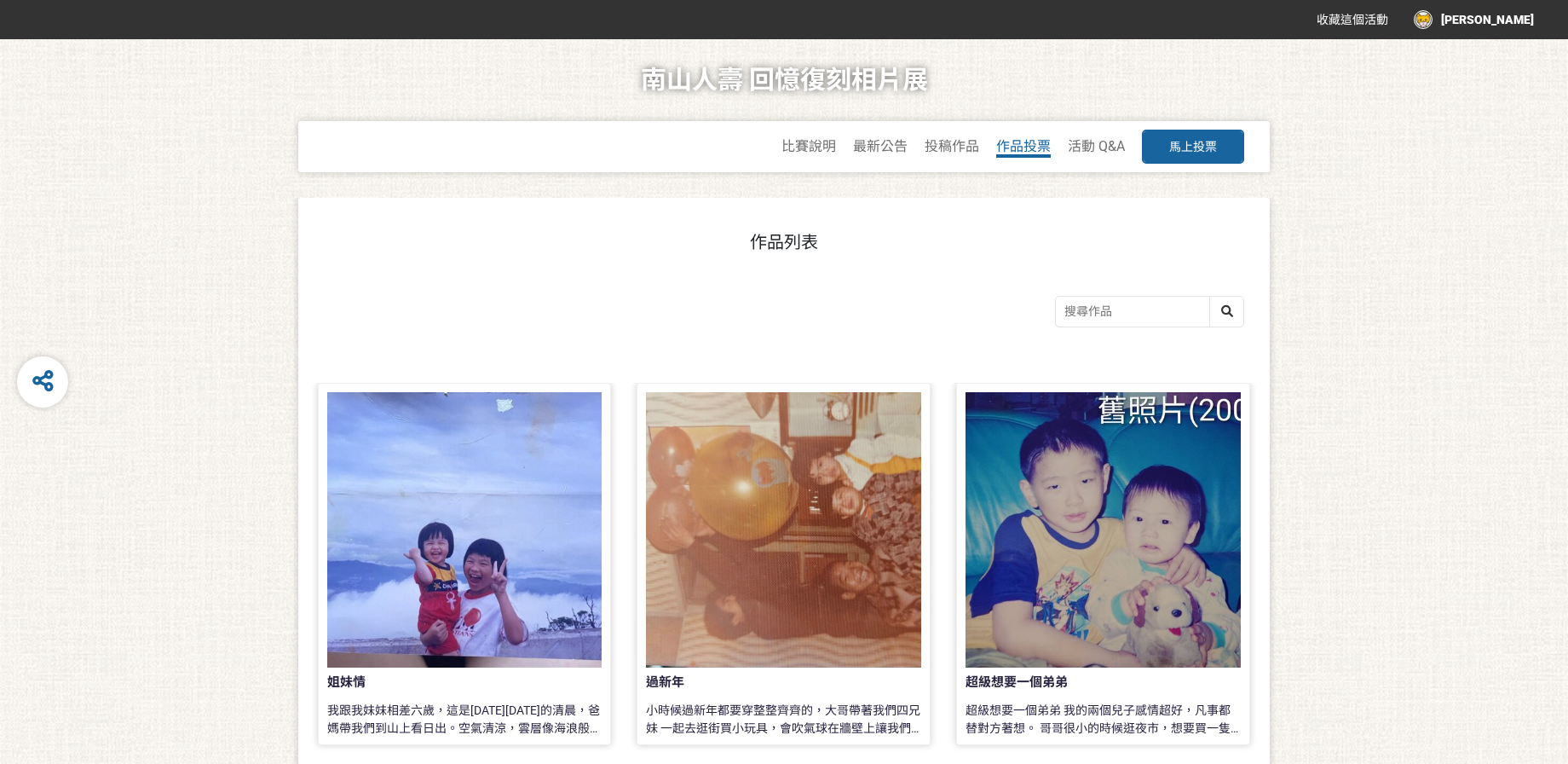
click at [1018, 143] on span "作品投票" at bounding box center [1024, 146] width 55 height 16
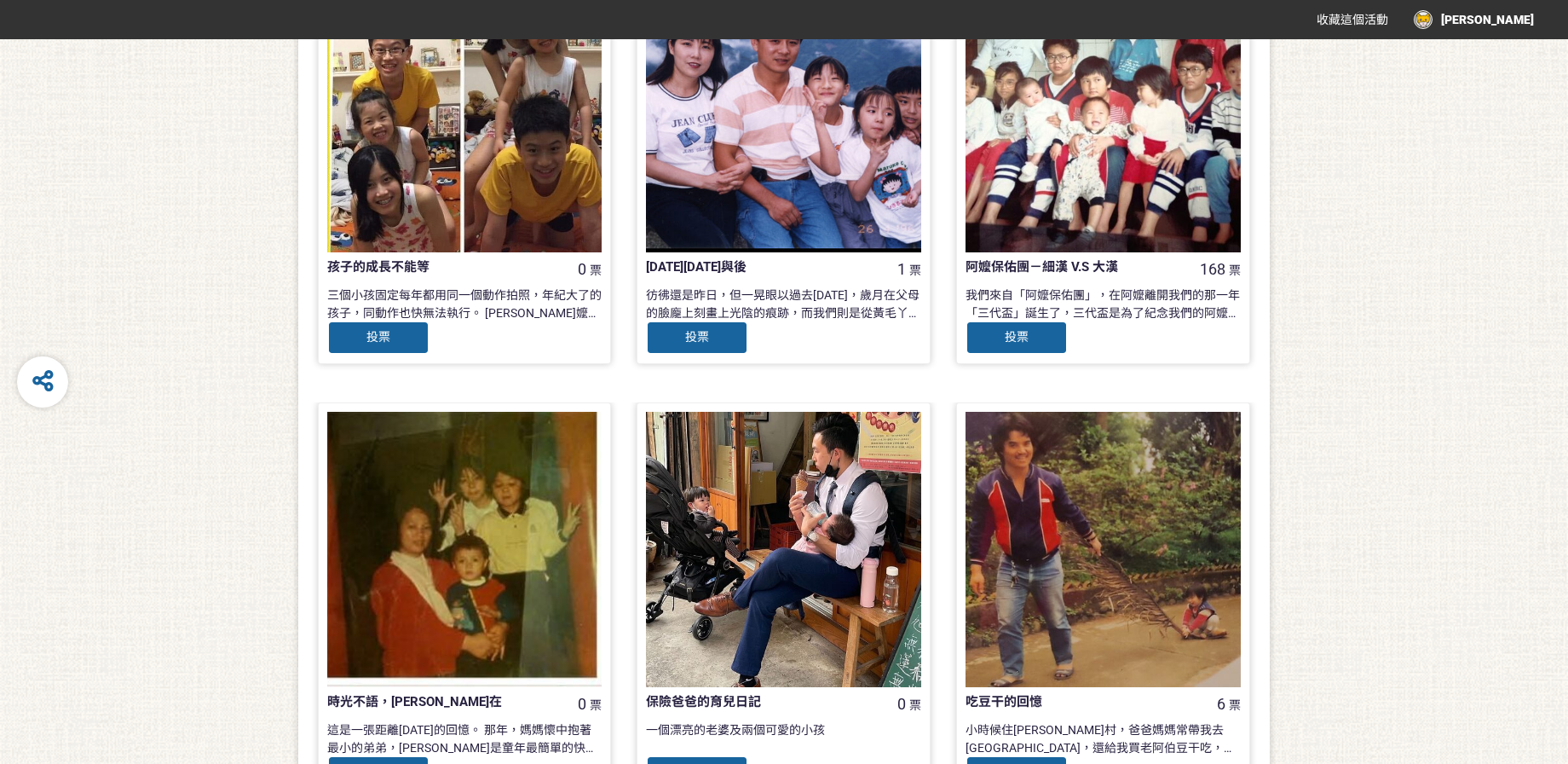
scroll to position [1601, 0]
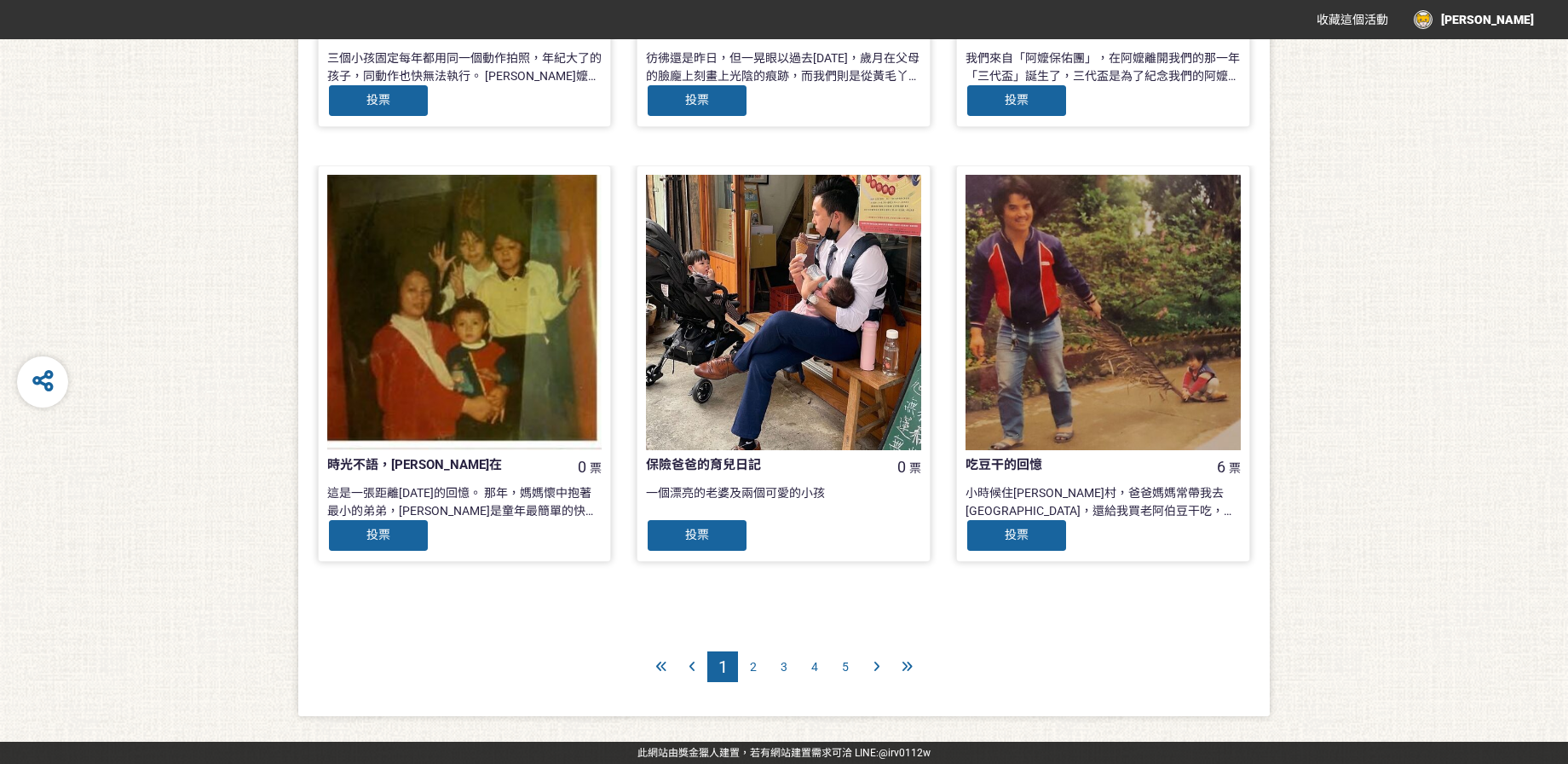
click at [760, 663] on div "2" at bounding box center [754, 666] width 31 height 31
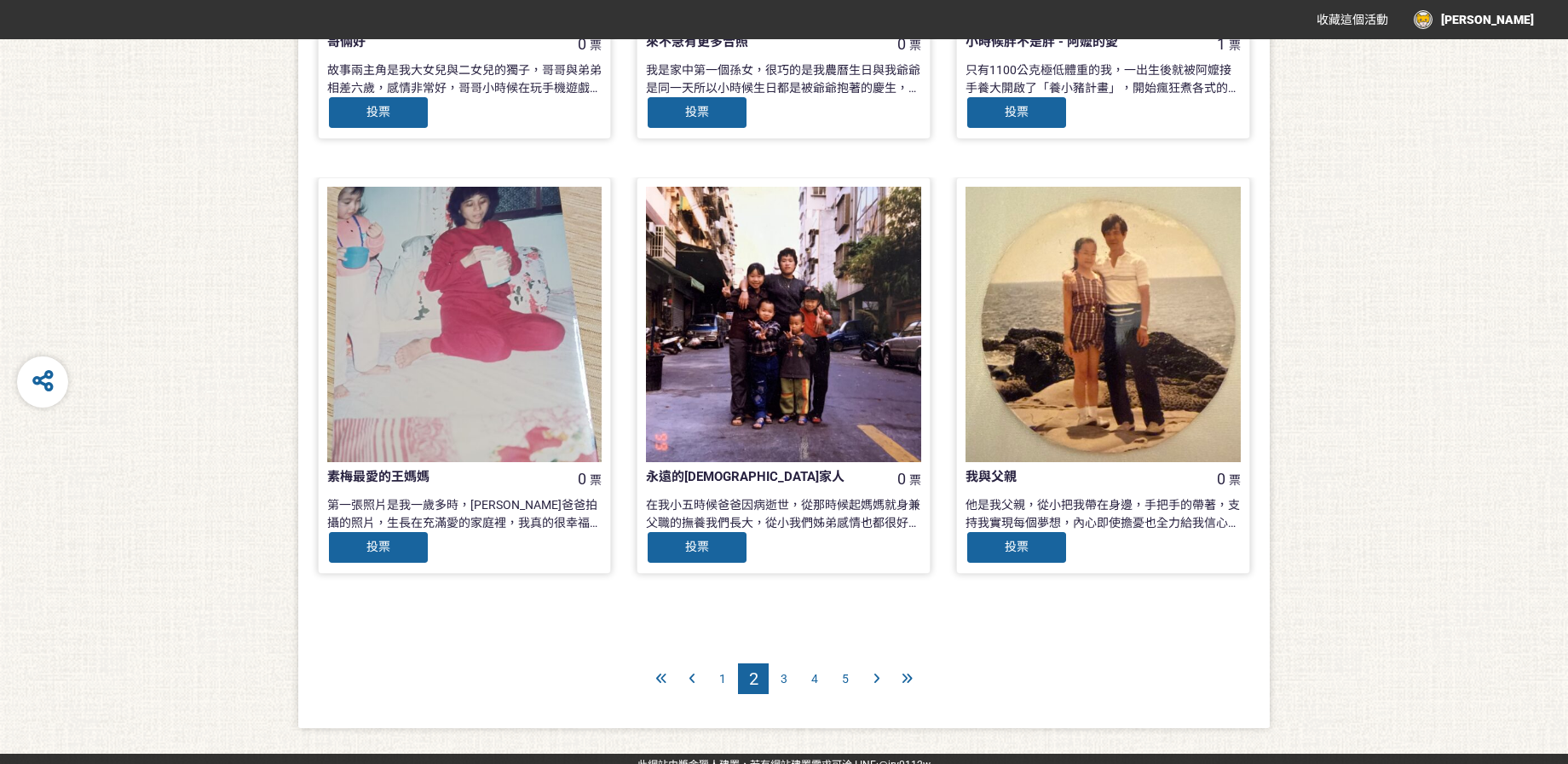
scroll to position [1601, 0]
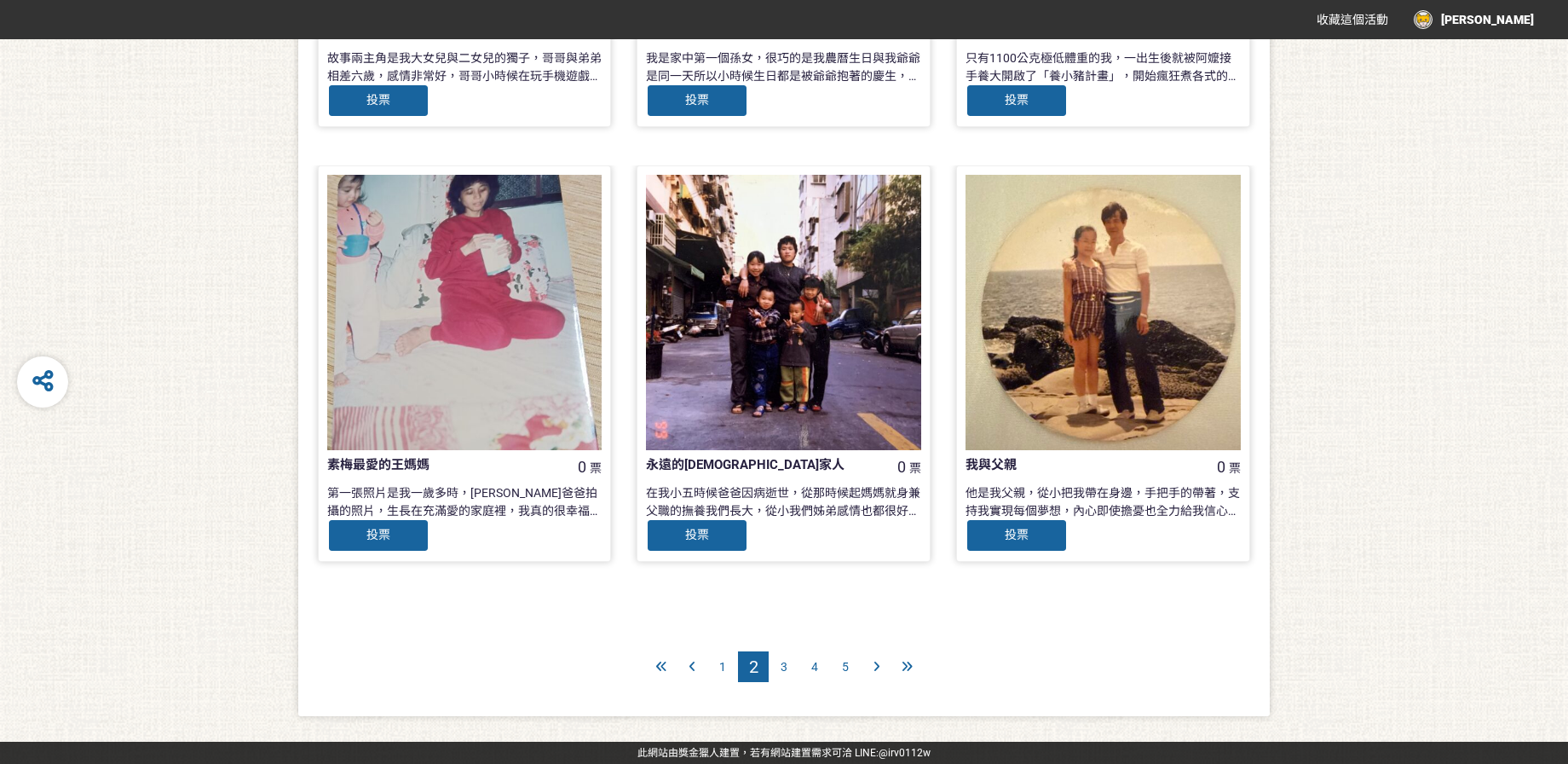
click at [785, 665] on span "3" at bounding box center [784, 666] width 7 height 14
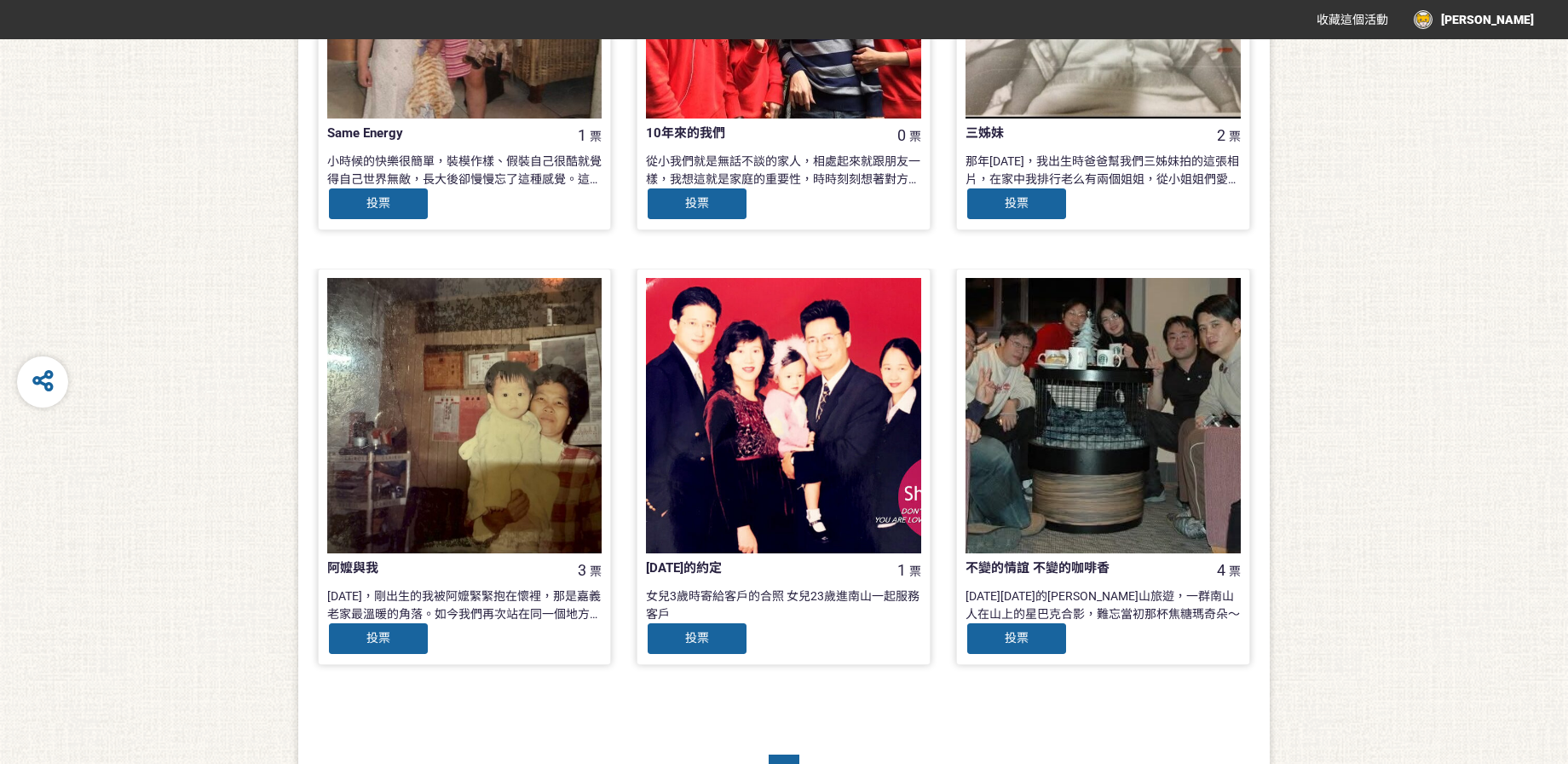
scroll to position [1601, 0]
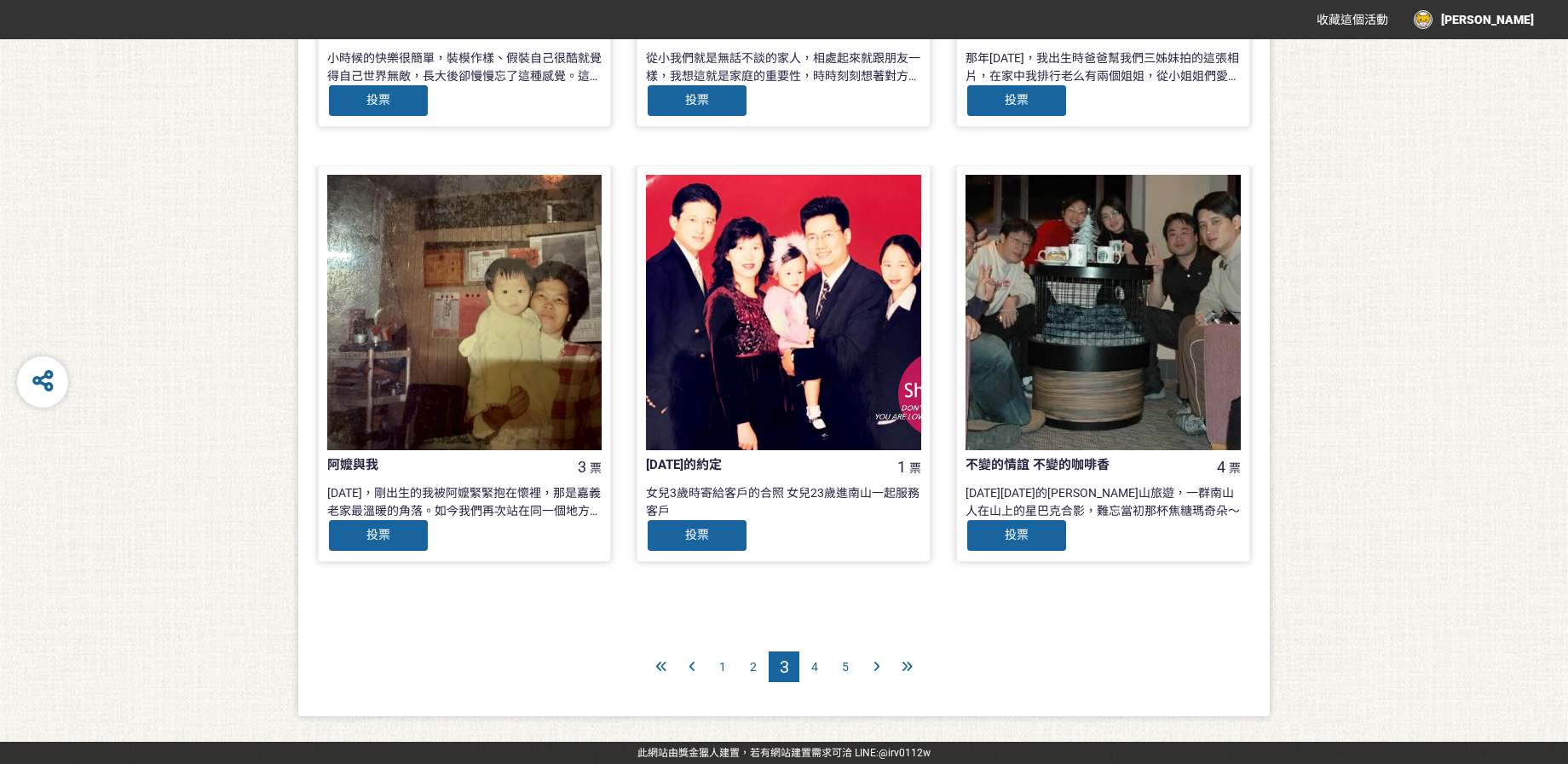
click at [817, 668] on span "4" at bounding box center [814, 666] width 7 height 14
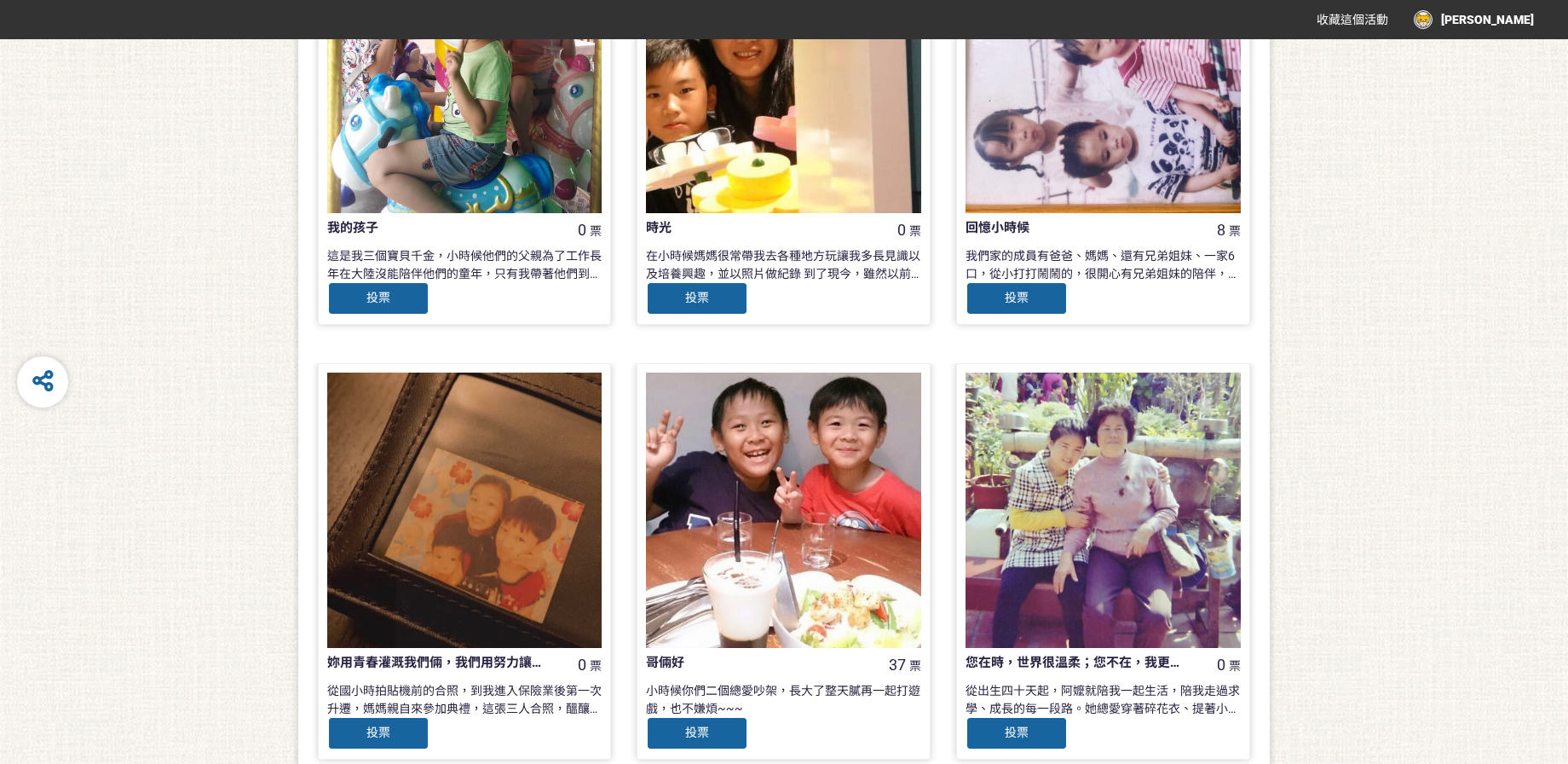
scroll to position [1601, 0]
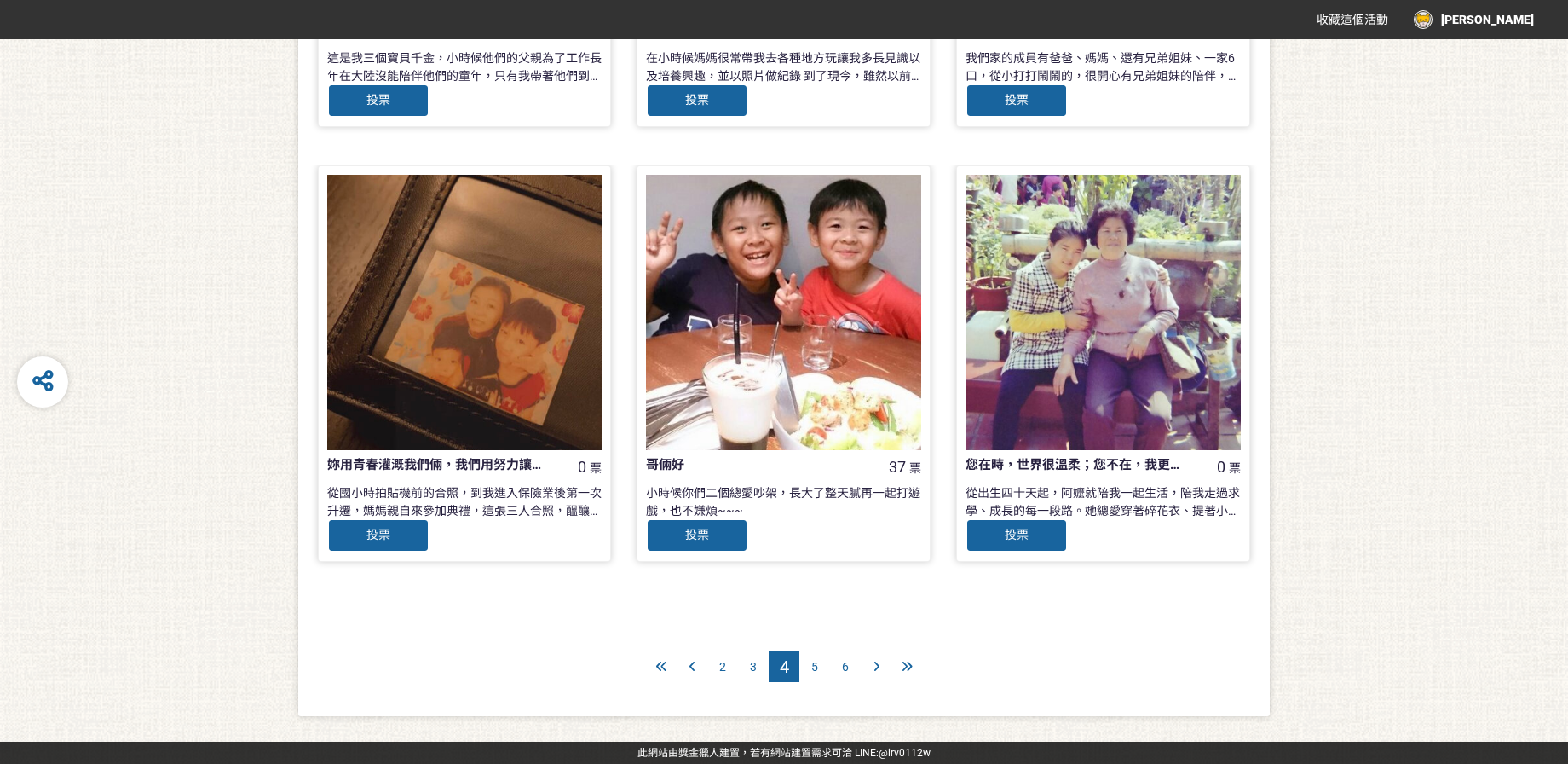
click at [816, 663] on span "5" at bounding box center [814, 666] width 7 height 14
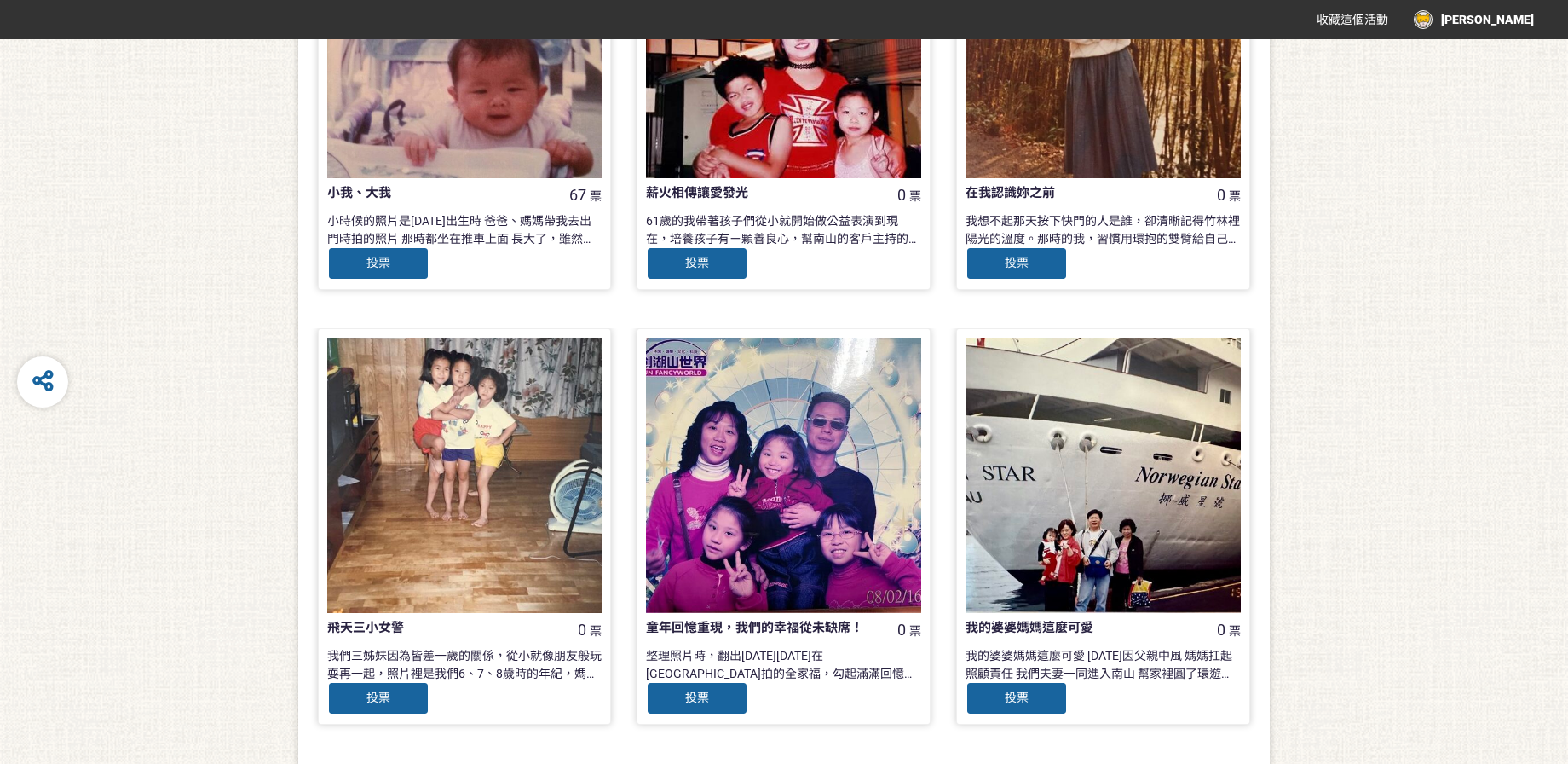
scroll to position [1601, 0]
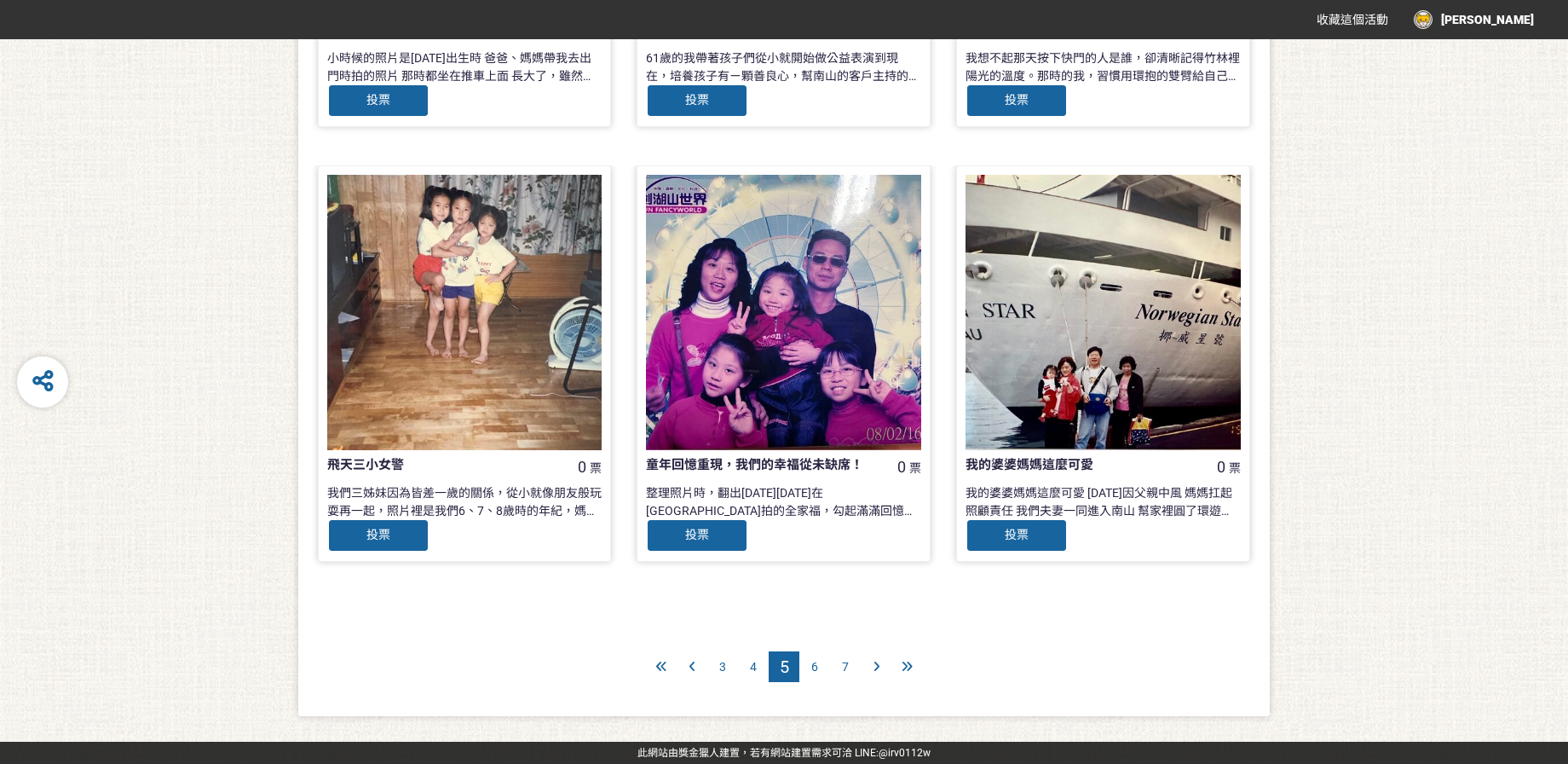
click at [815, 671] on span "6" at bounding box center [814, 666] width 7 height 14
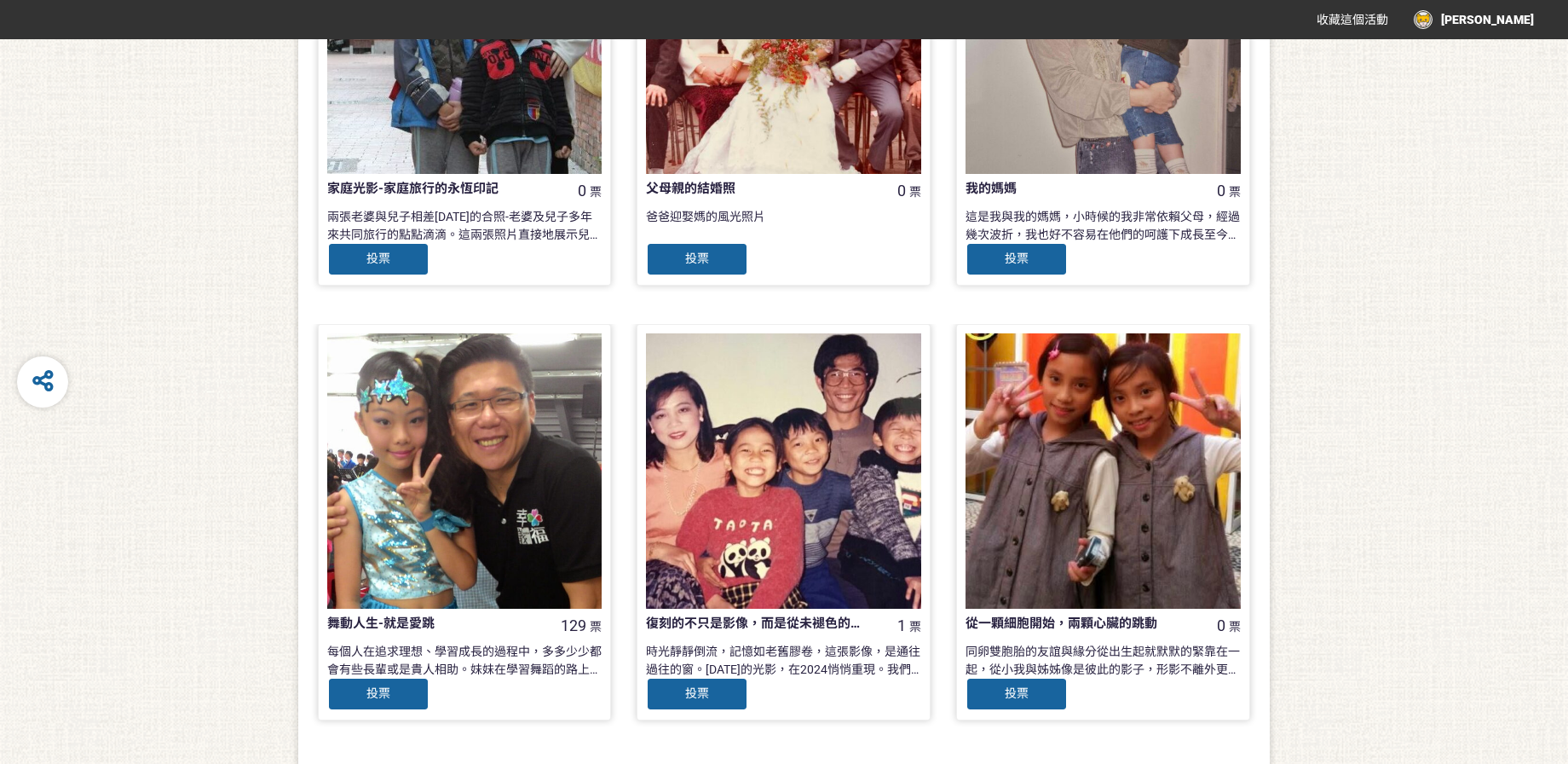
scroll to position [1601, 0]
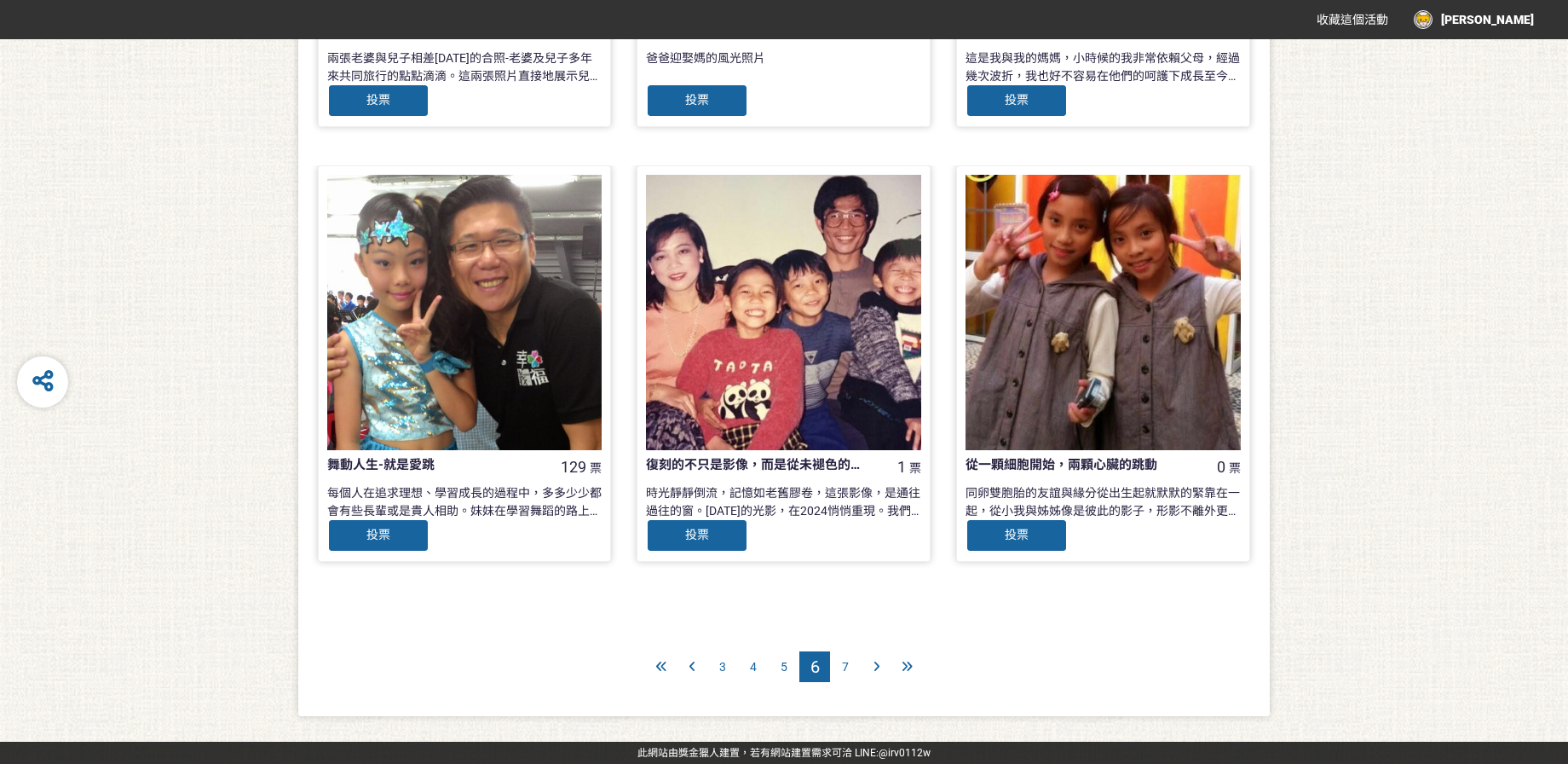
click at [846, 662] on span "7" at bounding box center [845, 666] width 7 height 14
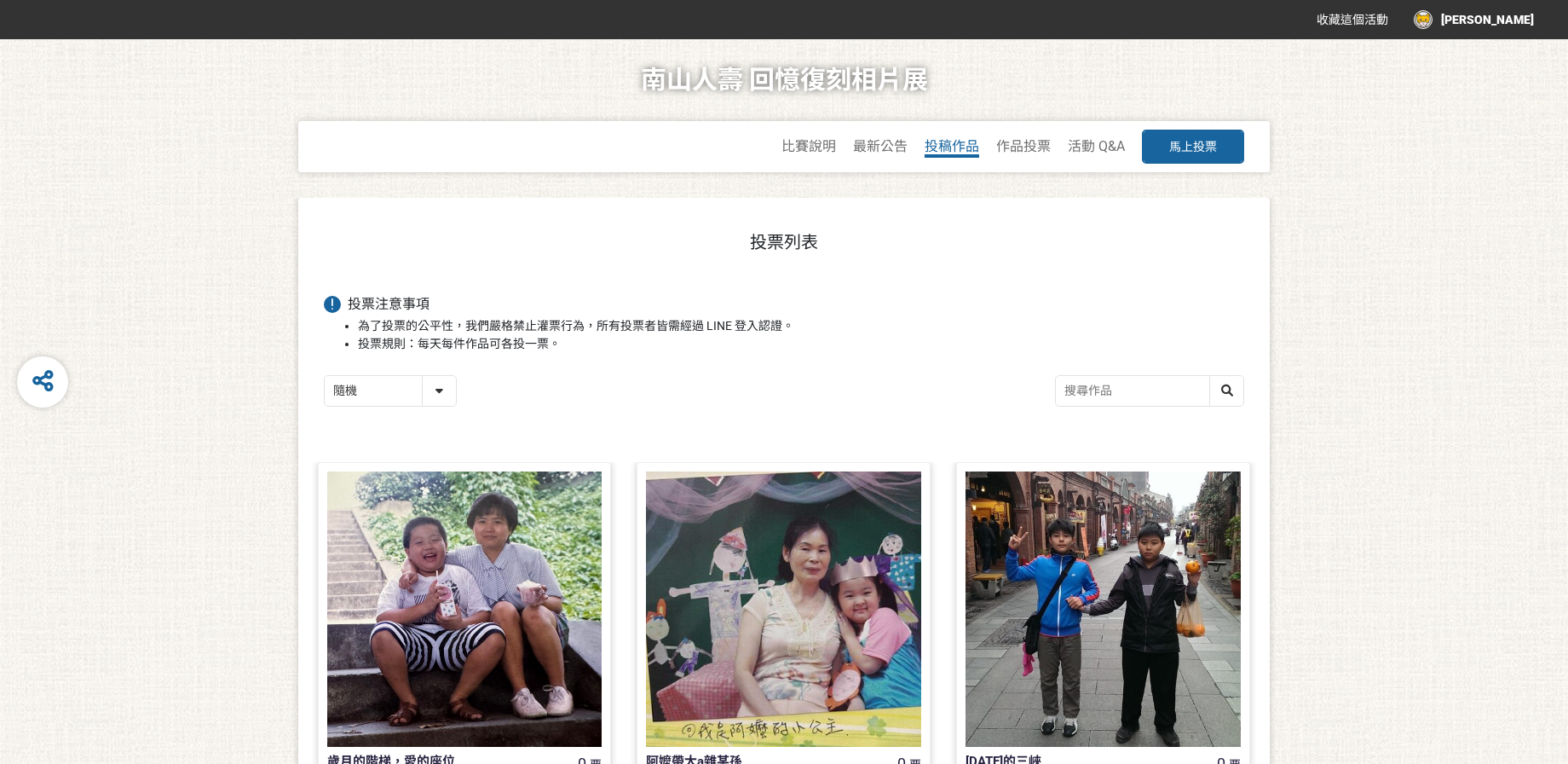
click at [947, 145] on span "投稿作品" at bounding box center [952, 146] width 55 height 16
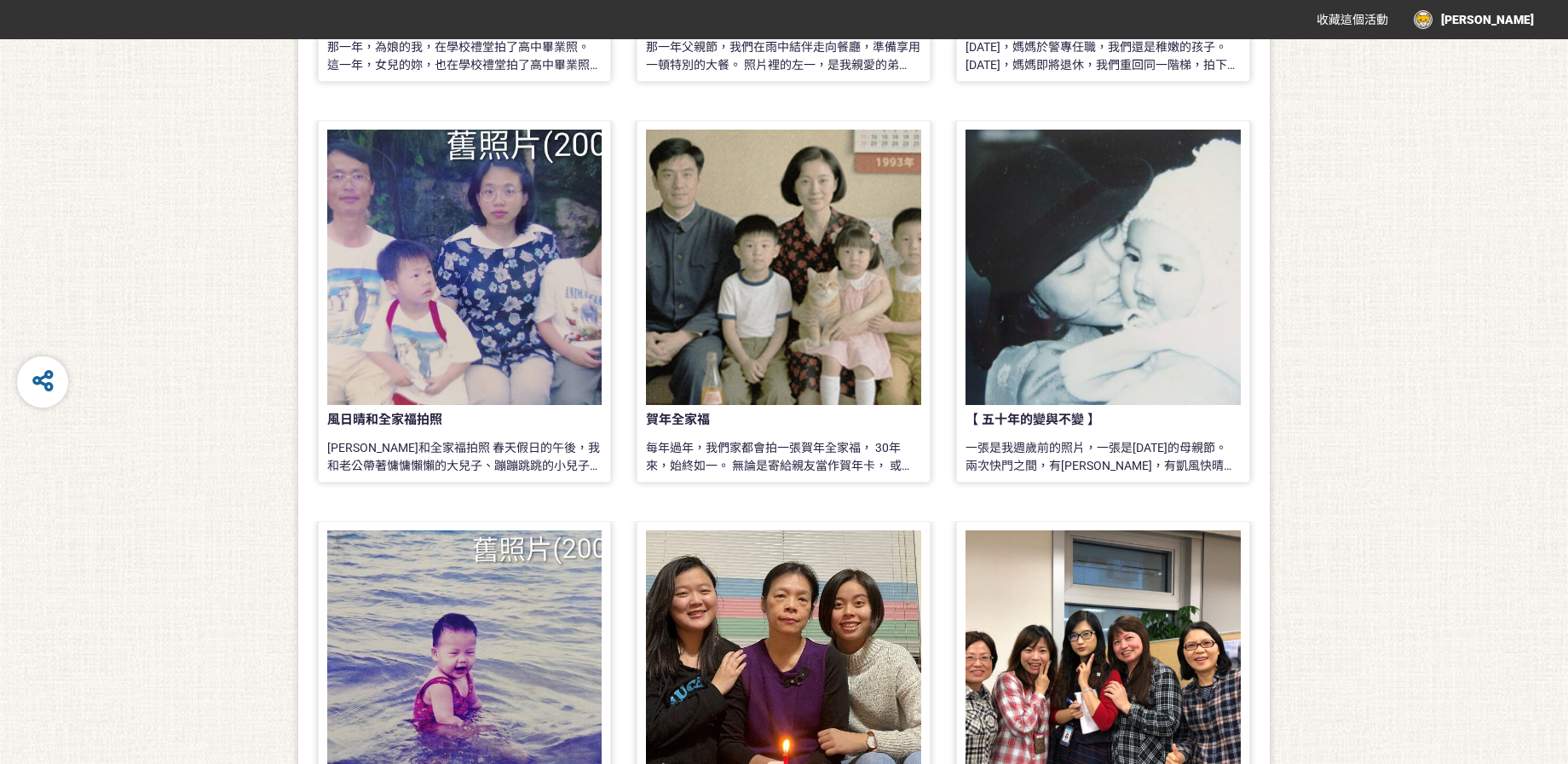
scroll to position [1385, 0]
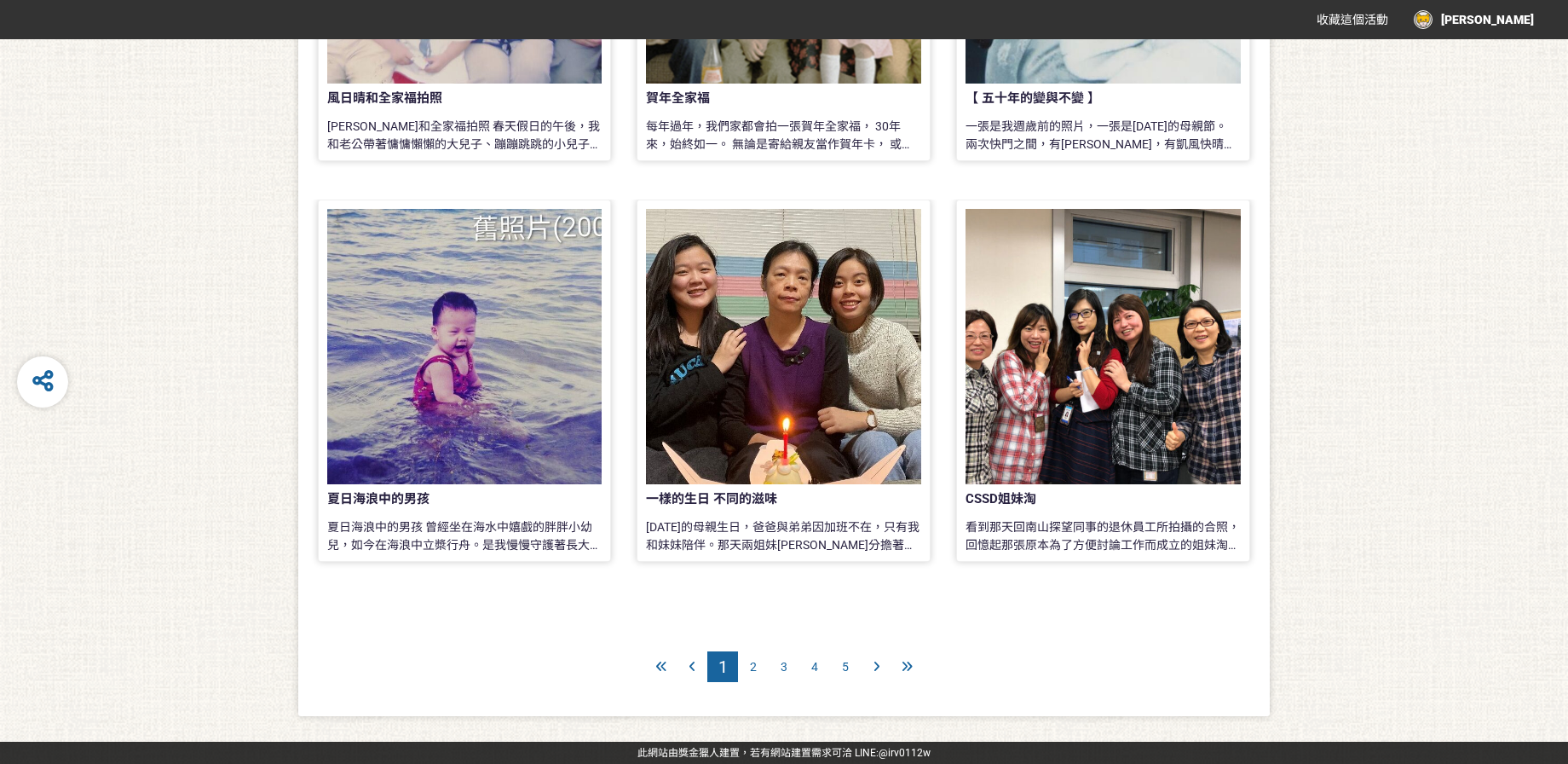
click at [880, 669] on div at bounding box center [876, 666] width 31 height 31
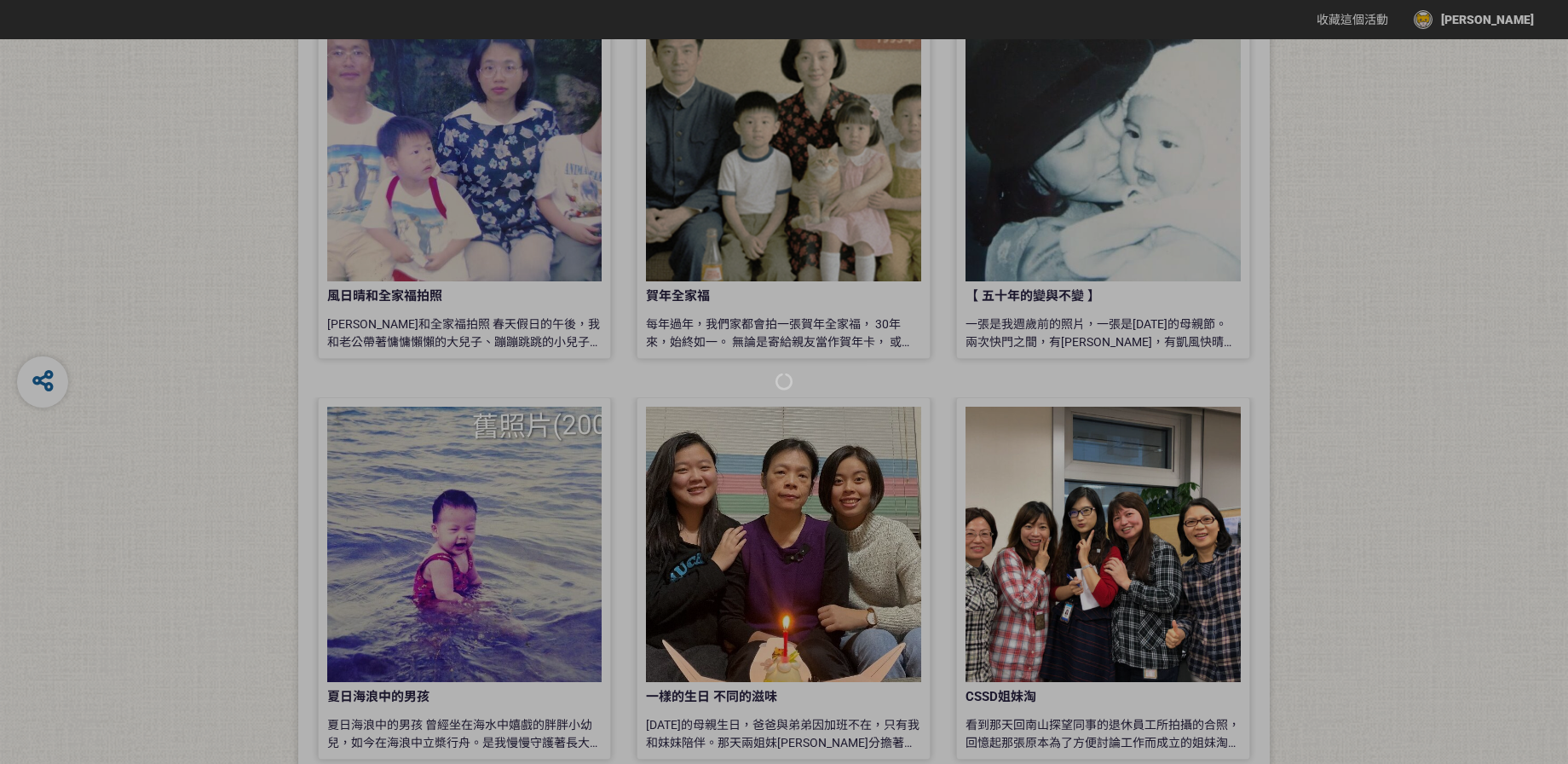
scroll to position [1385, 0]
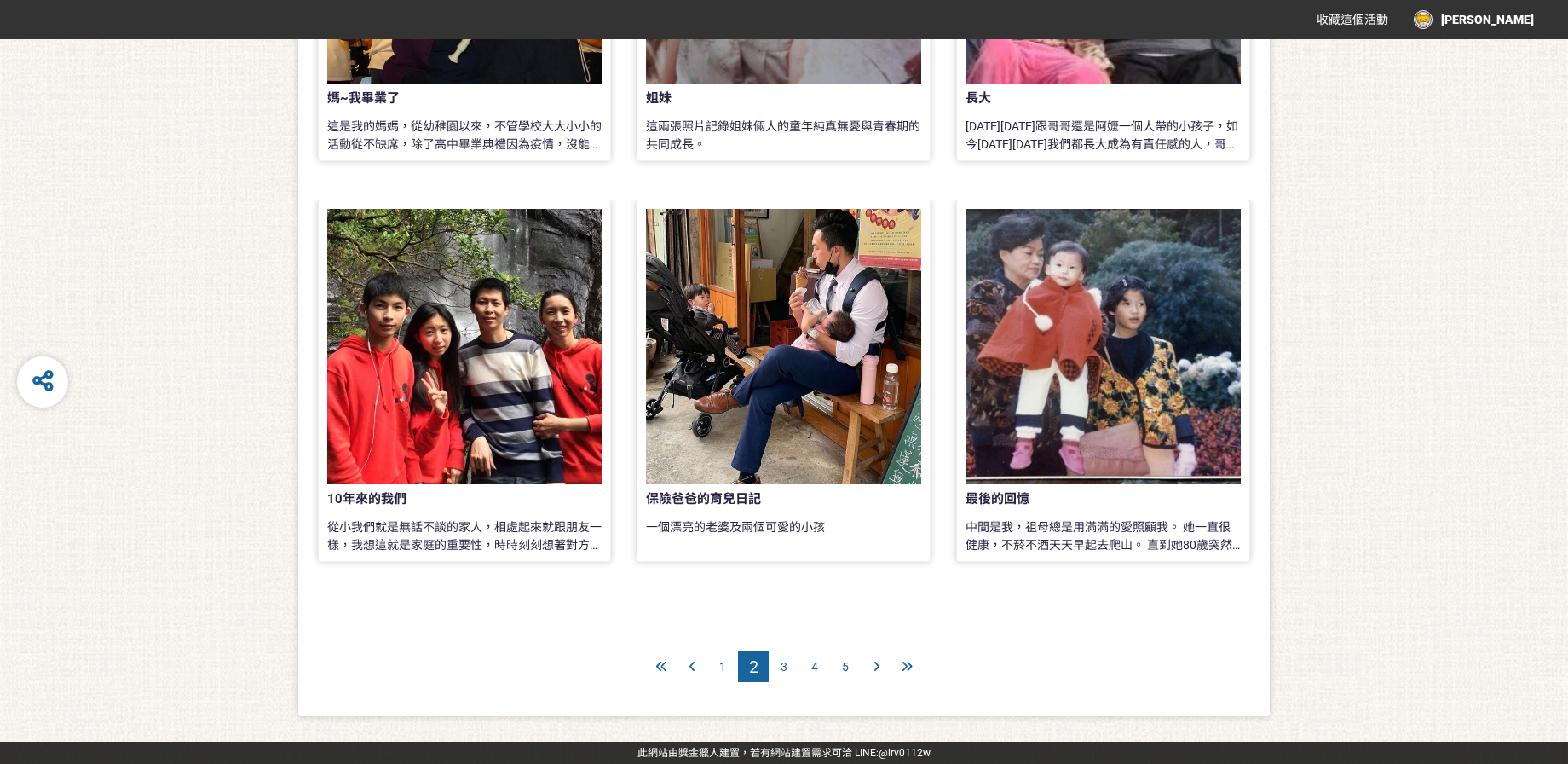
click at [907, 662] on icon at bounding box center [907, 666] width 11 height 12
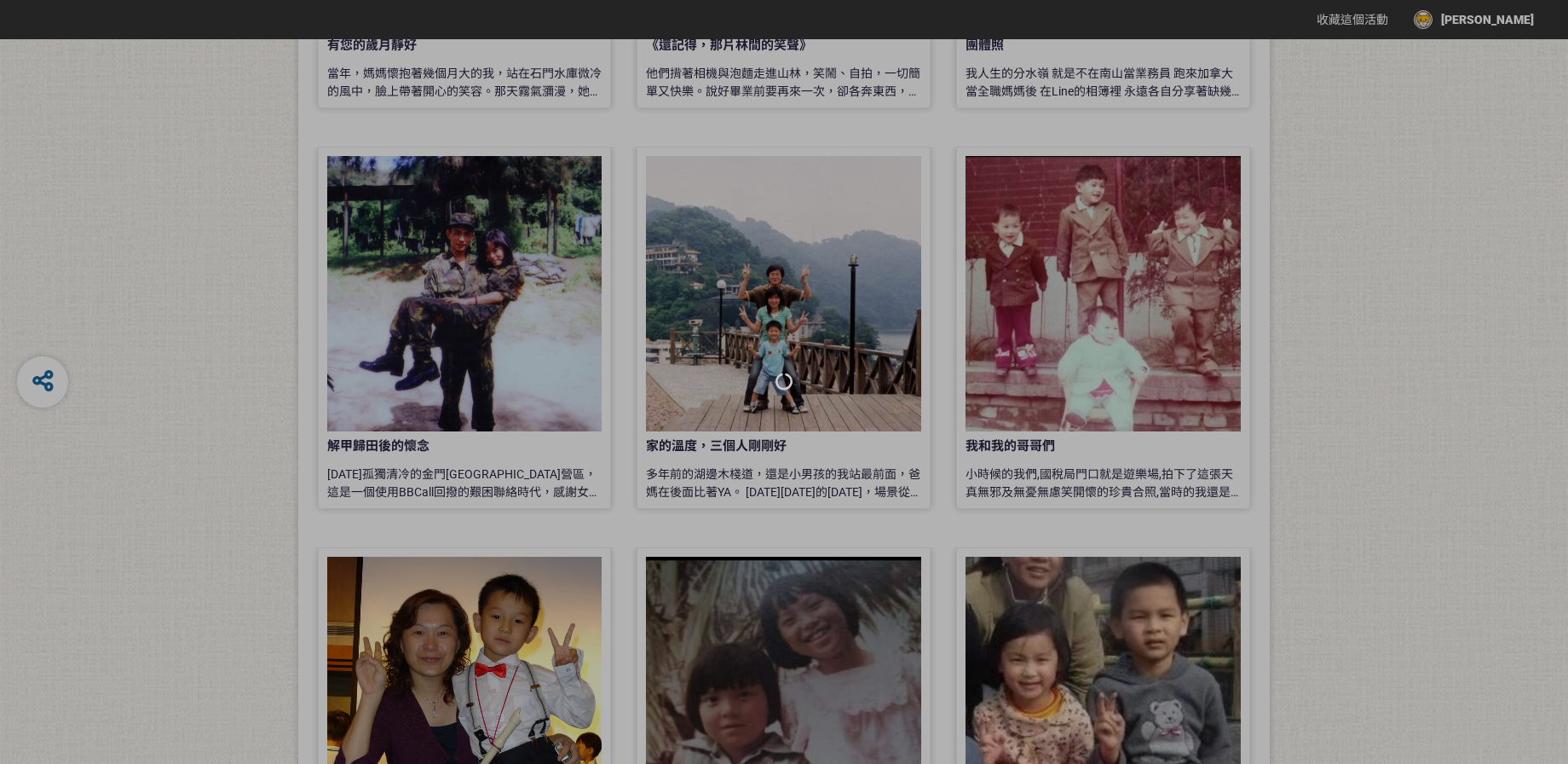
scroll to position [1385, 0]
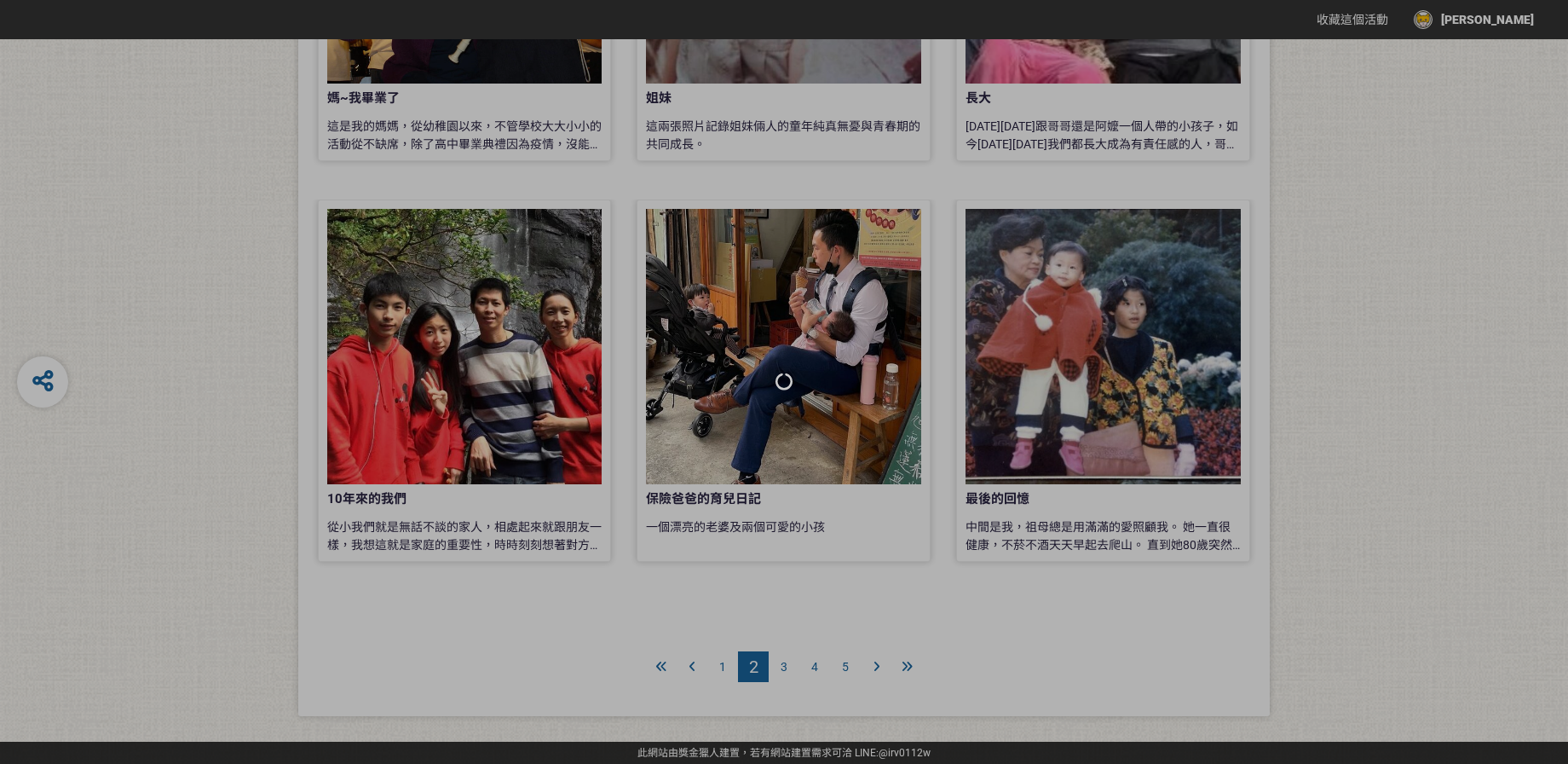
click at [904, 665] on div at bounding box center [784, 382] width 1568 height 764
click at [871, 667] on div at bounding box center [784, 382] width 1568 height 764
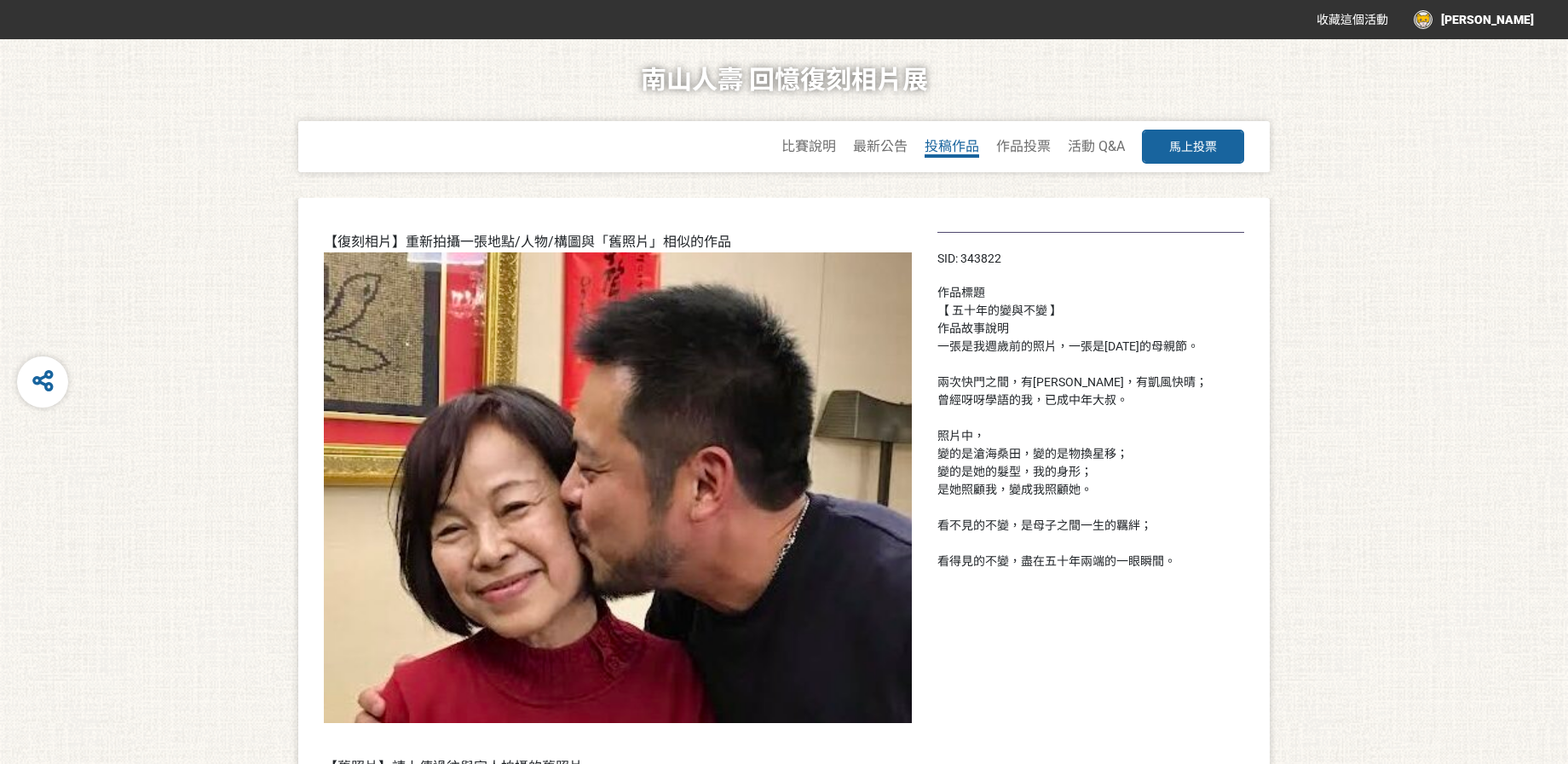
click at [960, 156] on link "投稿作品" at bounding box center [952, 147] width 55 height 20
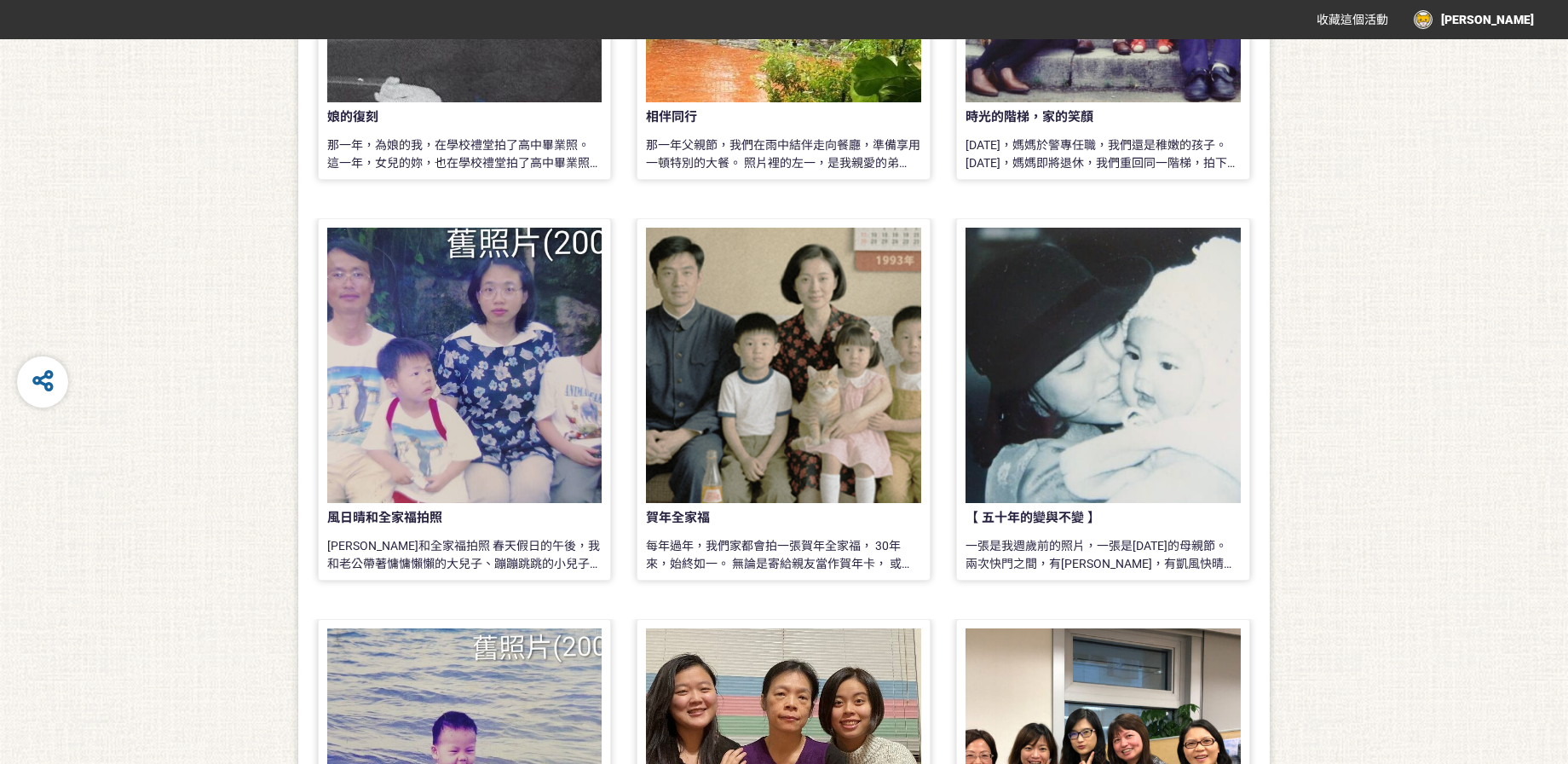
scroll to position [1385, 0]
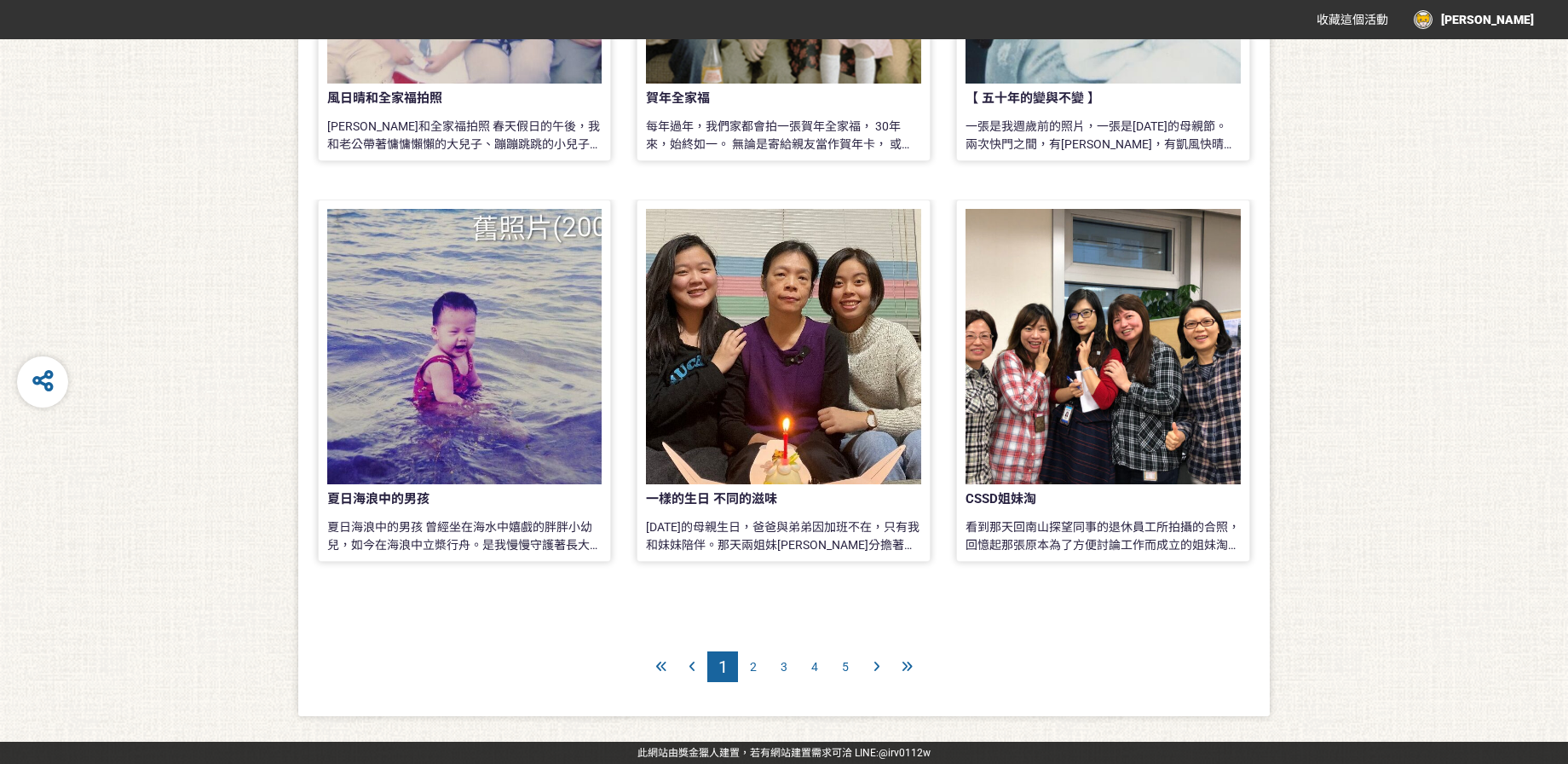
click at [906, 664] on icon at bounding box center [907, 666] width 11 height 12
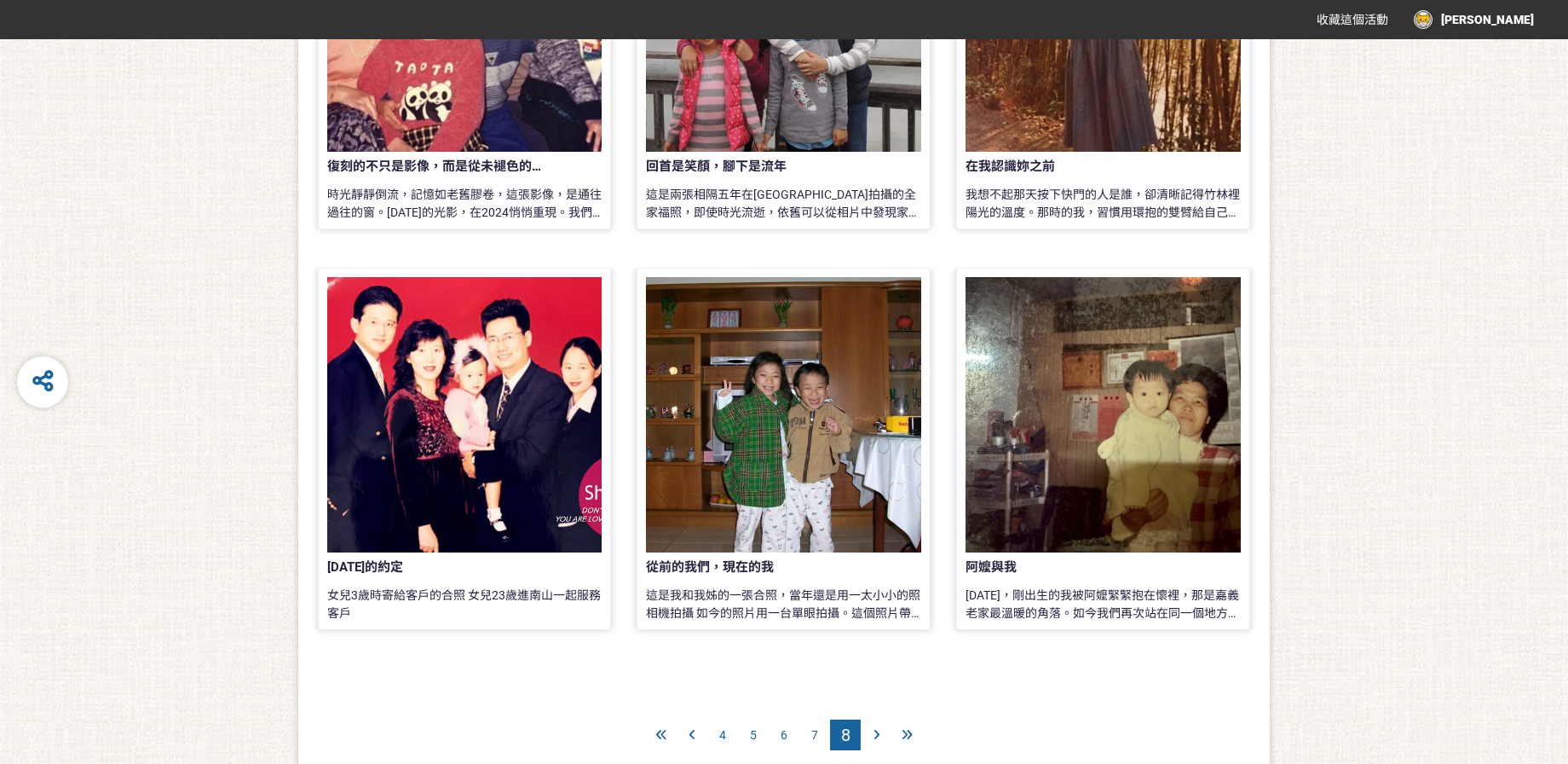
scroll to position [1385, 0]
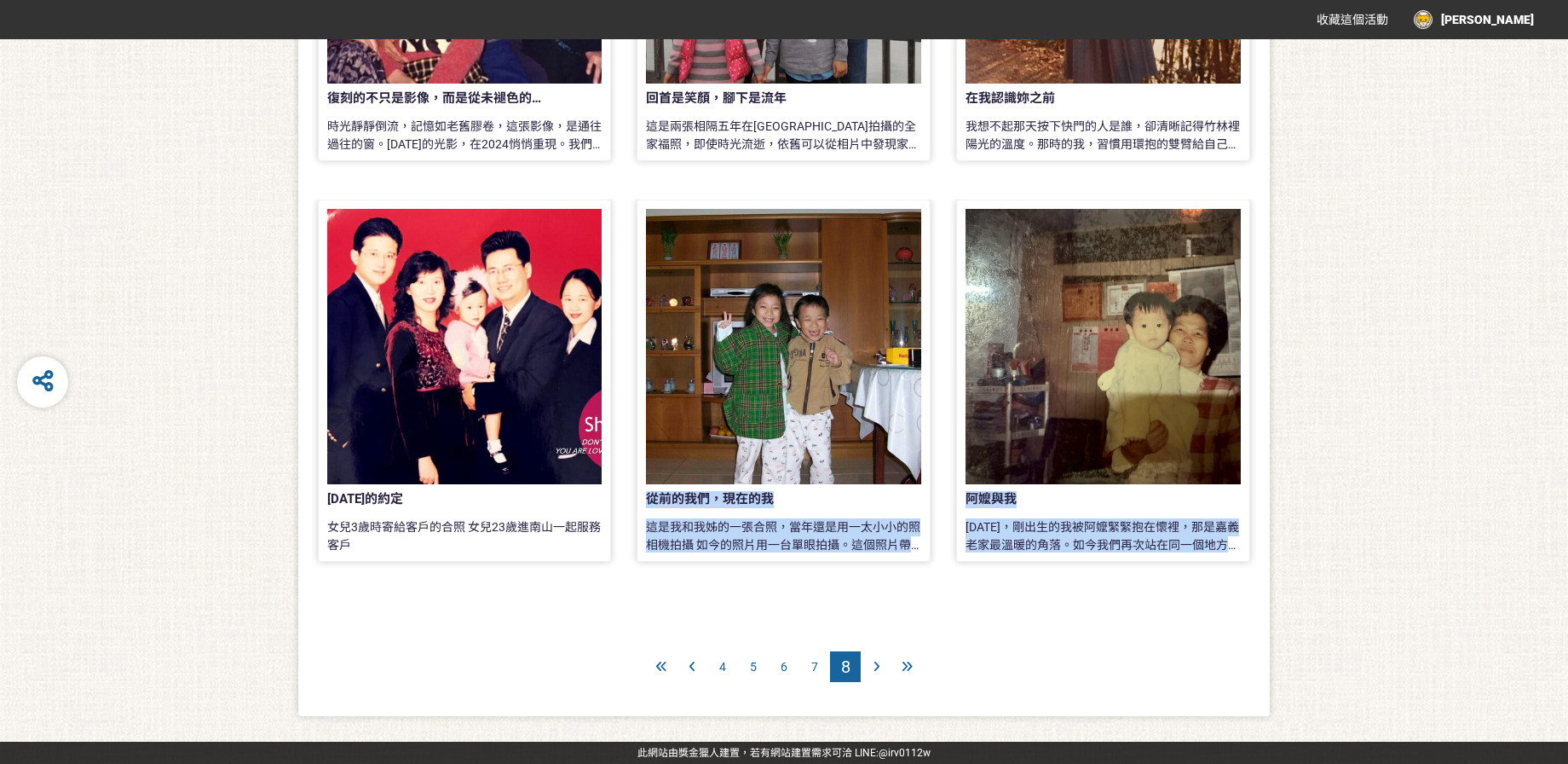
drag, startPoint x: 656, startPoint y: 662, endPoint x: 555, endPoint y: 562, distance: 142.1
click at [667, 665] on div at bounding box center [661, 666] width 31 height 31
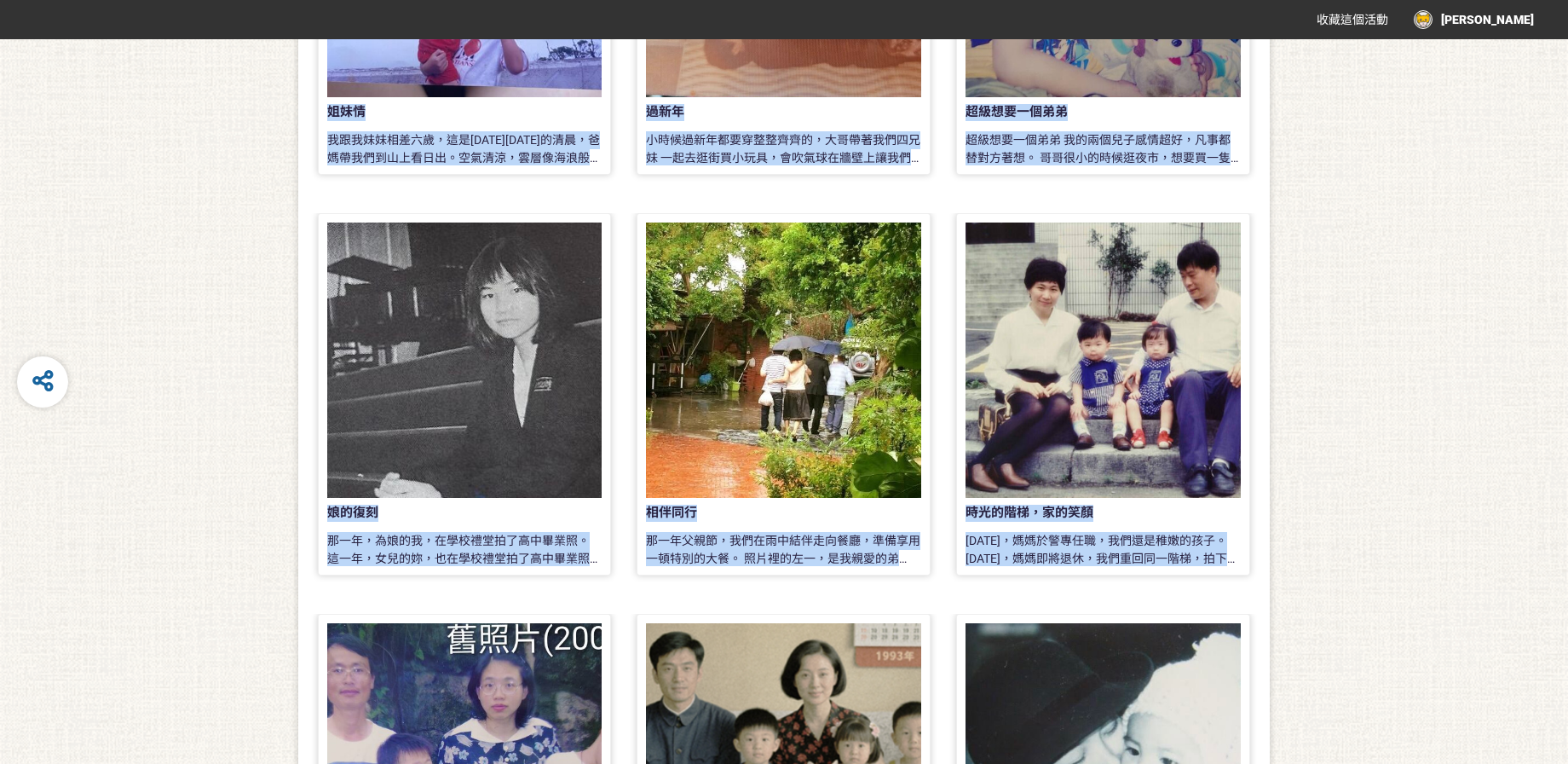
scroll to position [571, 0]
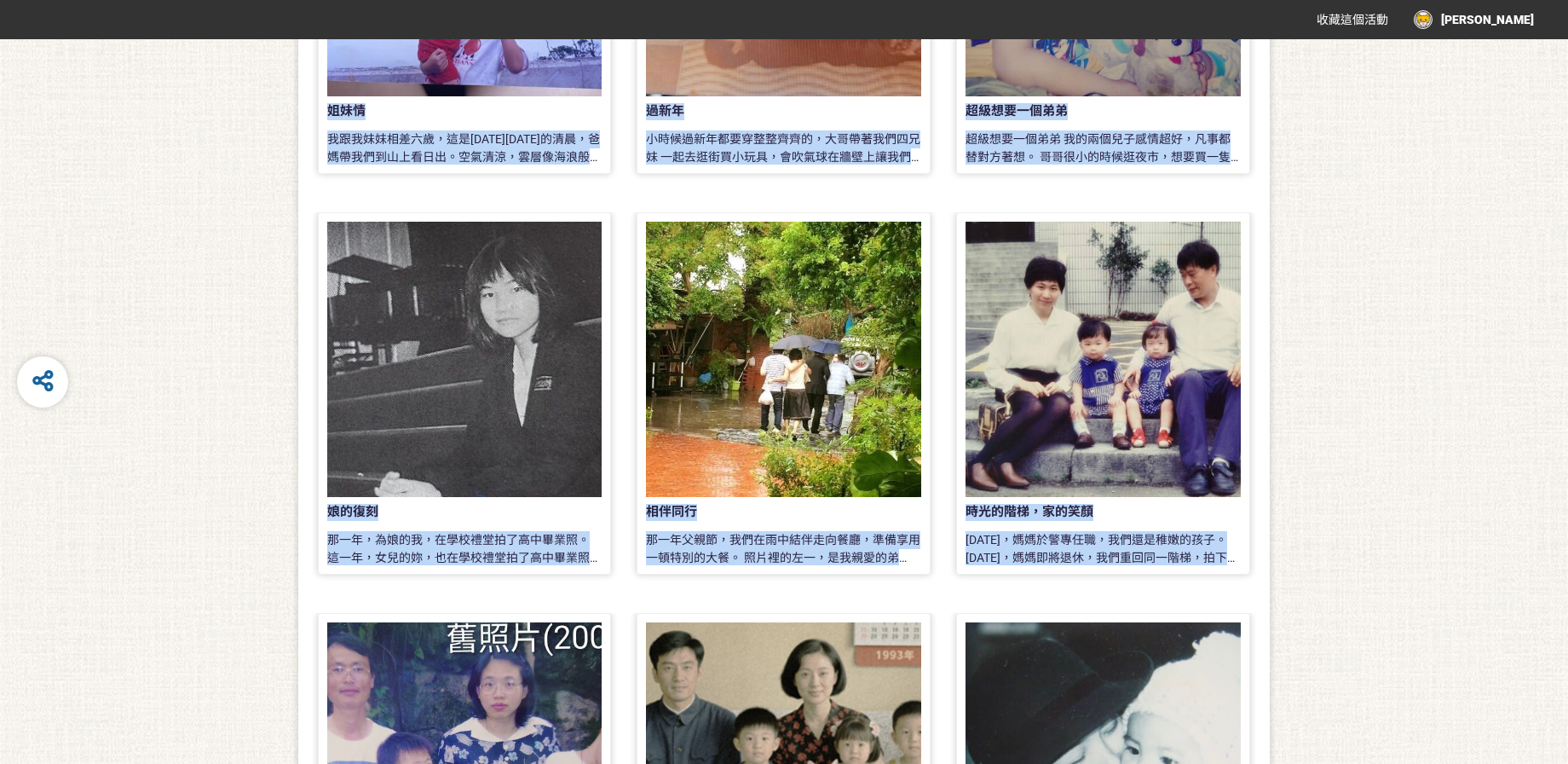
click at [1318, 444] on div "作品列表 姐妹情 我跟我妹妹相差六歲，這是[DATE][DATE]的清晨，爸媽帶我們到山上看日出。空氣清涼，雲層像海浪般翻滾，忍不住興奮地比著手勢，大聲笑著。…" at bounding box center [784, 578] width 1568 height 1903
click at [1152, 565] on link "時光的階梯，家的笑顏 三十年前，媽媽於警專任職，我們還是稚嫩的孩子。 三十年後，媽媽即將退休，我們重回同一階梯，拍下與往昔呼應的照片，階梯見證了歲月流轉及屬於…" at bounding box center [1102, 393] width 294 height 362
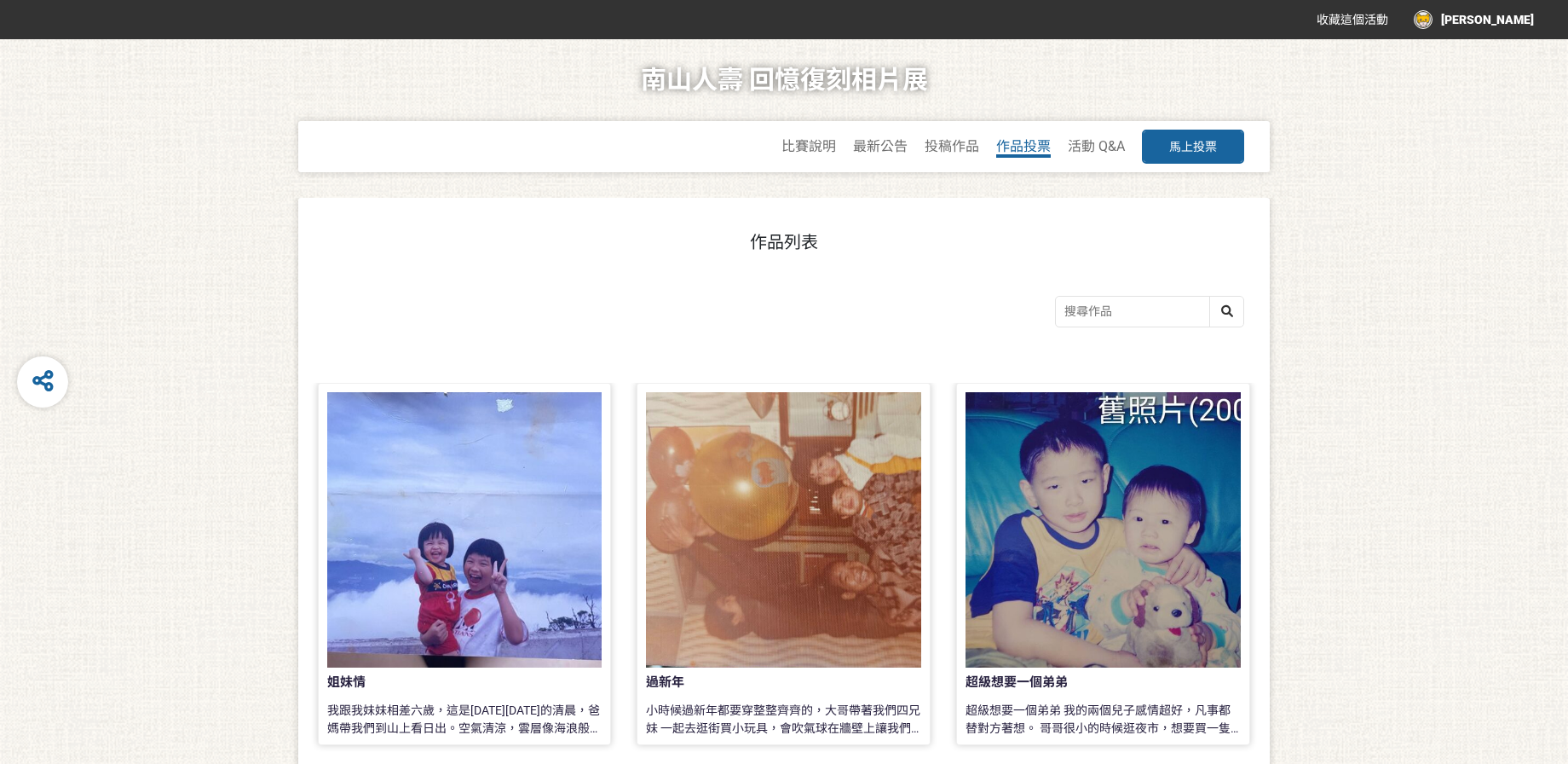
click at [1029, 148] on span "作品投票" at bounding box center [1024, 146] width 55 height 16
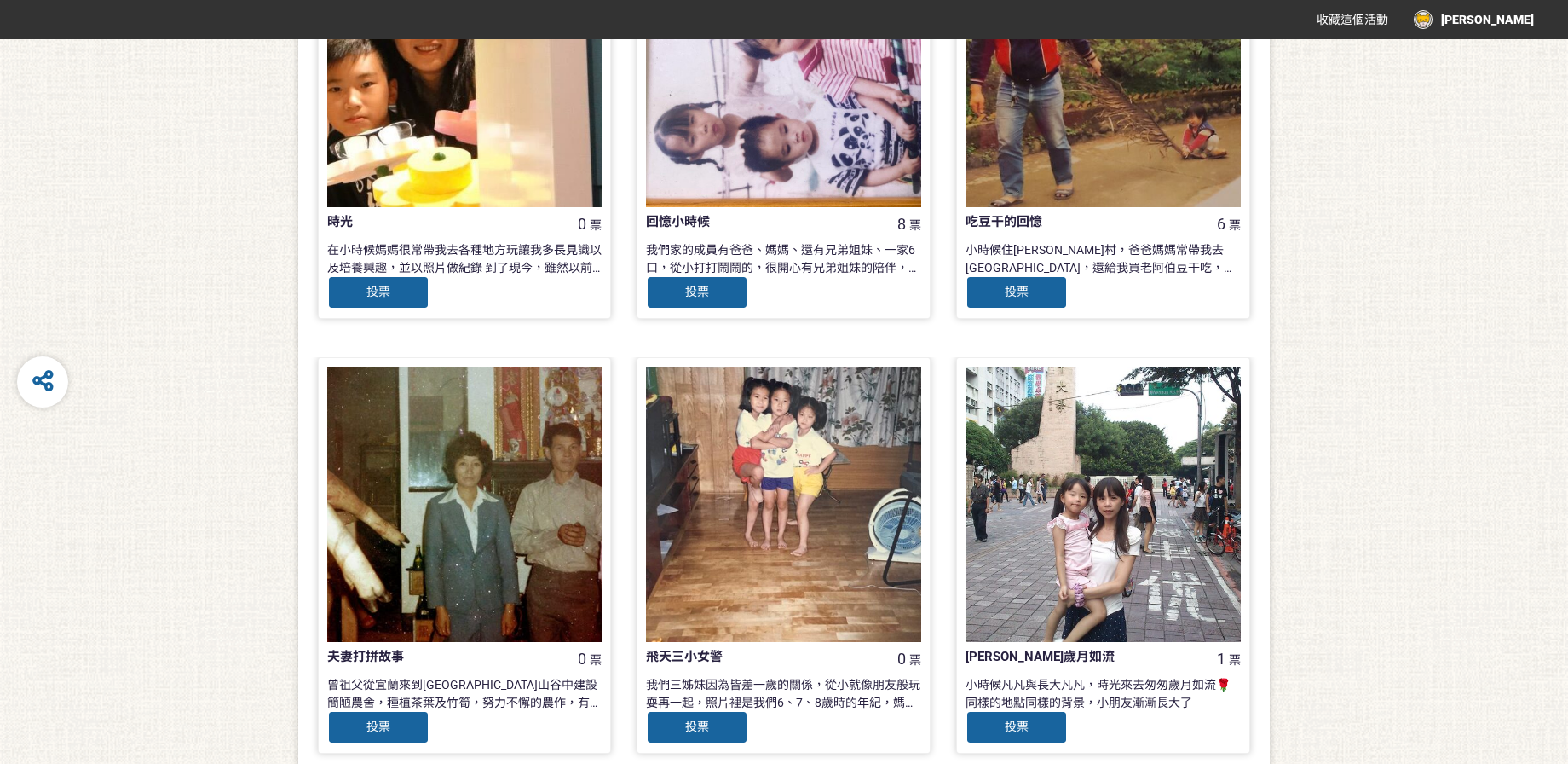
scroll to position [1601, 0]
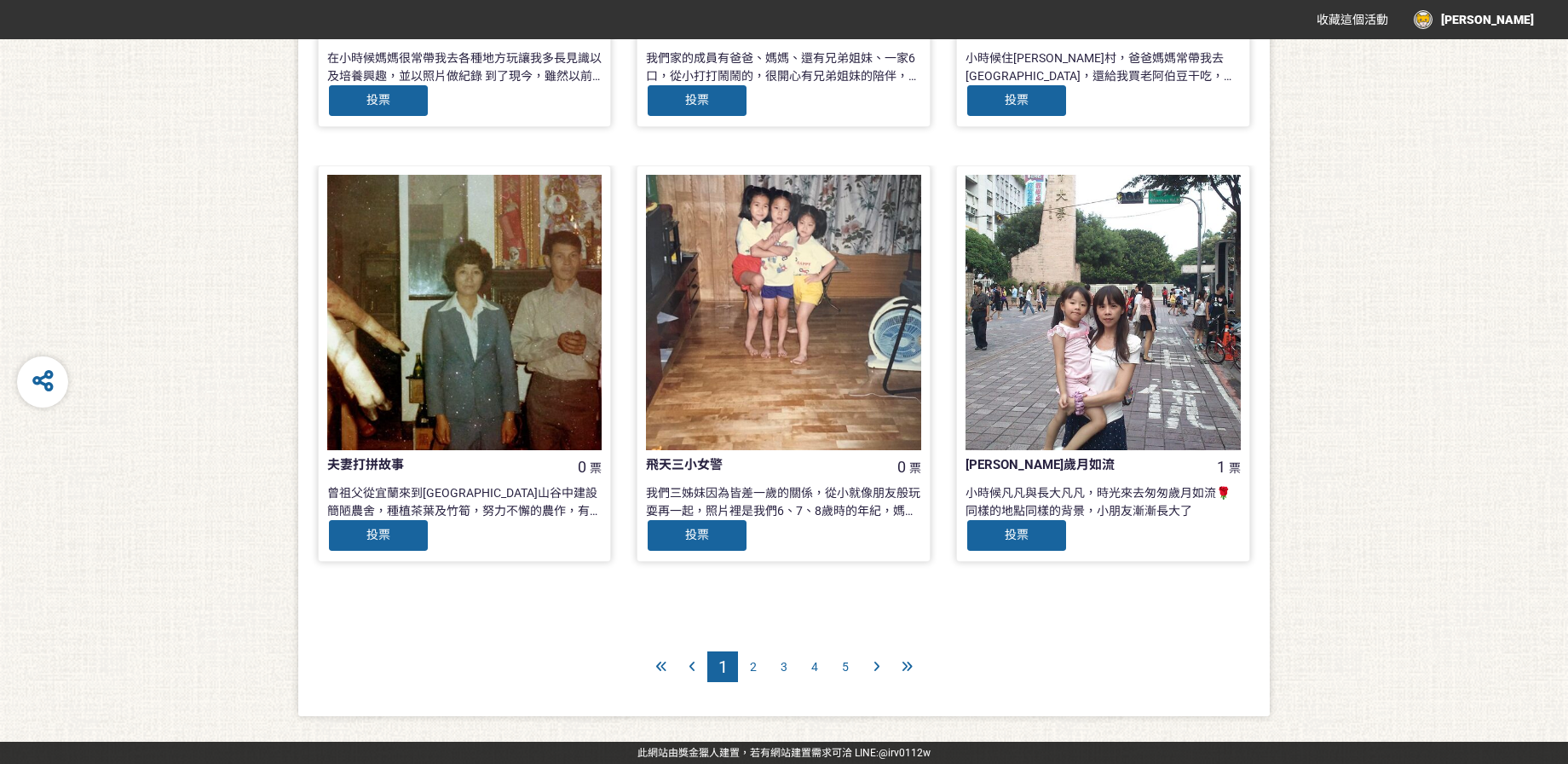
click at [910, 670] on icon at bounding box center [907, 666] width 11 height 12
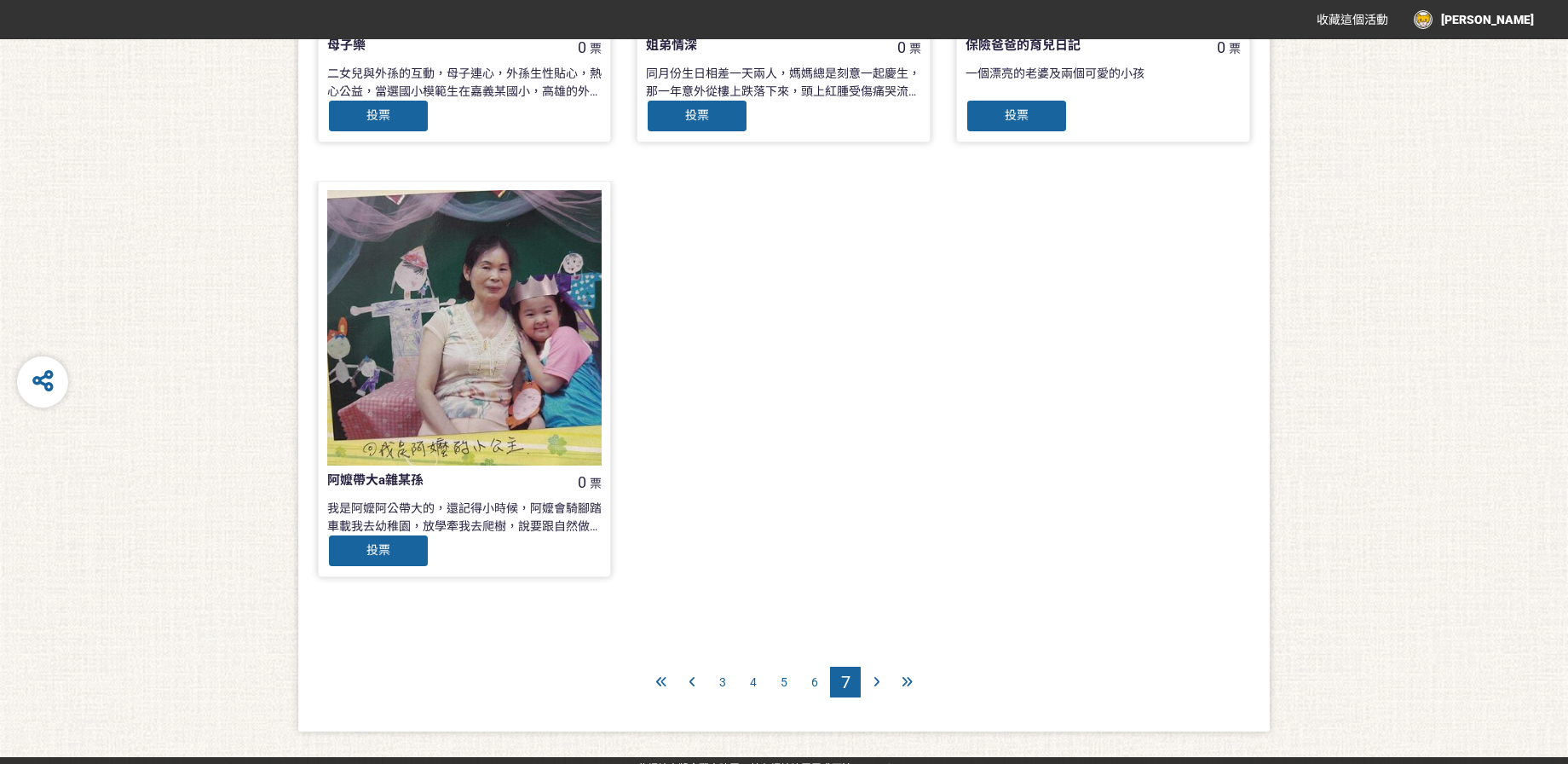
scroll to position [732, 0]
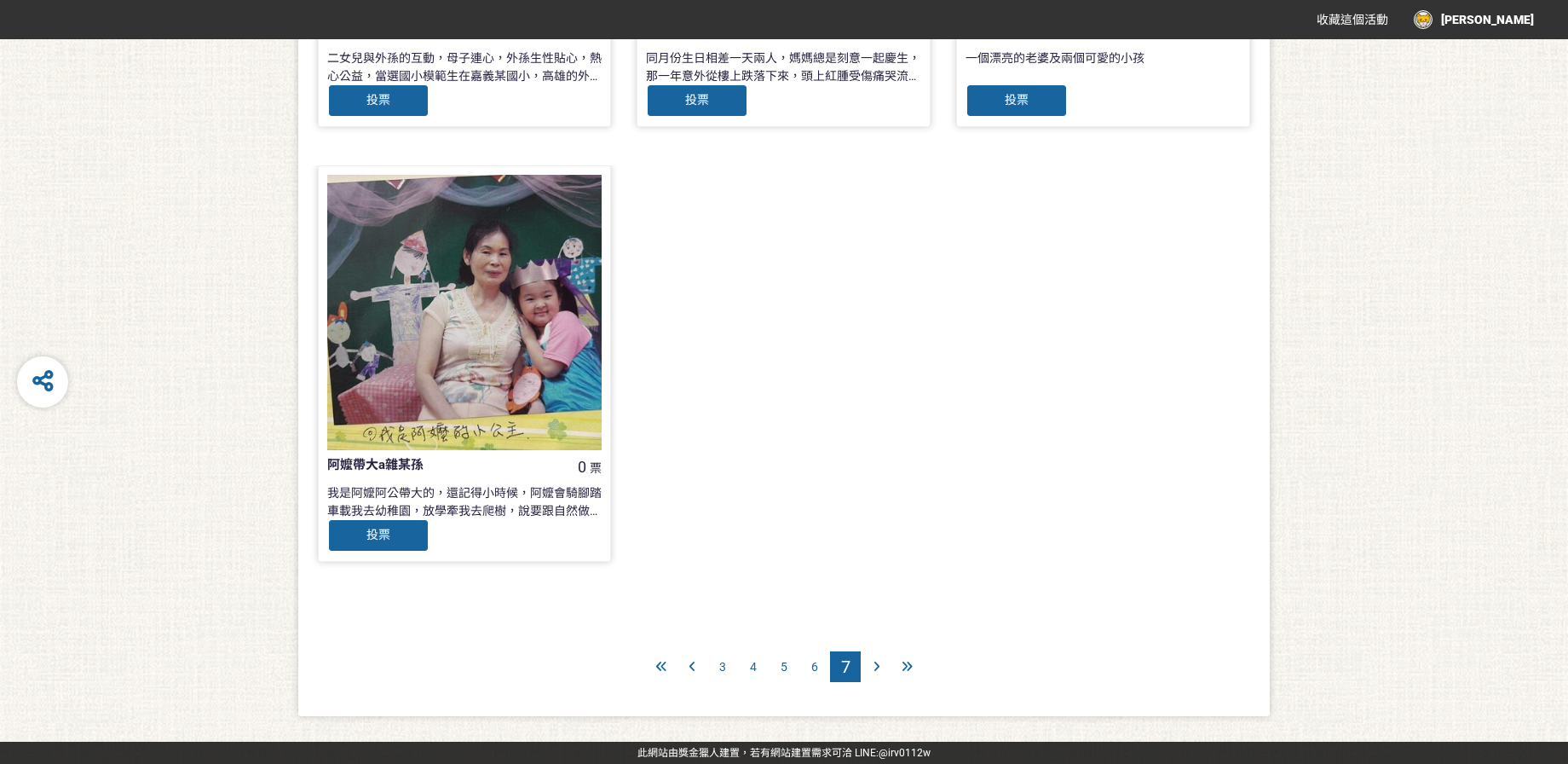
click at [697, 665] on div at bounding box center [692, 666] width 31 height 31
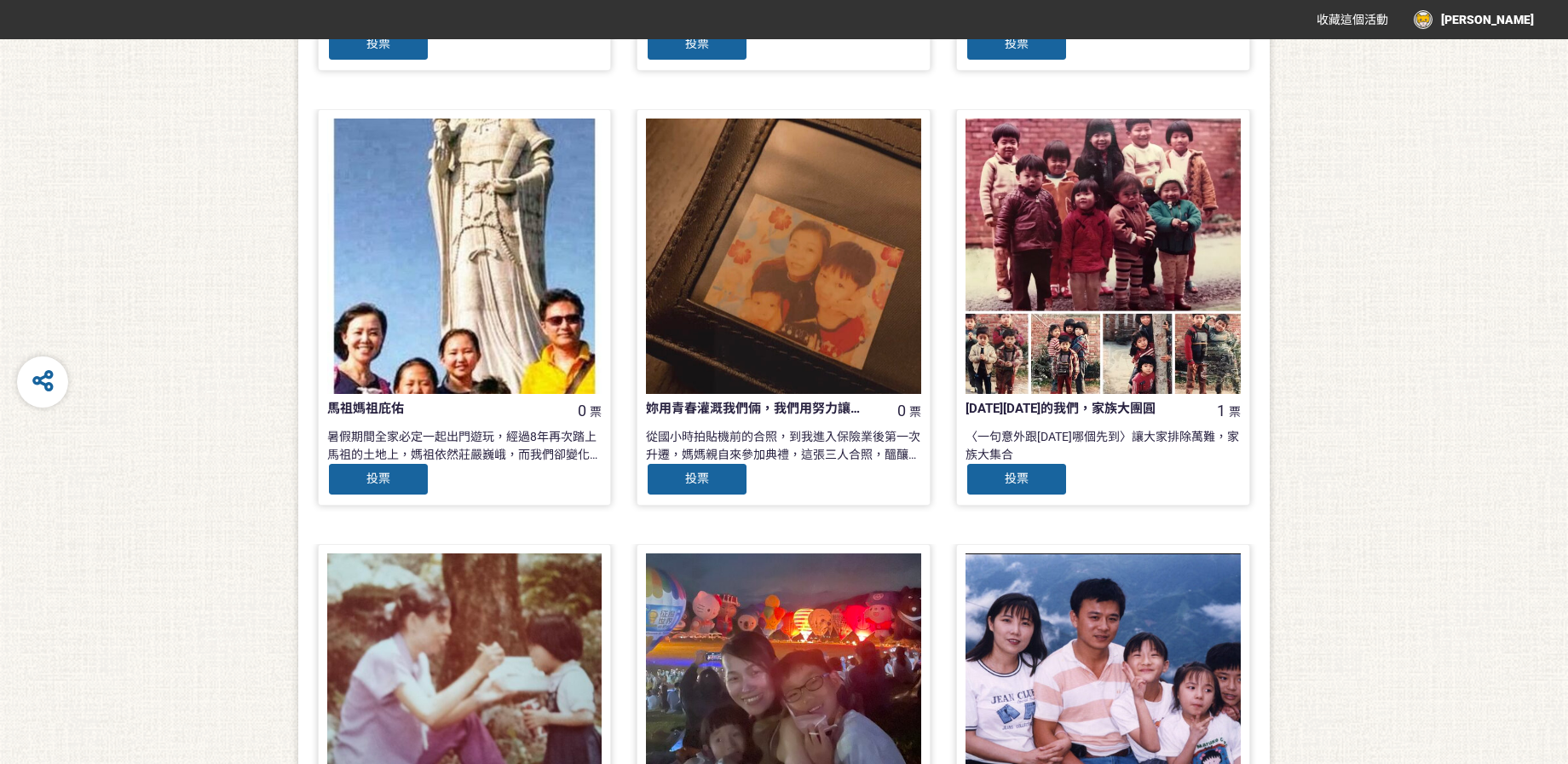
scroll to position [1601, 0]
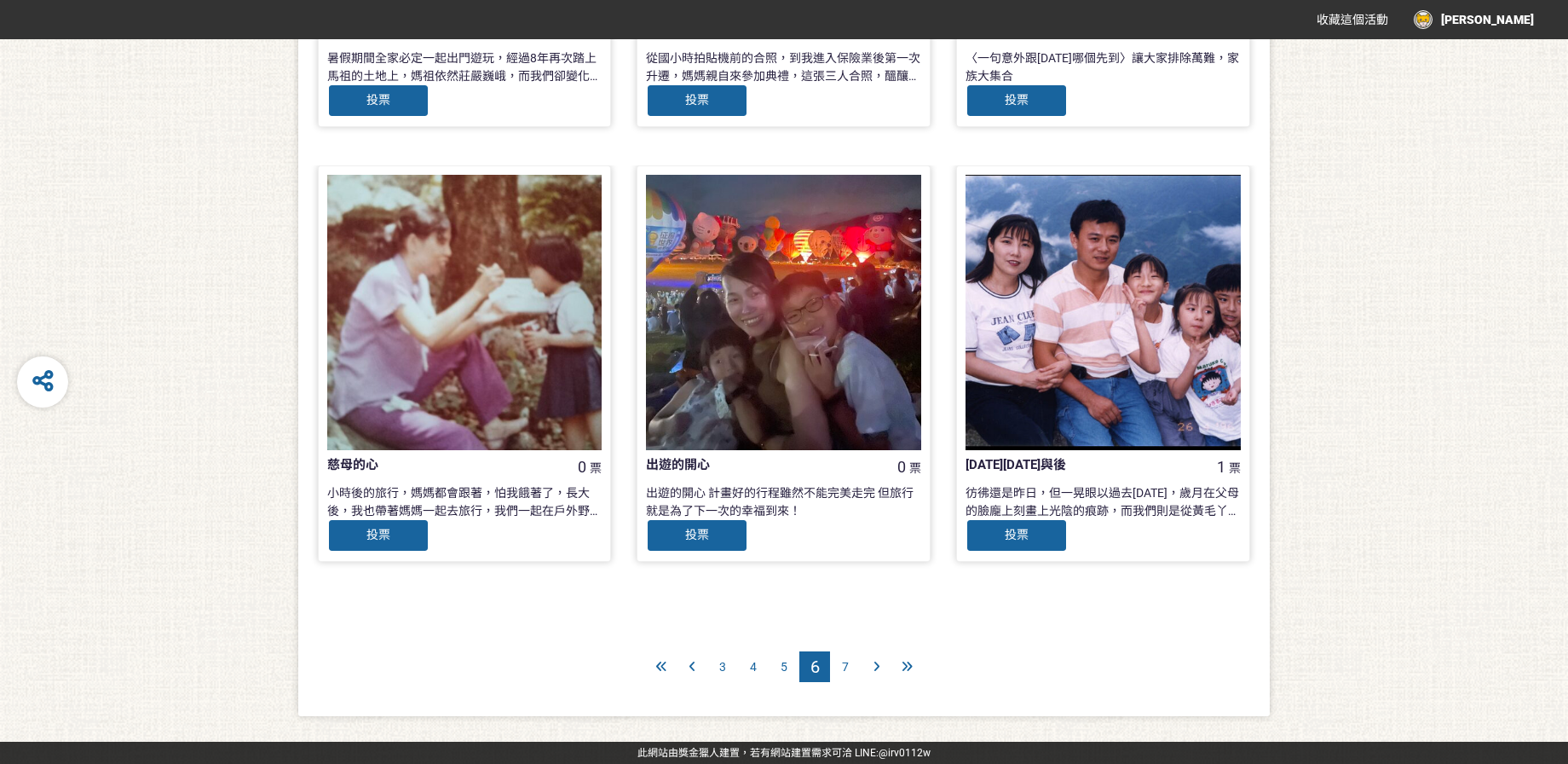
click at [776, 665] on div "5" at bounding box center [784, 666] width 31 height 31
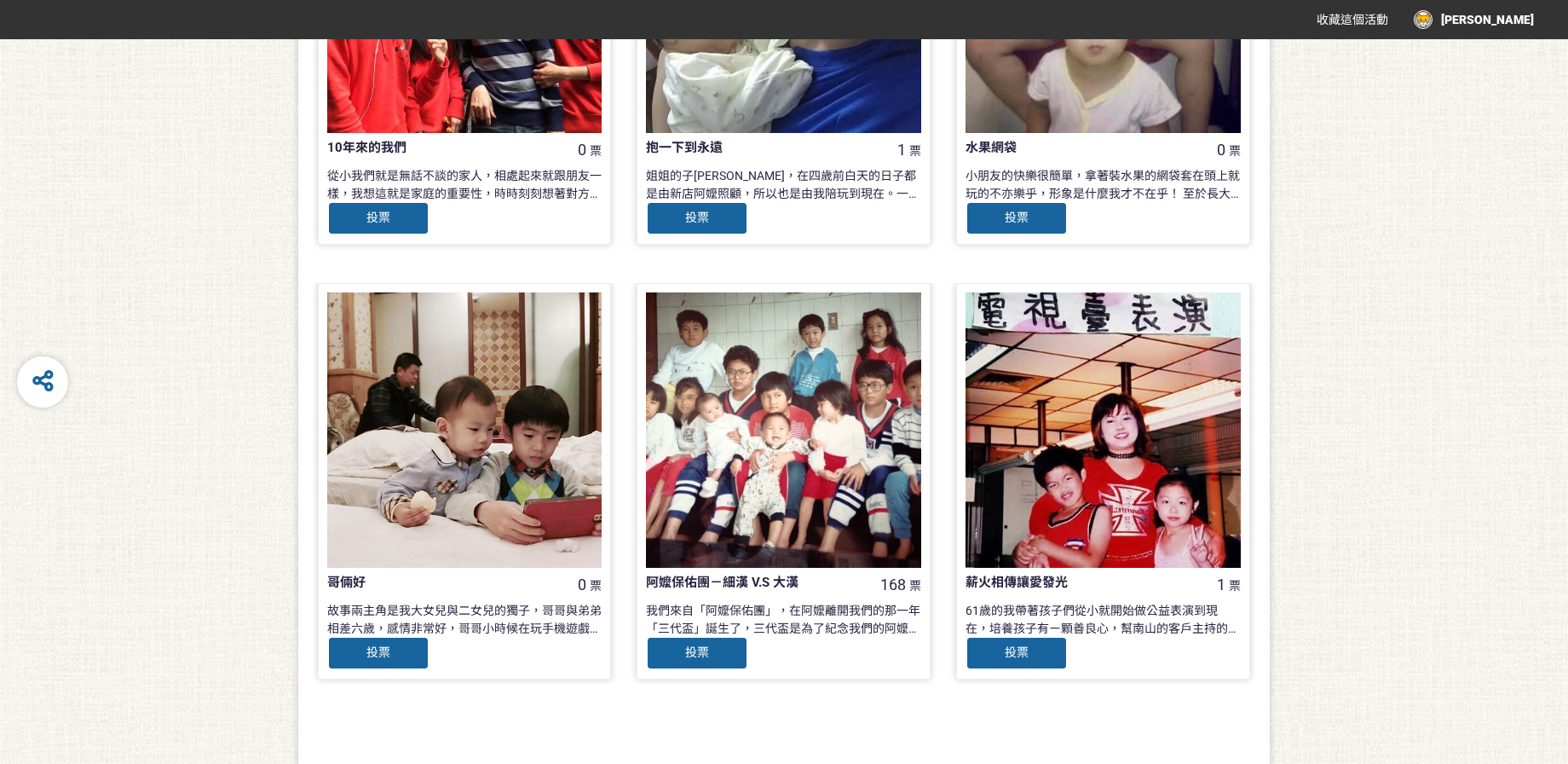
scroll to position [1601, 0]
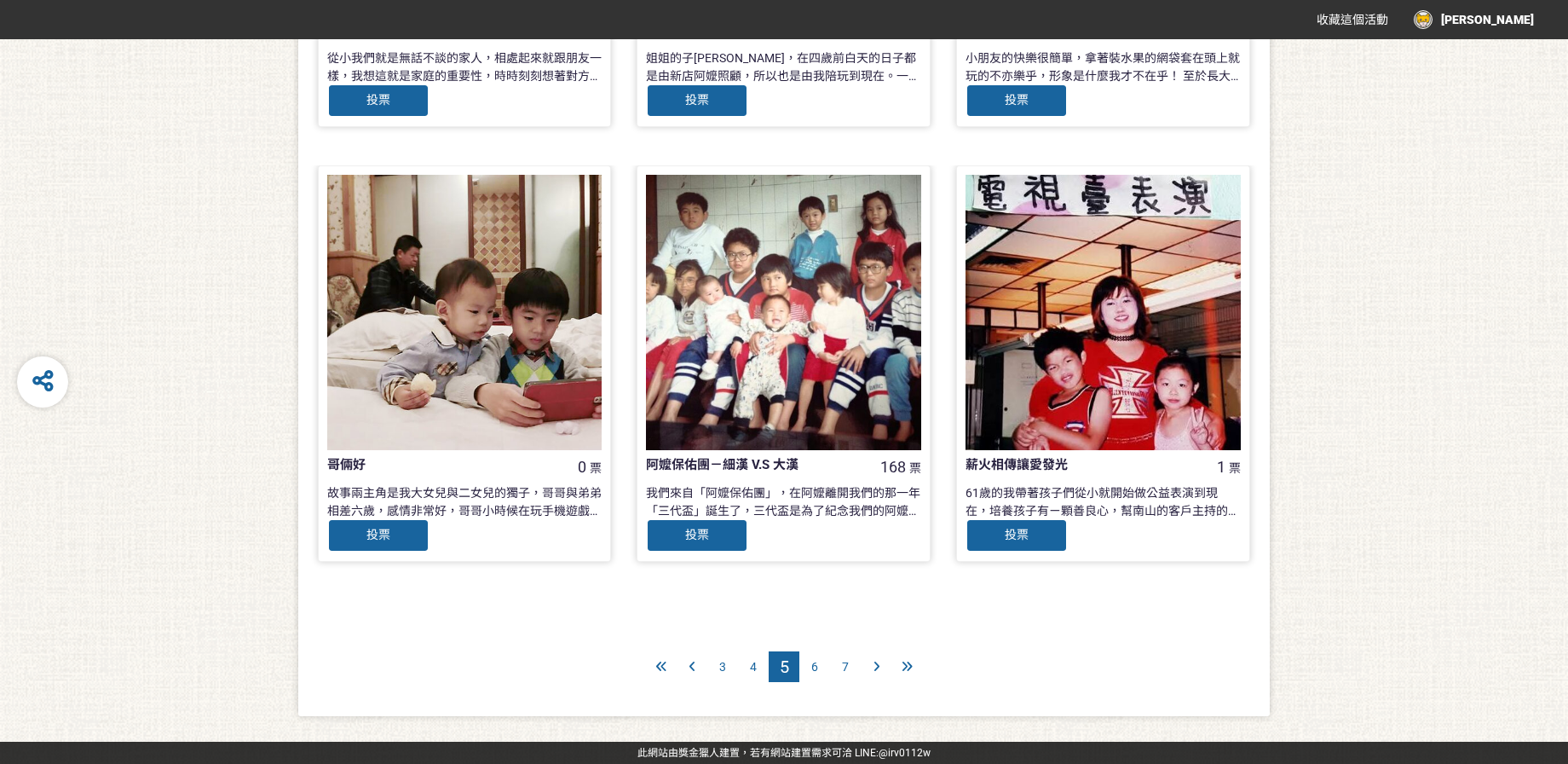
click at [752, 663] on span "4" at bounding box center [754, 666] width 7 height 14
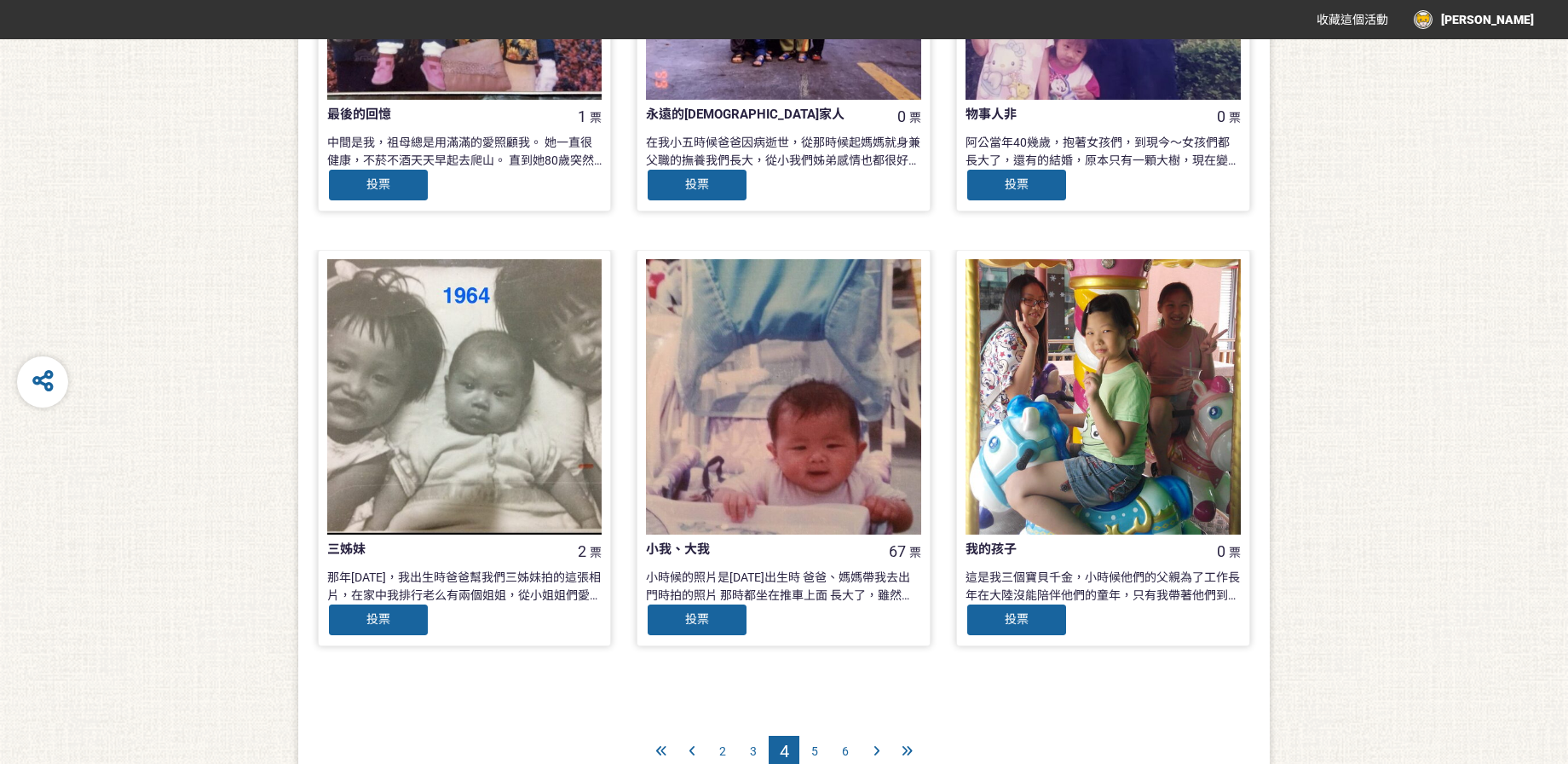
scroll to position [1517, 0]
click at [754, 745] on span "3" at bounding box center [754, 750] width 7 height 14
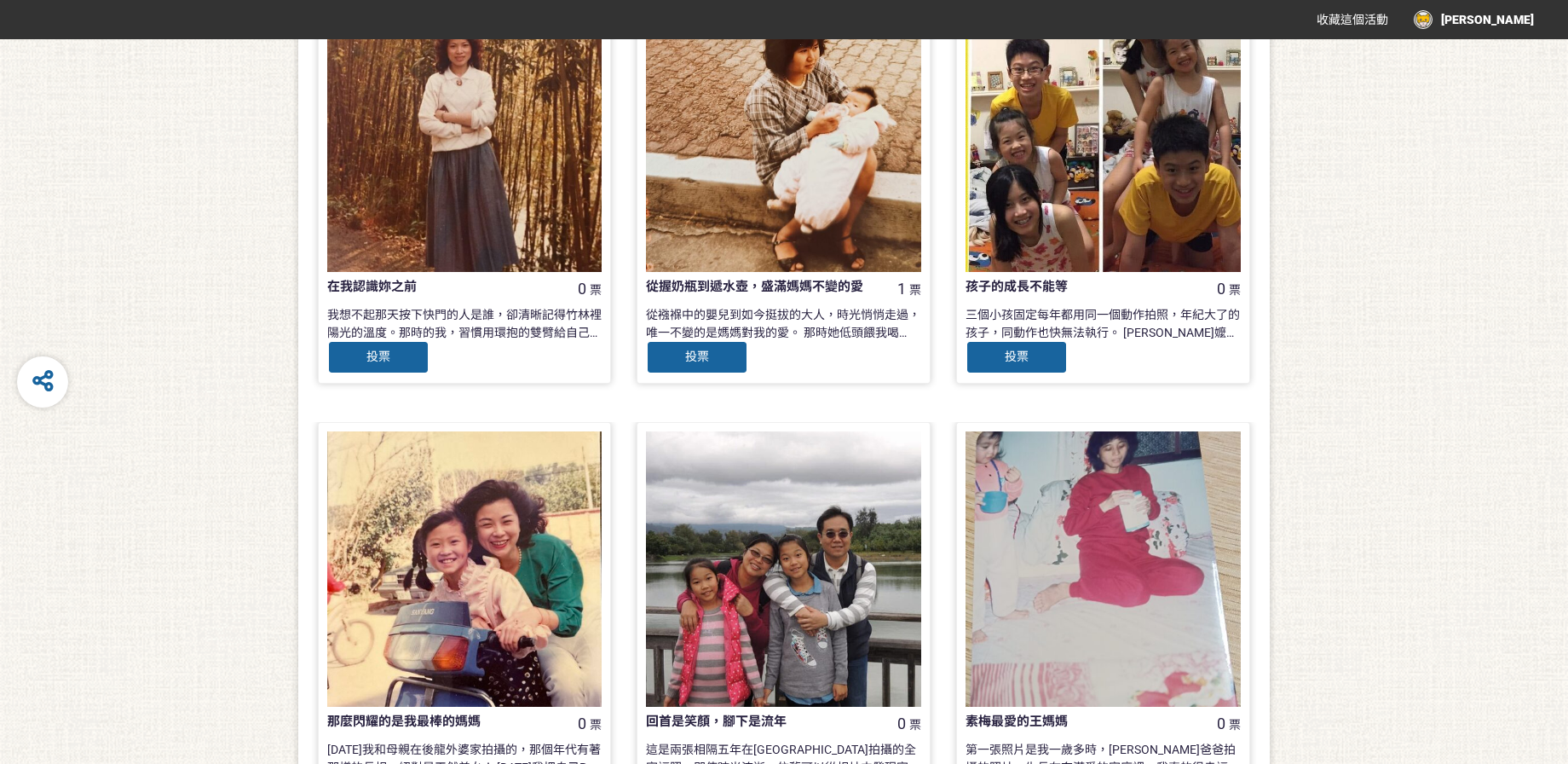
scroll to position [1601, 0]
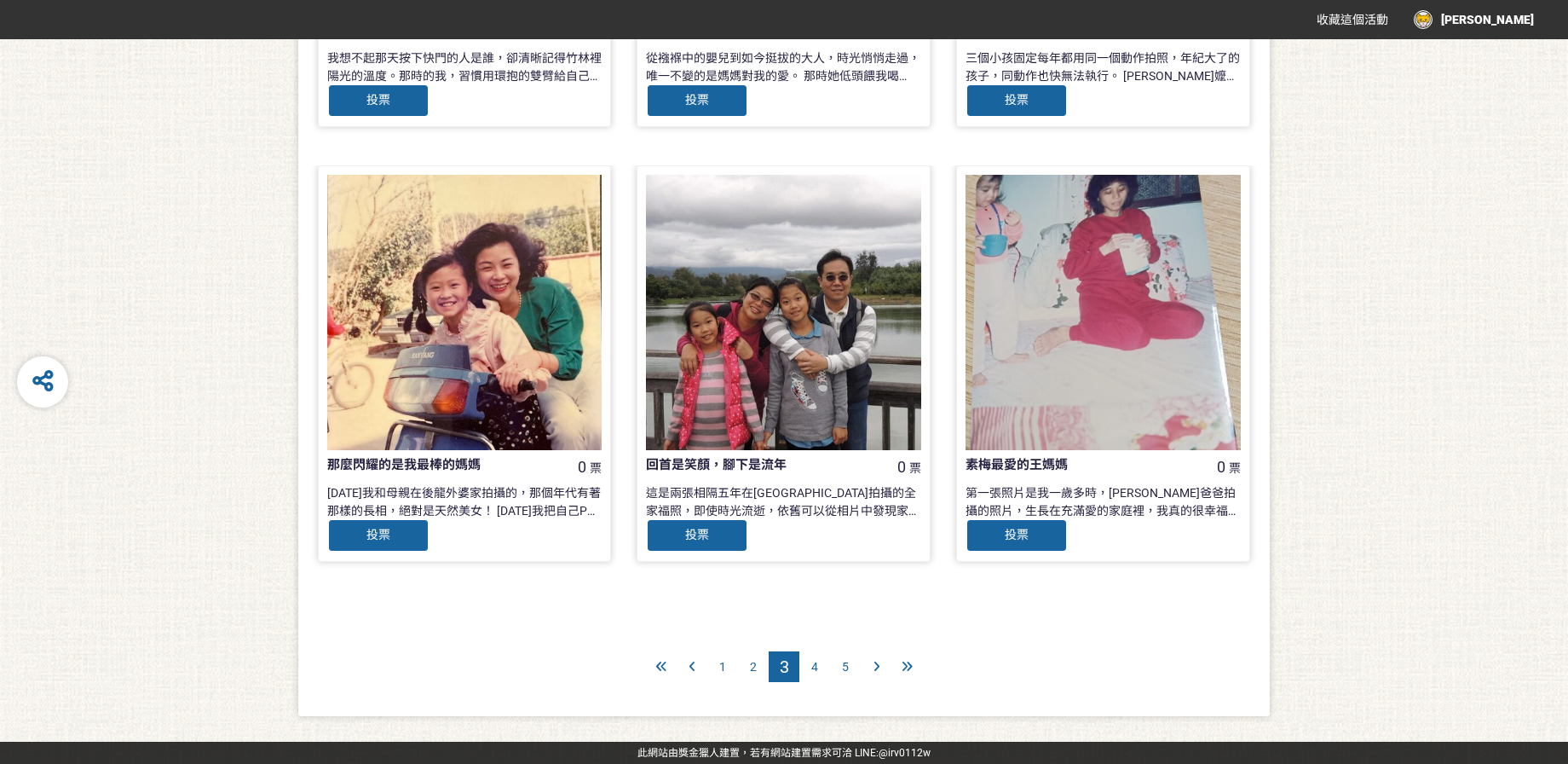
click at [751, 667] on span "2" at bounding box center [754, 666] width 7 height 14
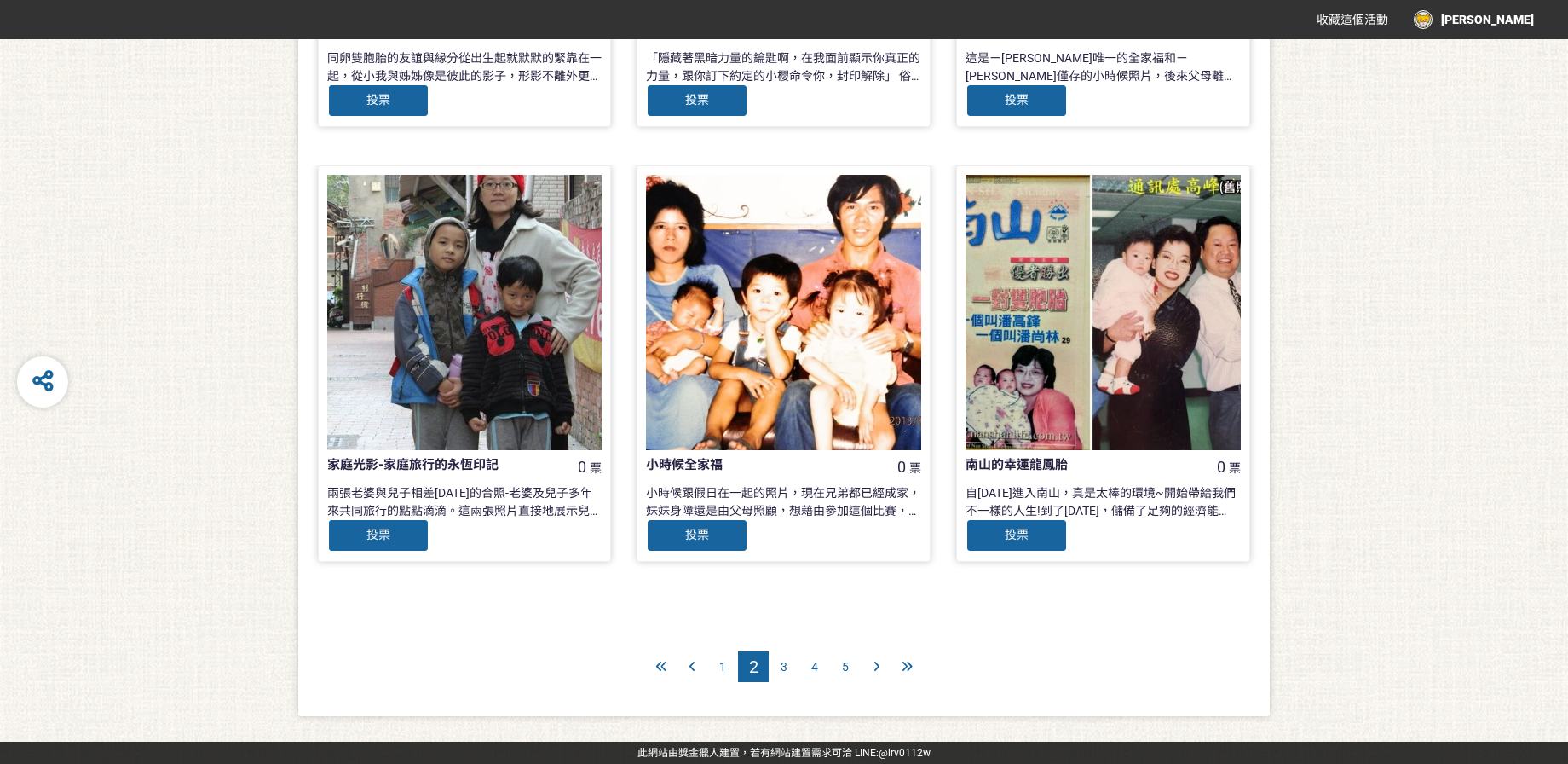
click at [736, 667] on div "1" at bounding box center [723, 666] width 31 height 31
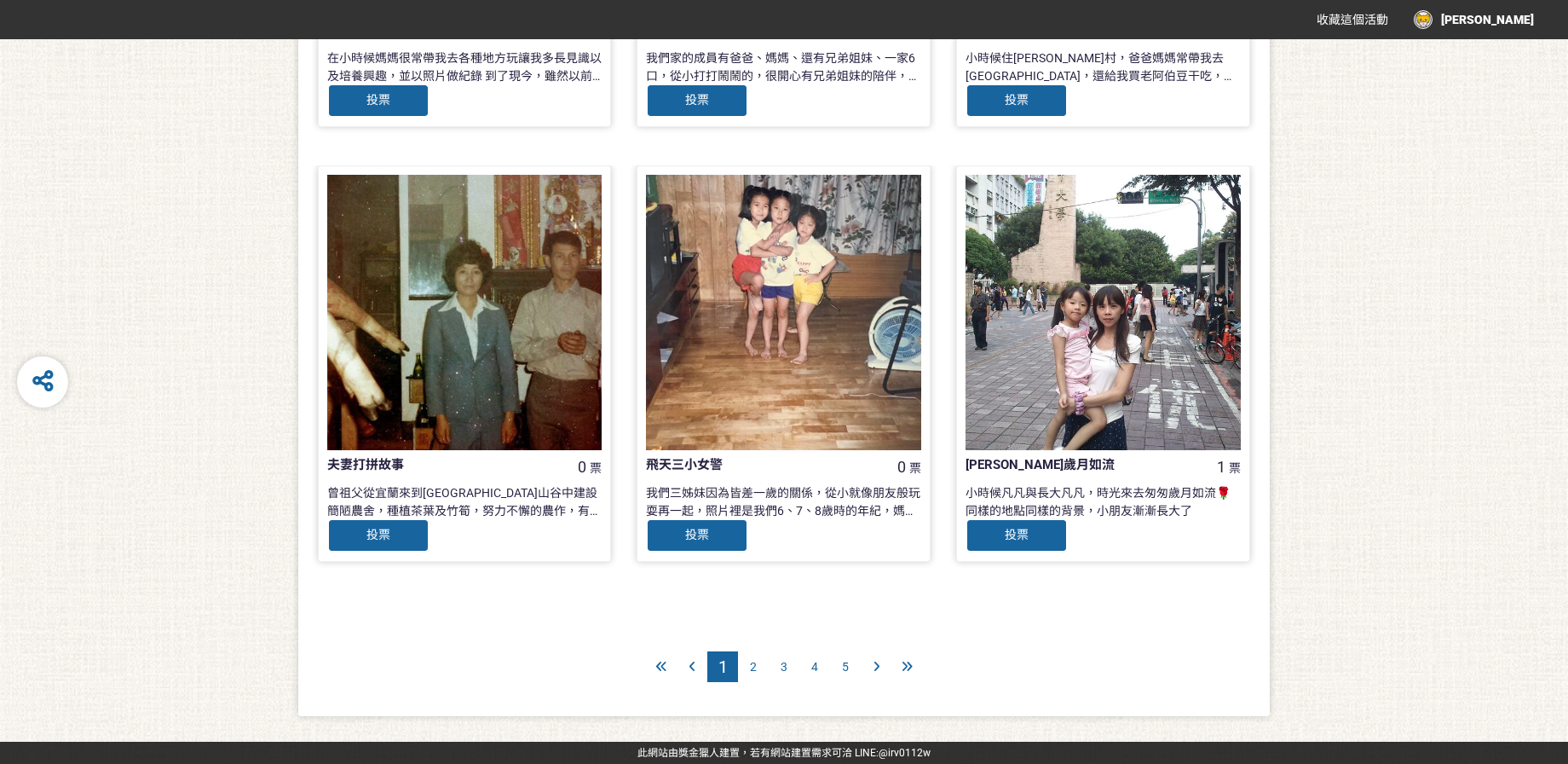
click at [717, 671] on div "1" at bounding box center [723, 666] width 31 height 31
click at [716, 663] on div "1" at bounding box center [723, 666] width 31 height 31
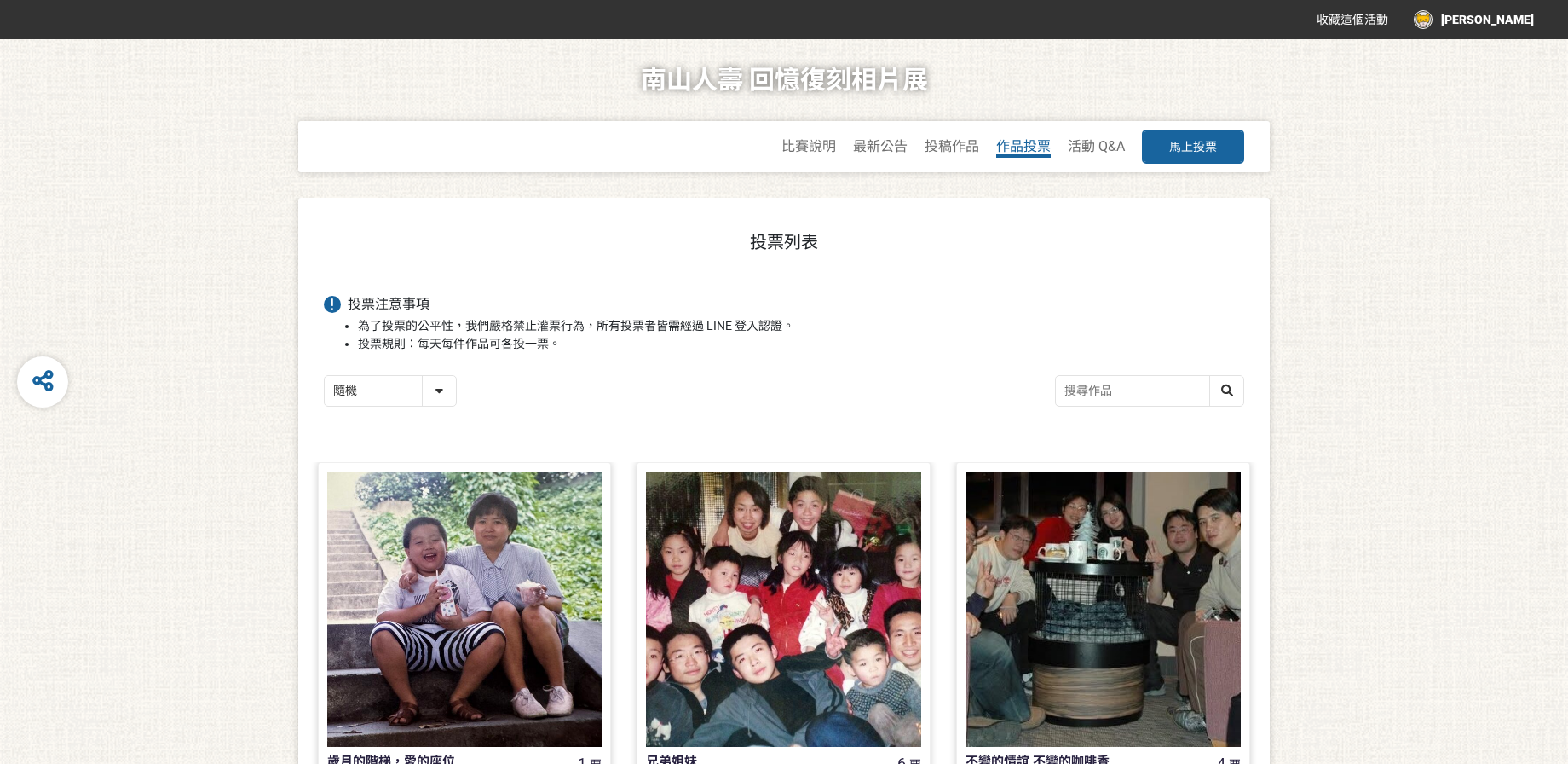
click at [1027, 145] on span "作品投票" at bounding box center [1024, 146] width 55 height 16
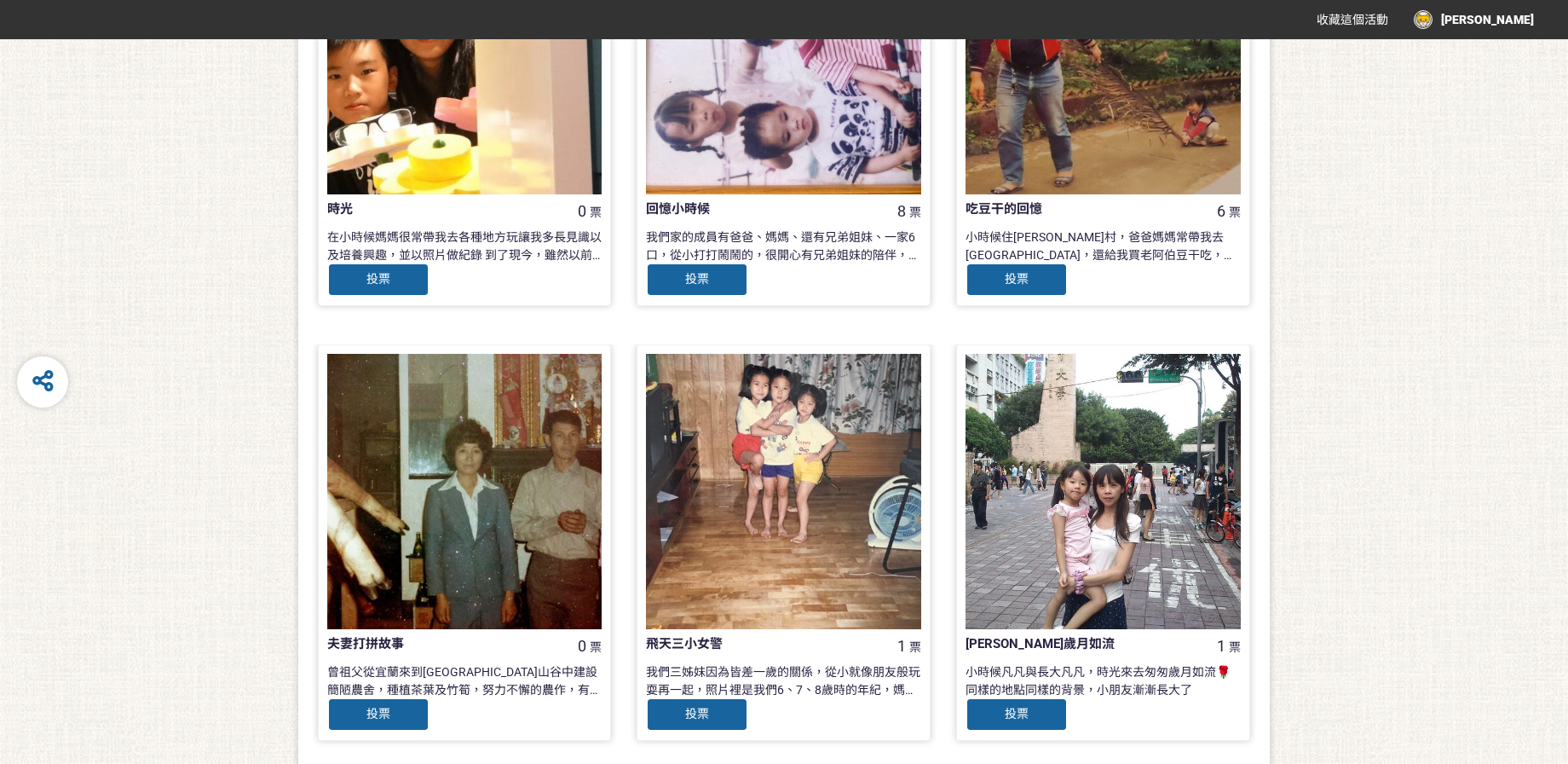
scroll to position [1601, 0]
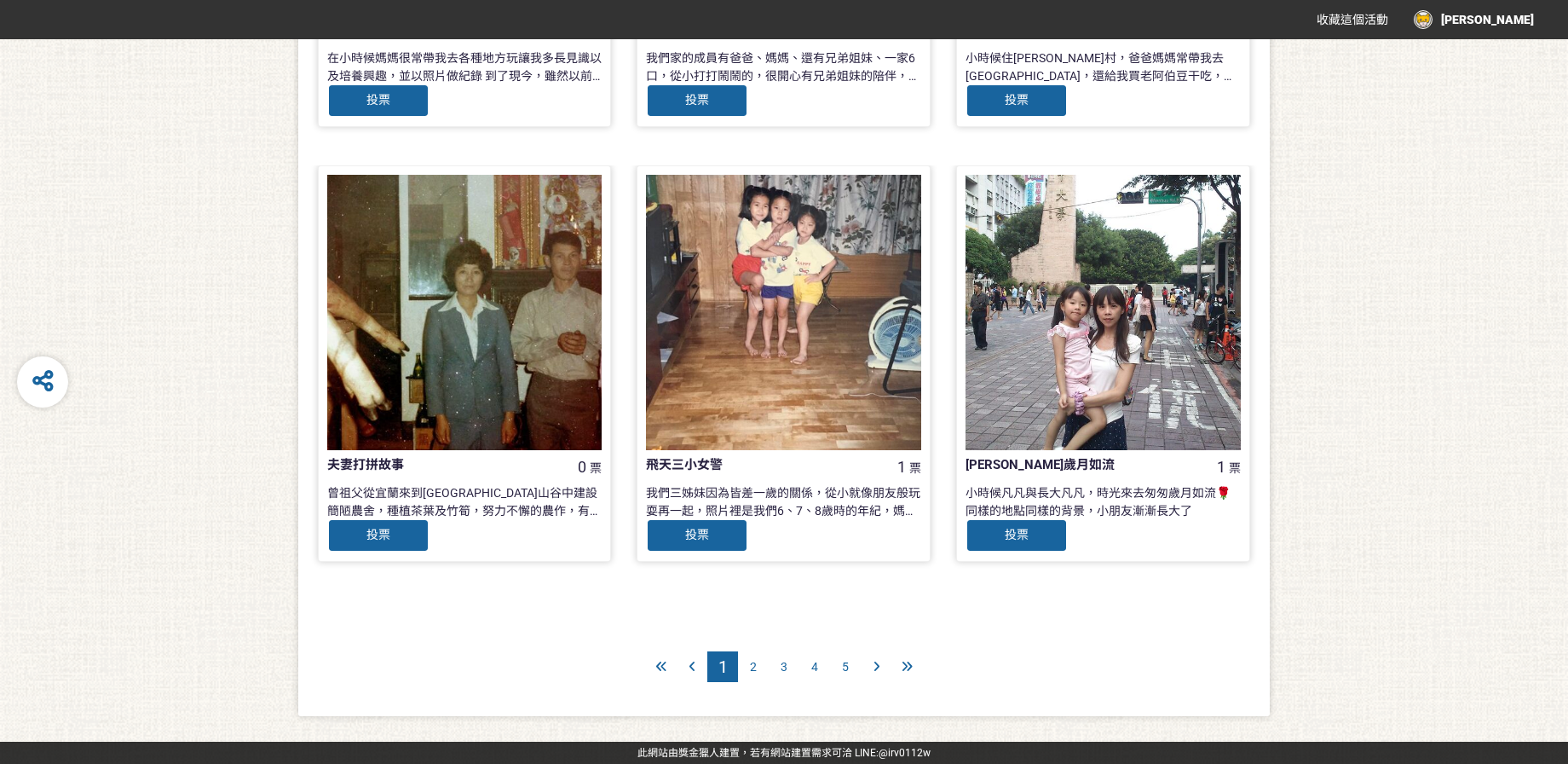
click at [910, 665] on icon at bounding box center [907, 666] width 11 height 12
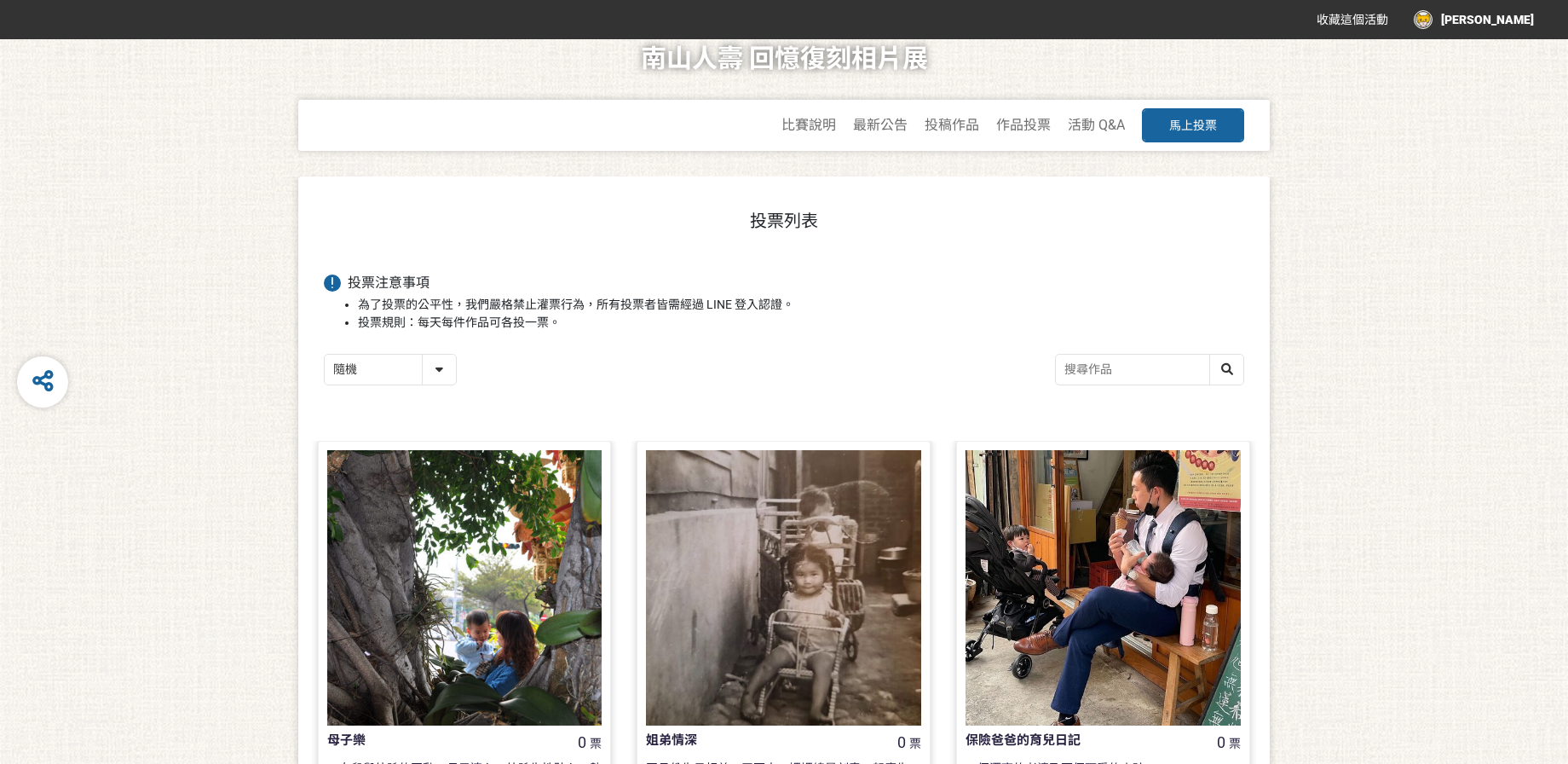
scroll to position [732, 0]
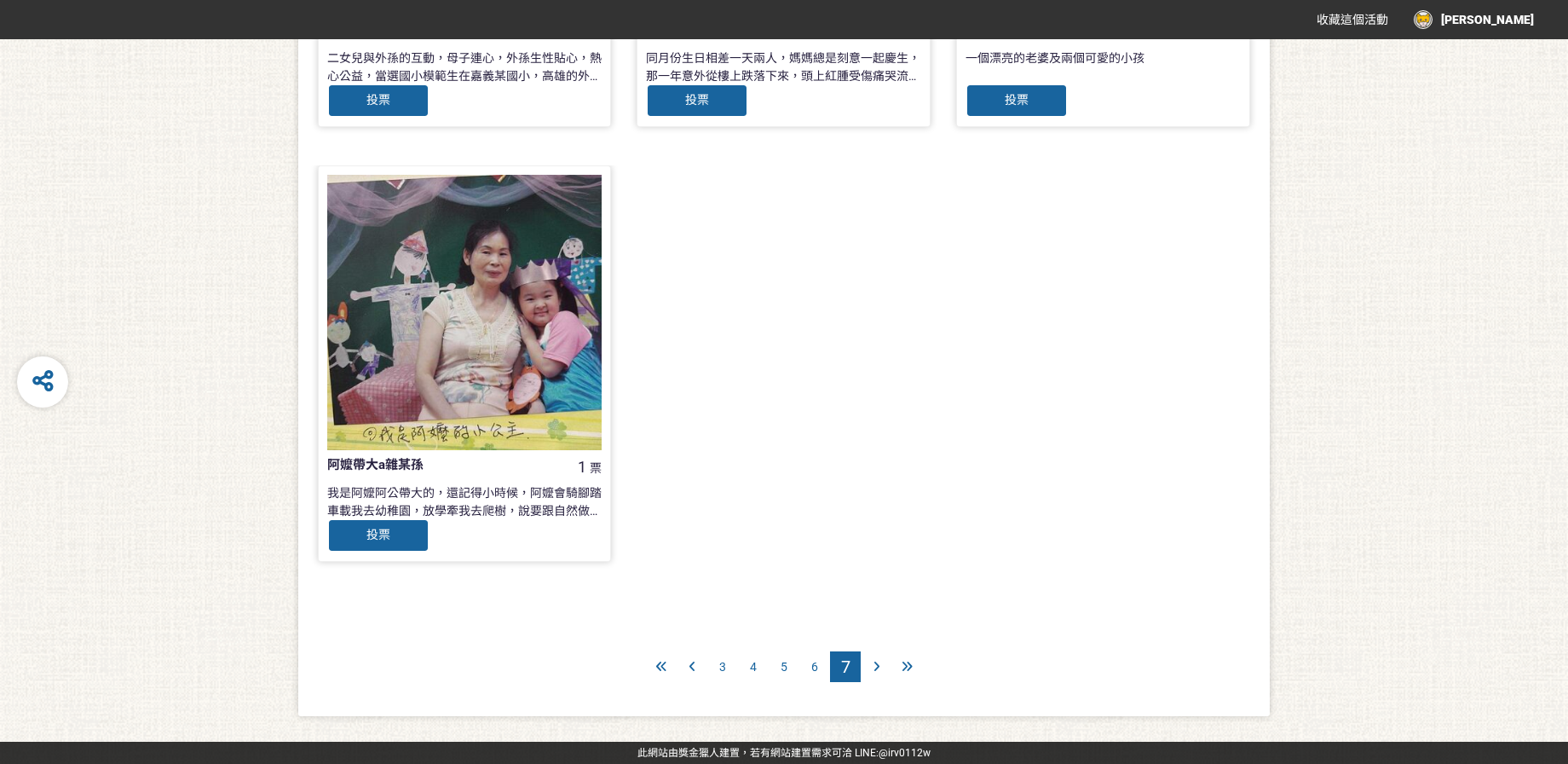
click at [668, 668] on div at bounding box center [661, 666] width 31 height 31
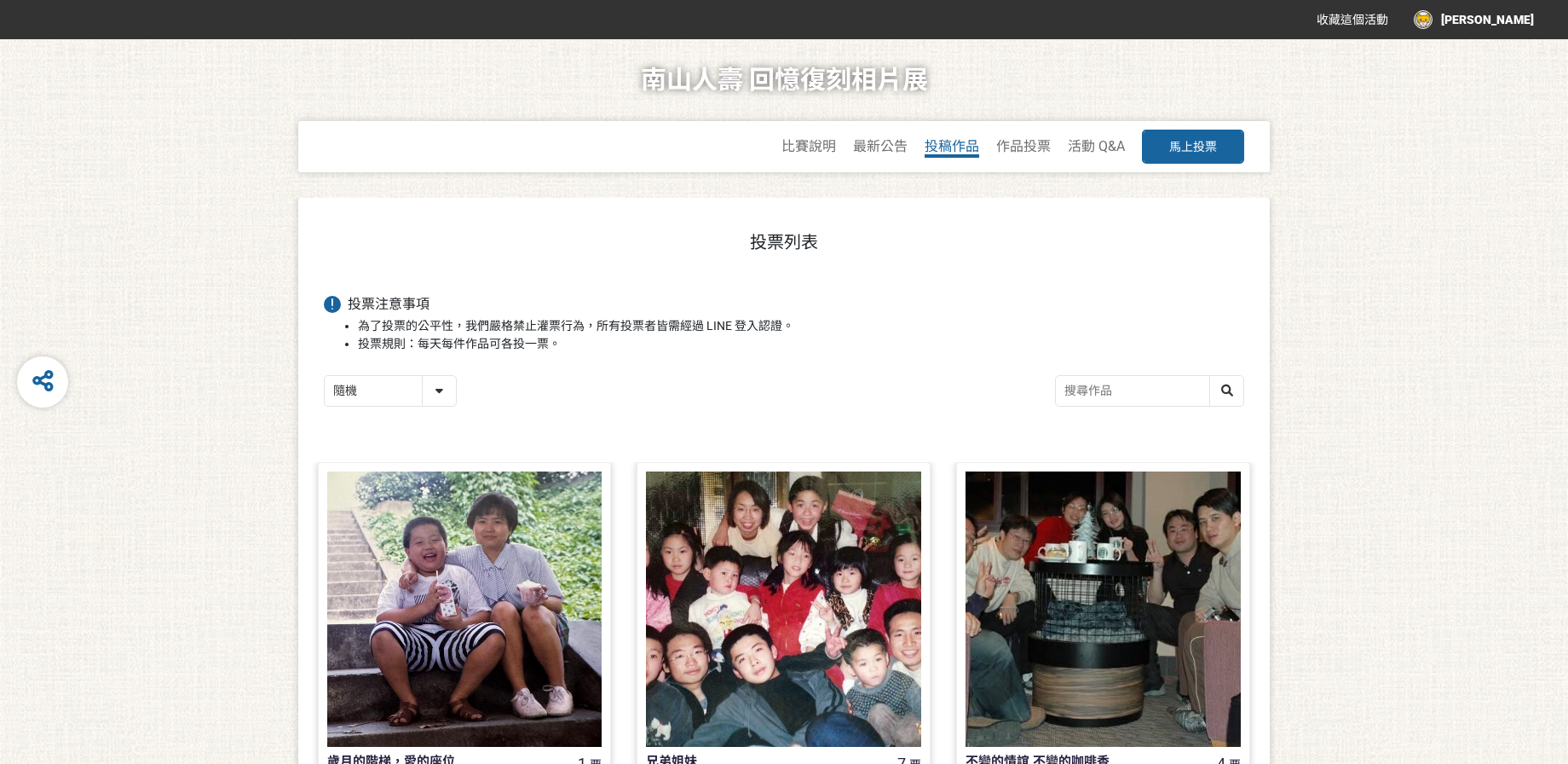
click at [951, 141] on span "投稿作品" at bounding box center [952, 146] width 55 height 16
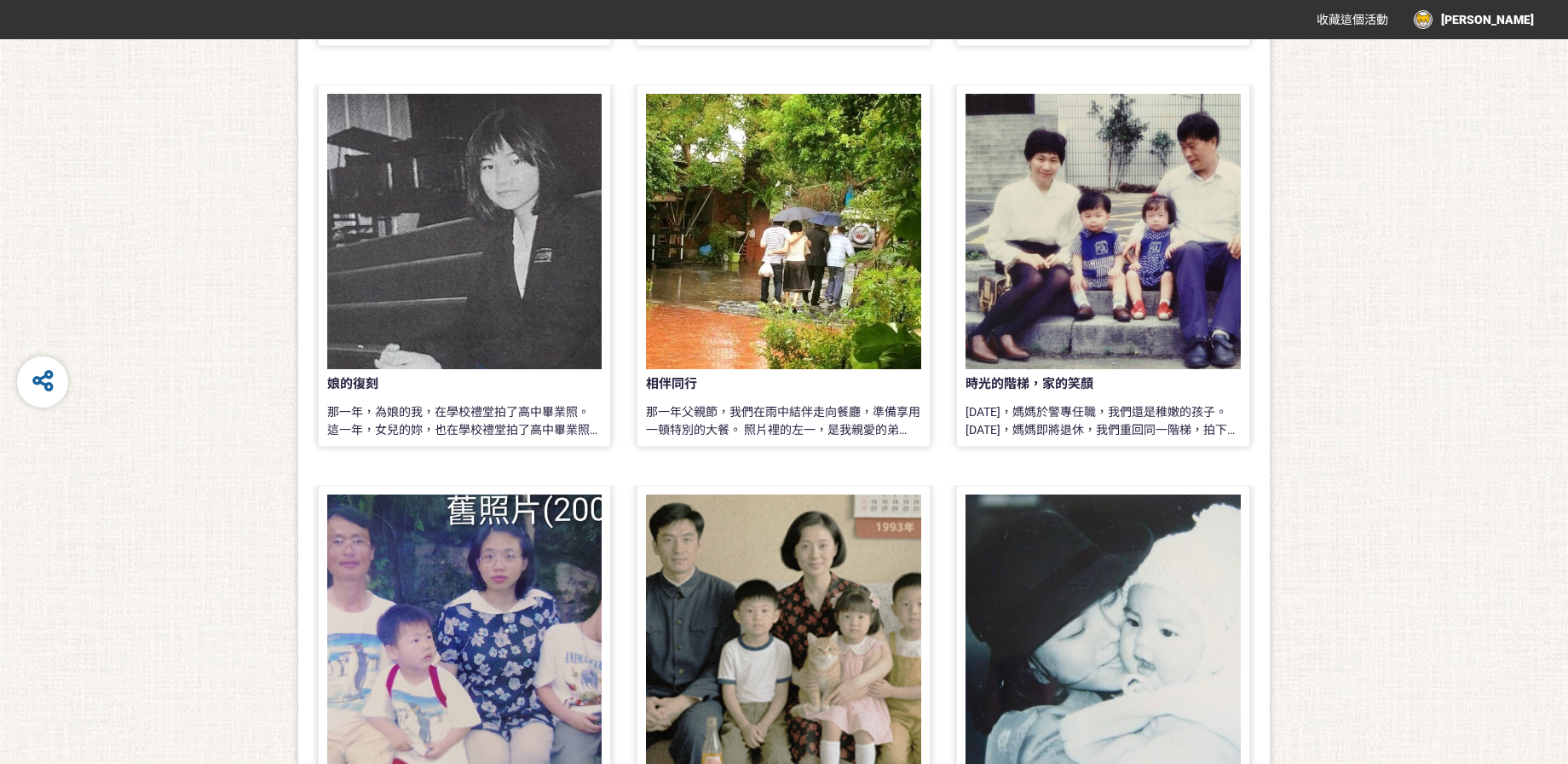
scroll to position [705, 0]
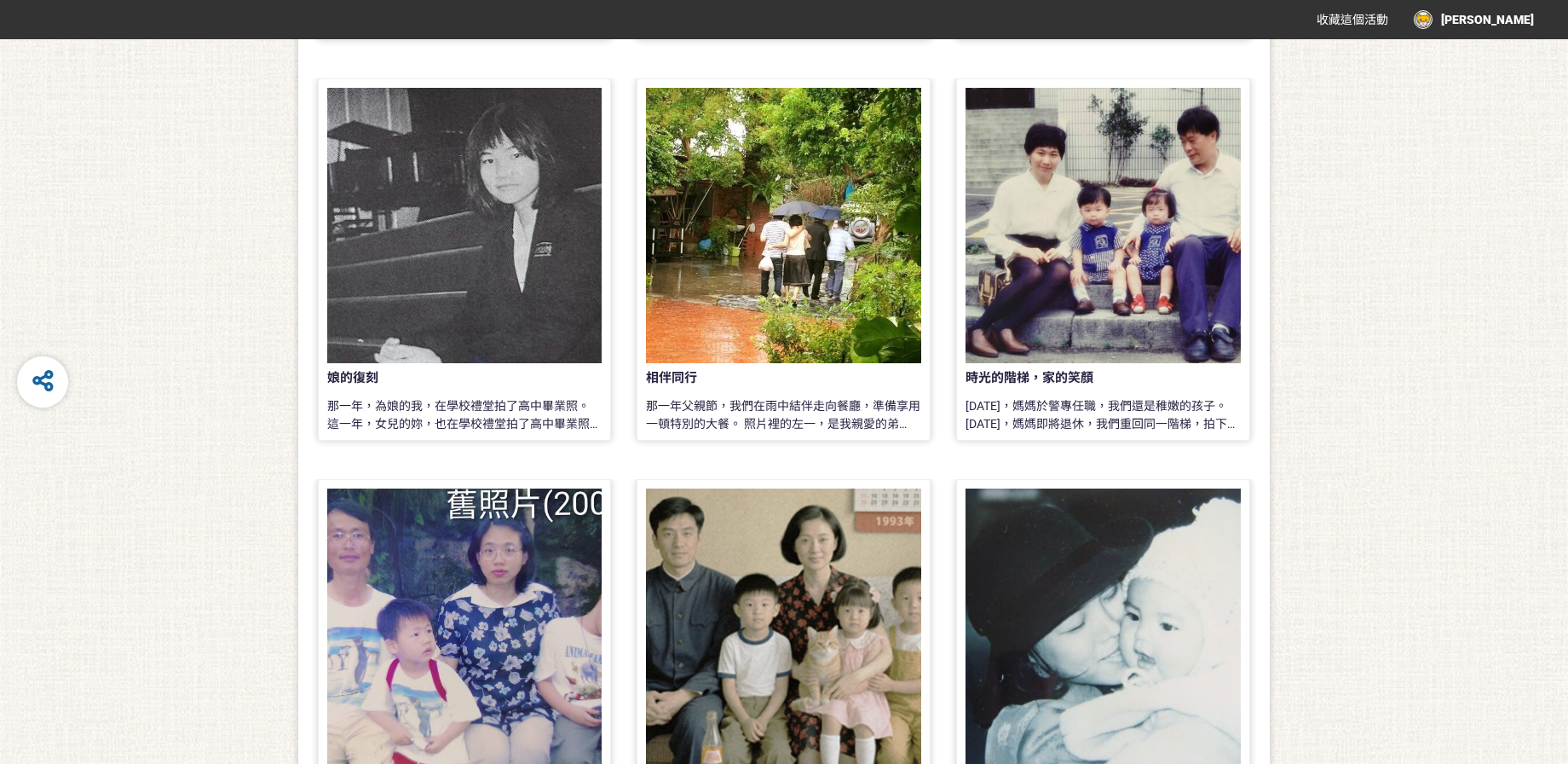
click at [1071, 554] on div at bounding box center [1102, 625] width 275 height 275
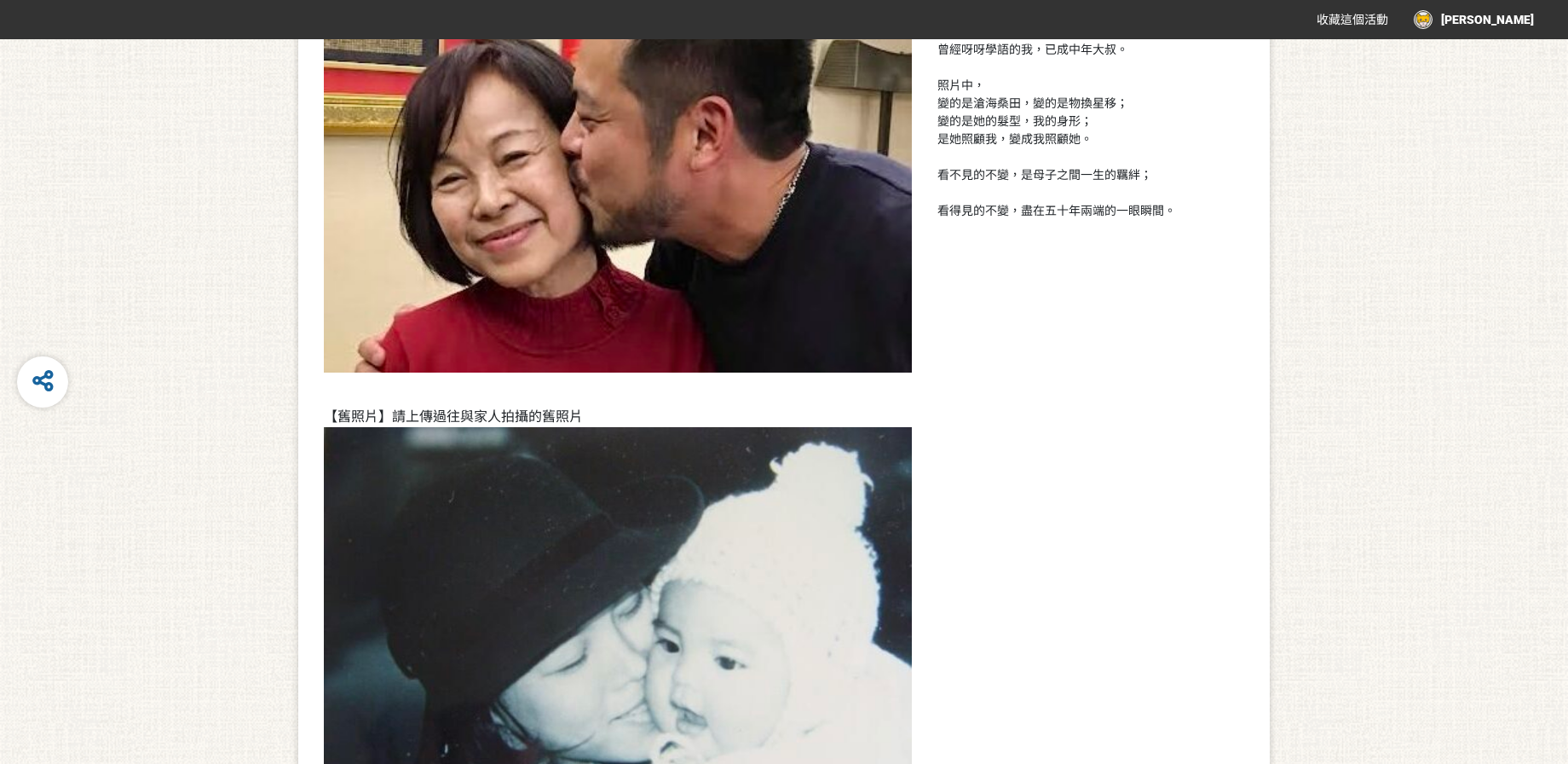
scroll to position [599, 0]
